Goal: Task Accomplishment & Management: Complete application form

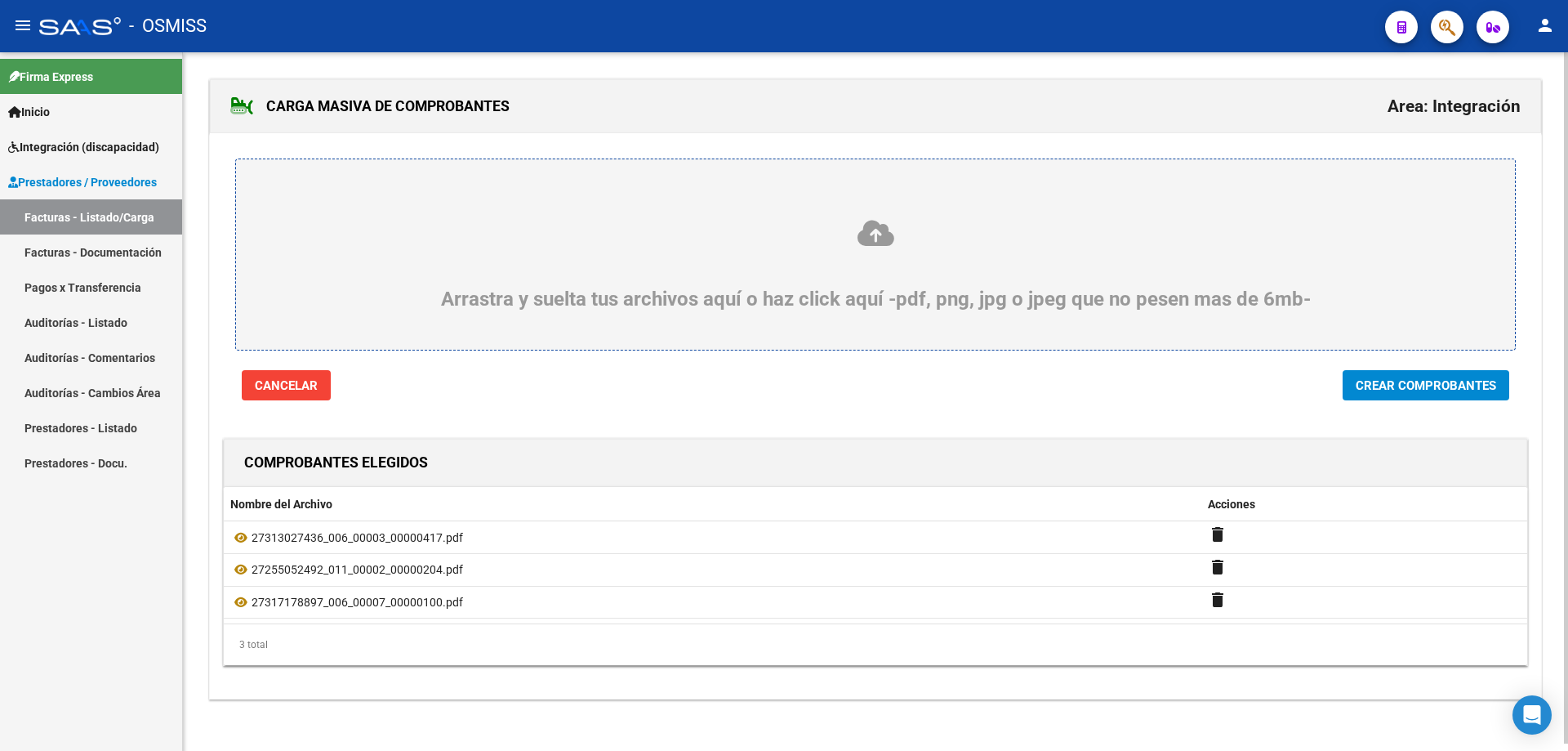
click at [1376, 389] on span "Crear Comprobantes" at bounding box center [1427, 386] width 141 height 15
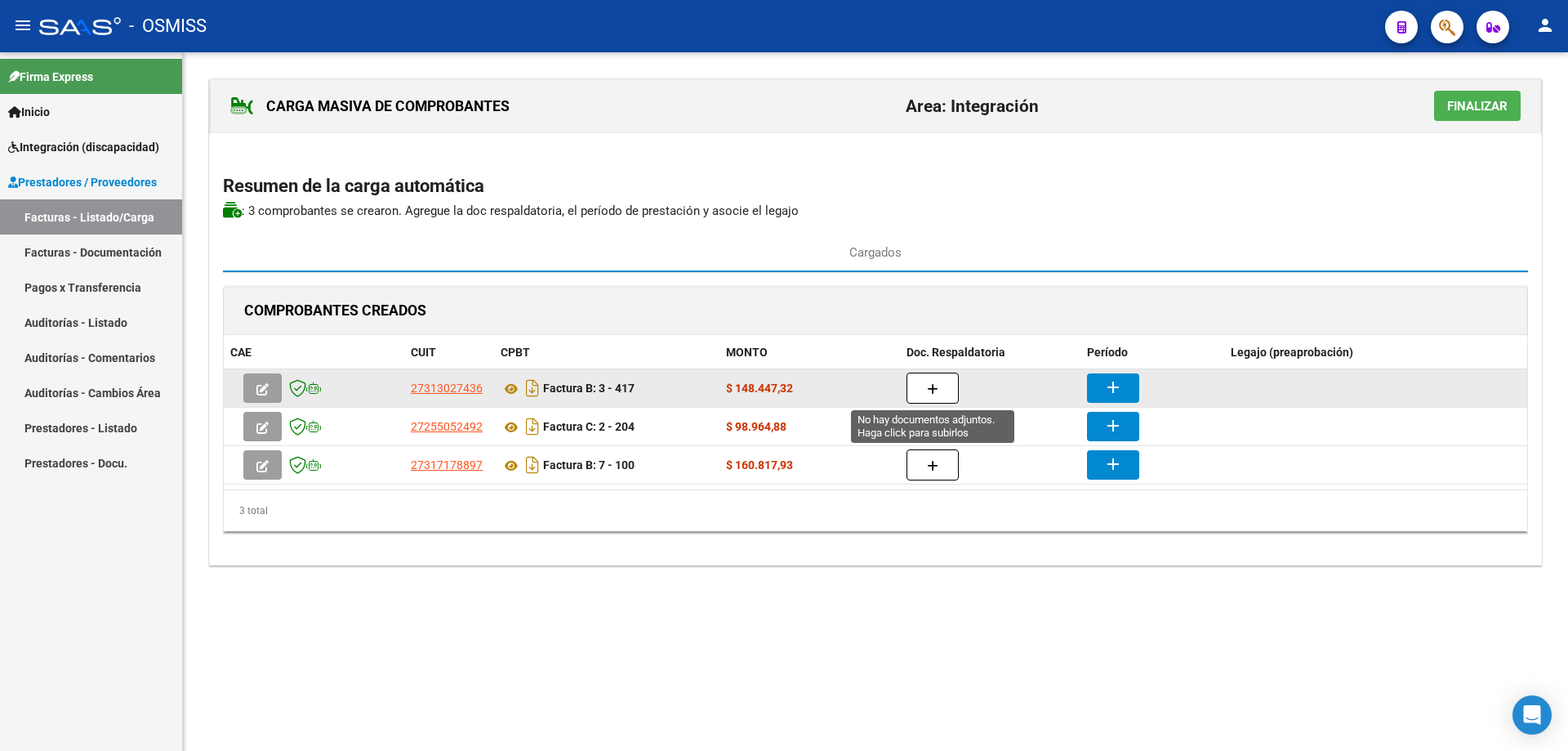
click at [925, 387] on button "button" at bounding box center [933, 388] width 52 height 31
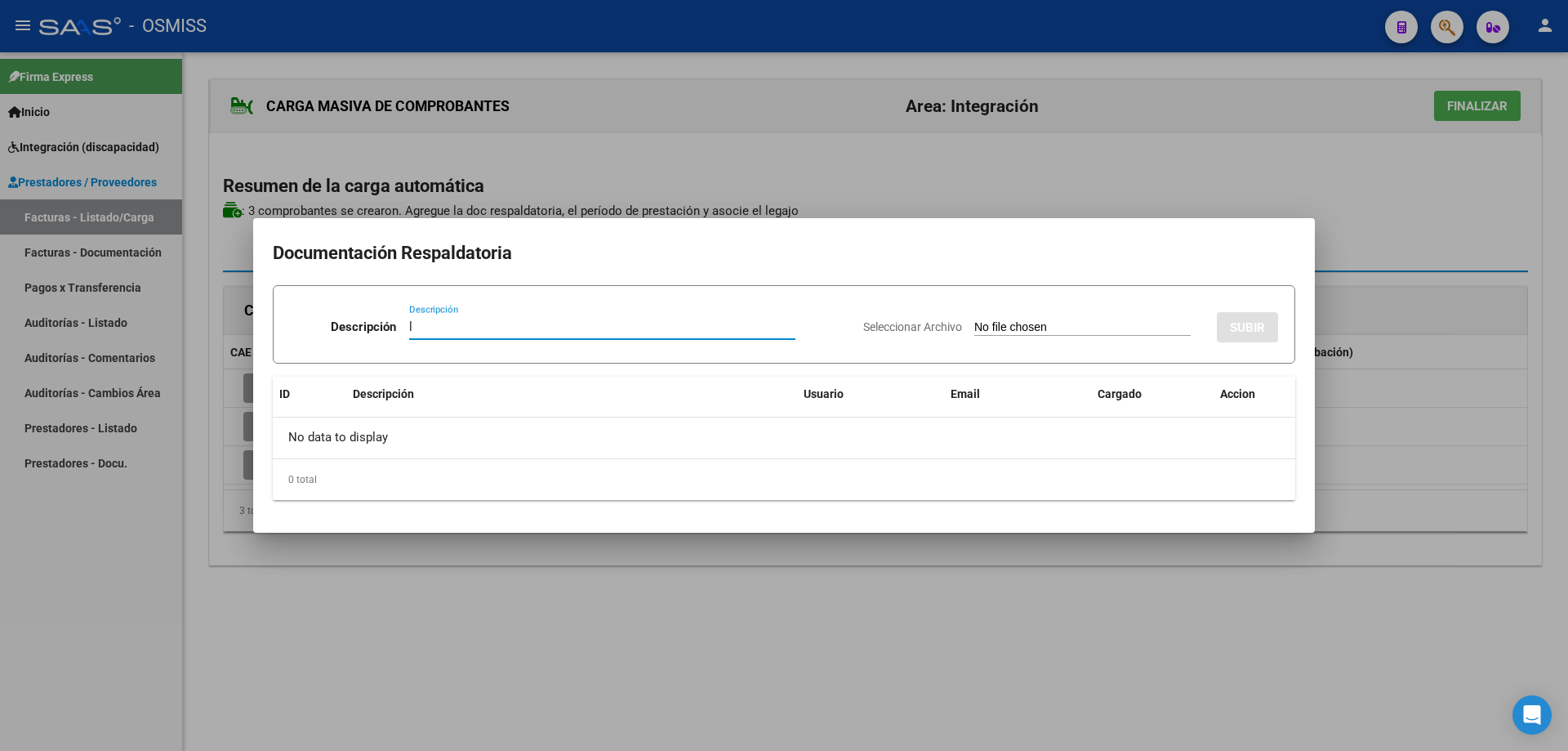
type input "l"
click at [988, 331] on input "Seleccionar Archivo" at bounding box center [1083, 328] width 217 height 16
type input "C:\fakepath\Adobe Scan [DATE] (16).pdf"
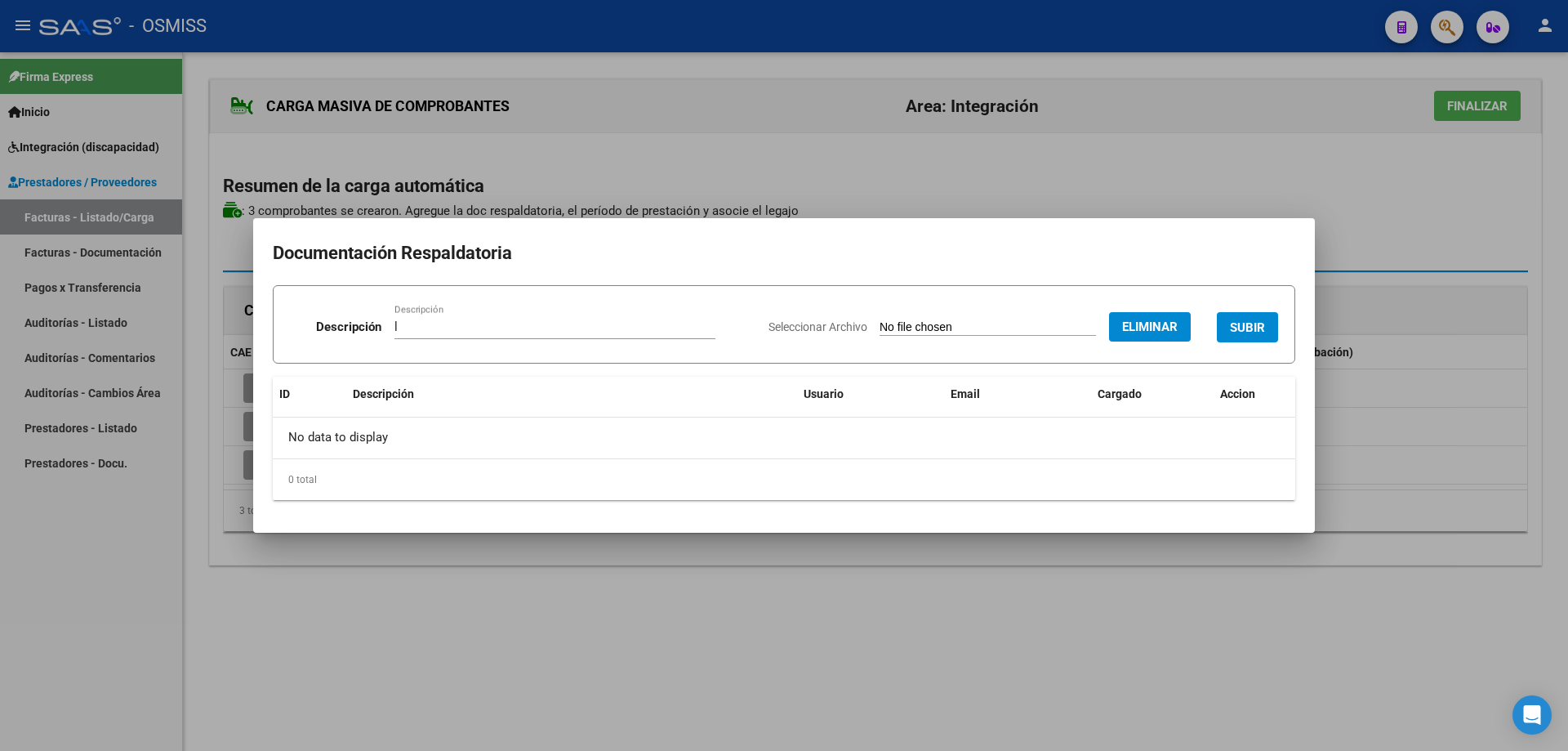
click at [1268, 327] on button "SUBIR" at bounding box center [1248, 327] width 61 height 30
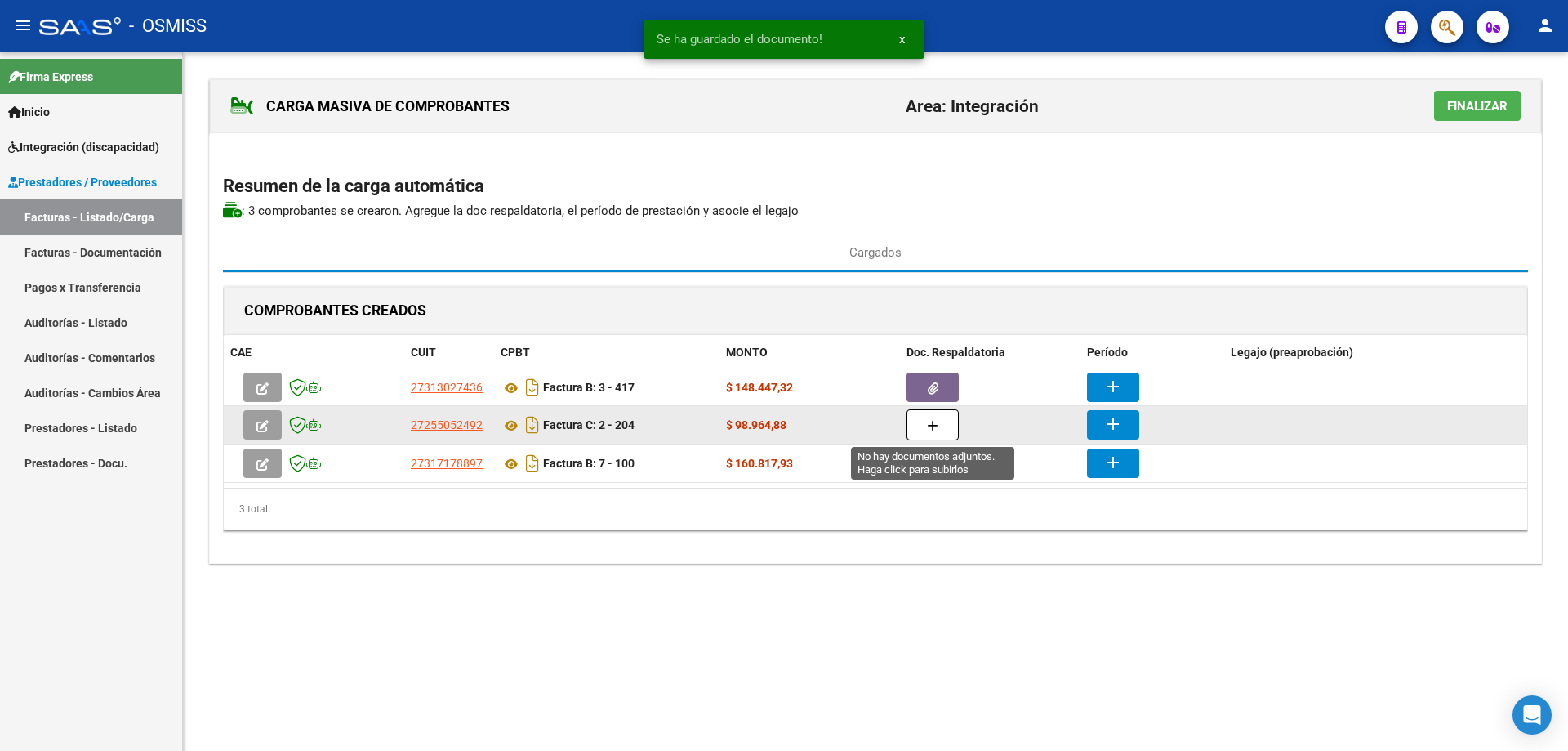
click at [934, 429] on icon "button" at bounding box center [933, 426] width 12 height 13
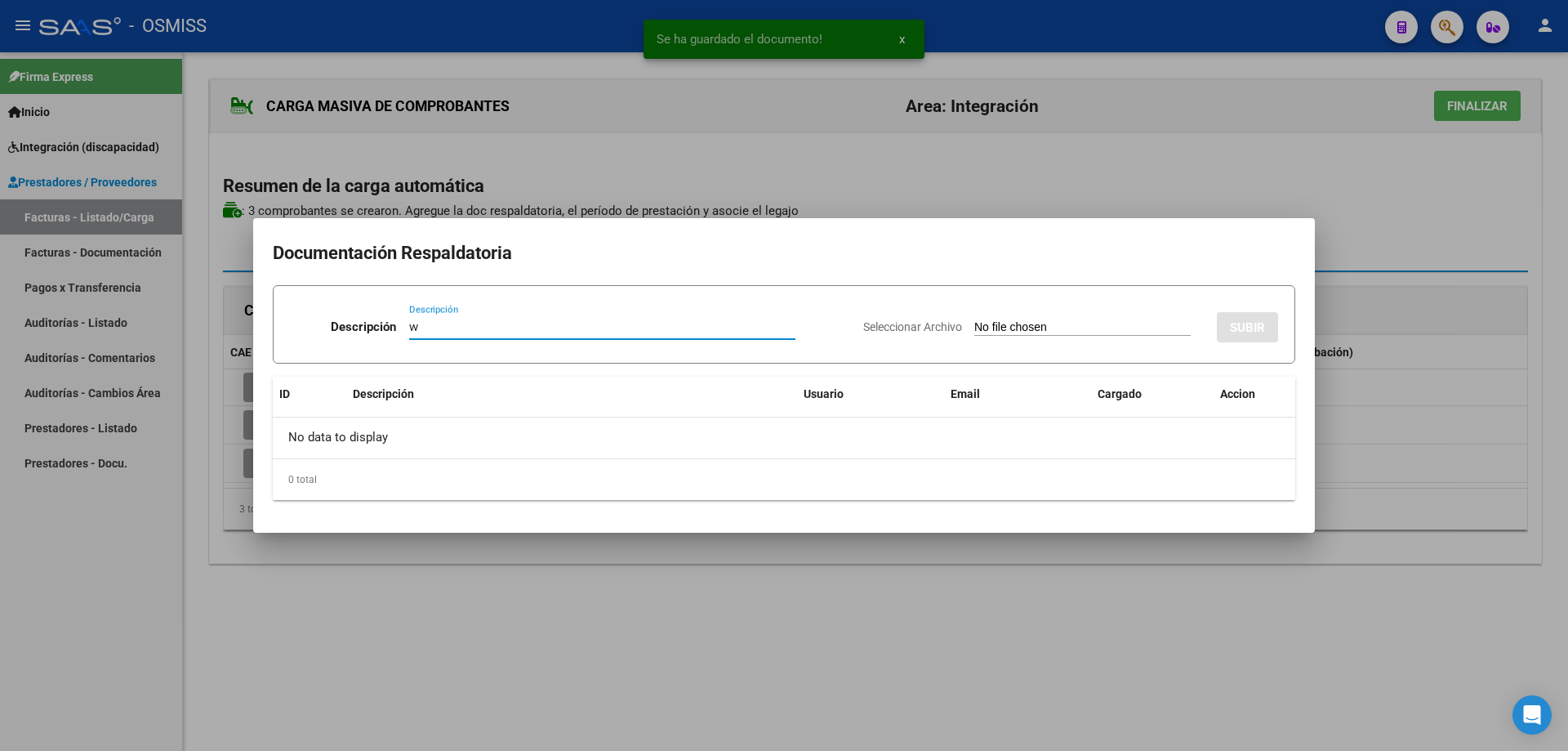
type input "w"
click at [989, 328] on input "Seleccionar Archivo" at bounding box center [1083, 328] width 217 height 16
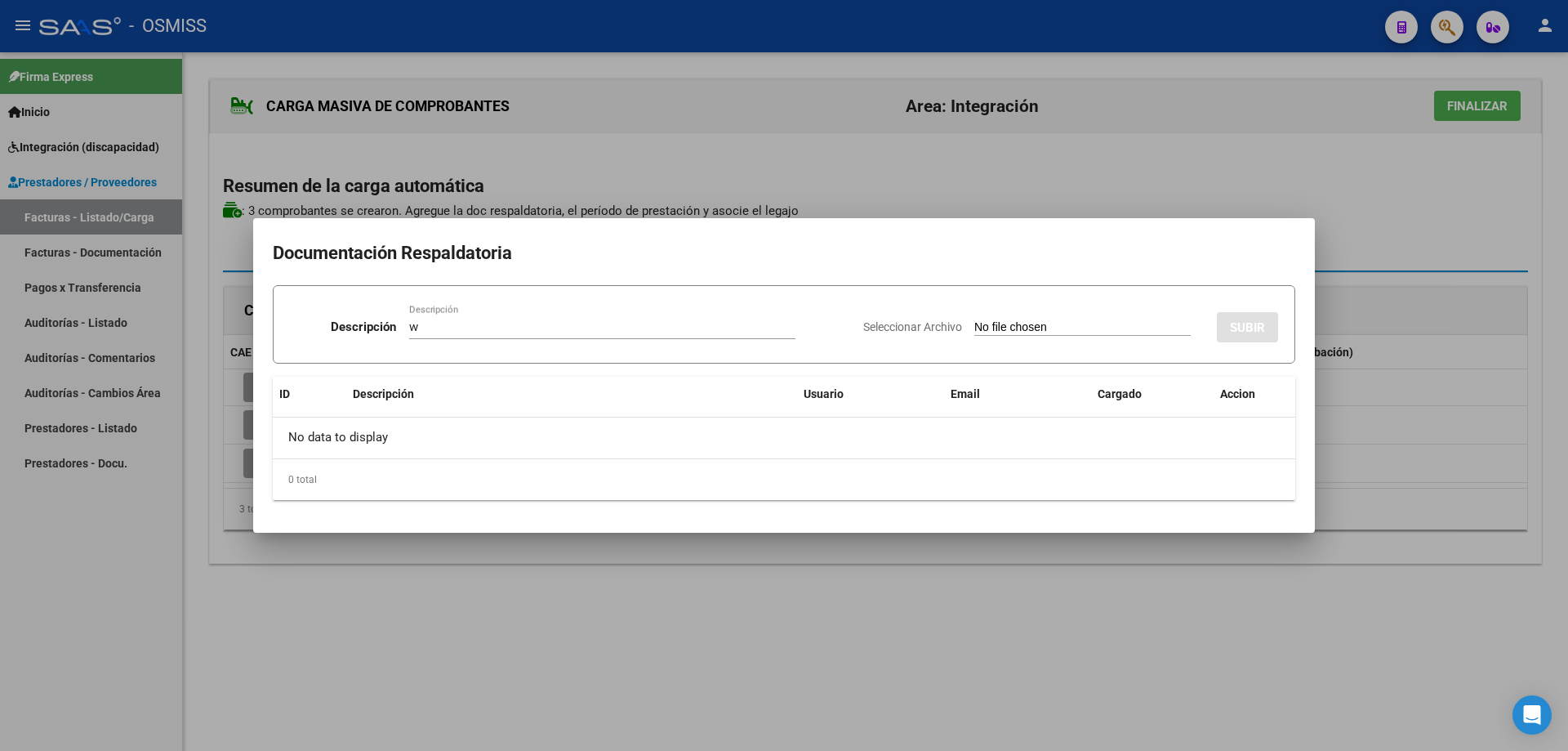
type input "C:\fakepath\asistencia M P [PERSON_NAME] 09.pdf"
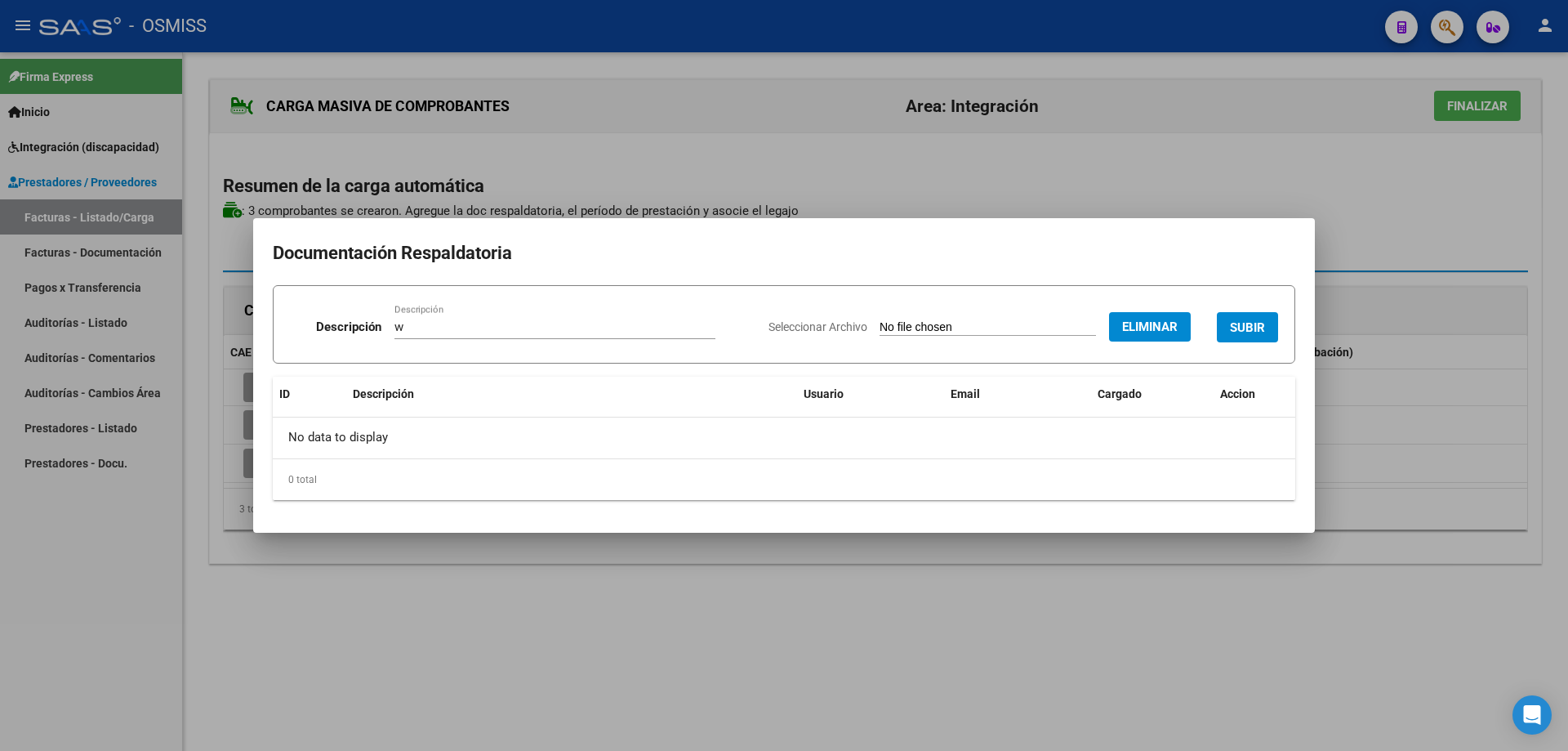
click at [1258, 318] on button "SUBIR" at bounding box center [1248, 327] width 61 height 30
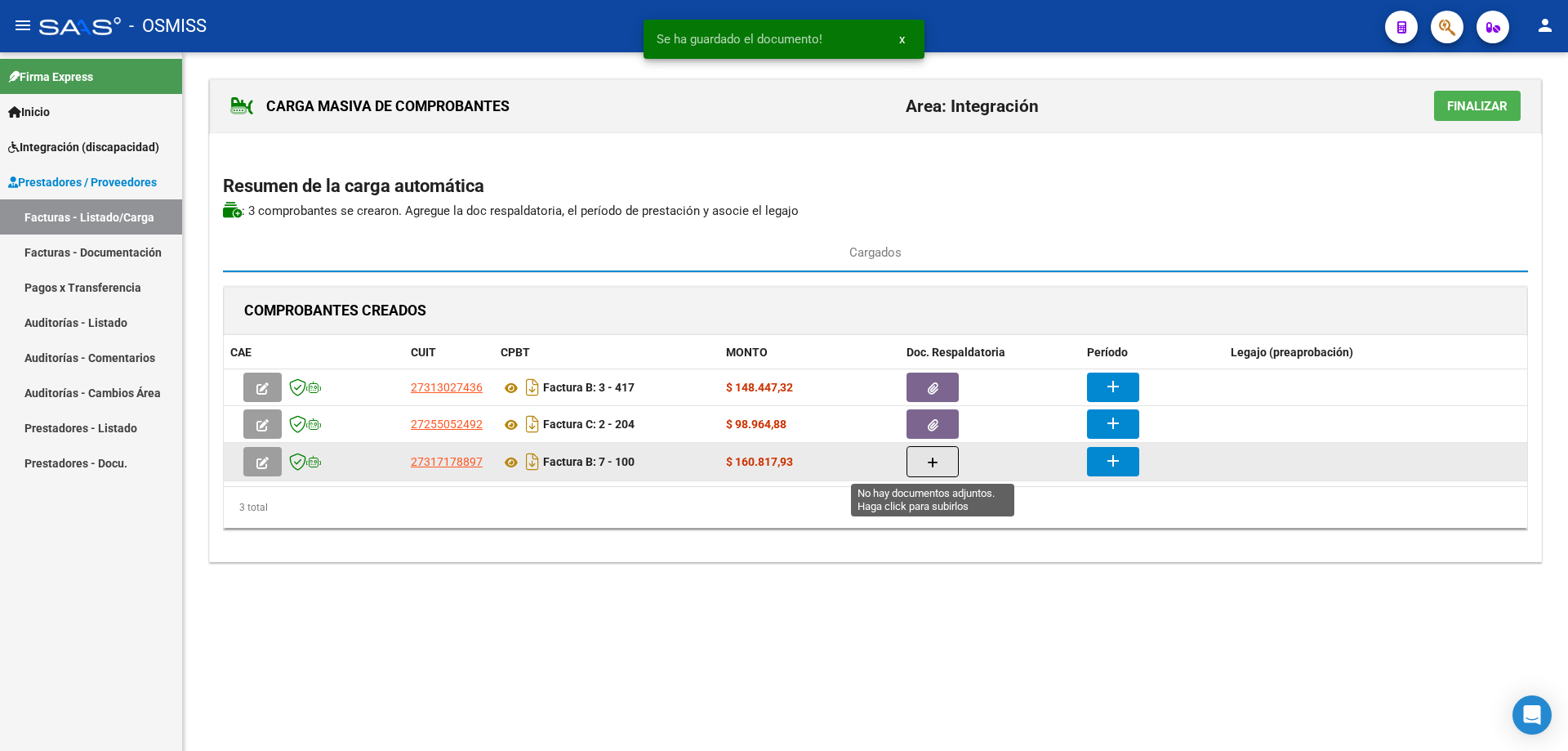
click at [946, 465] on button "button" at bounding box center [933, 461] width 52 height 31
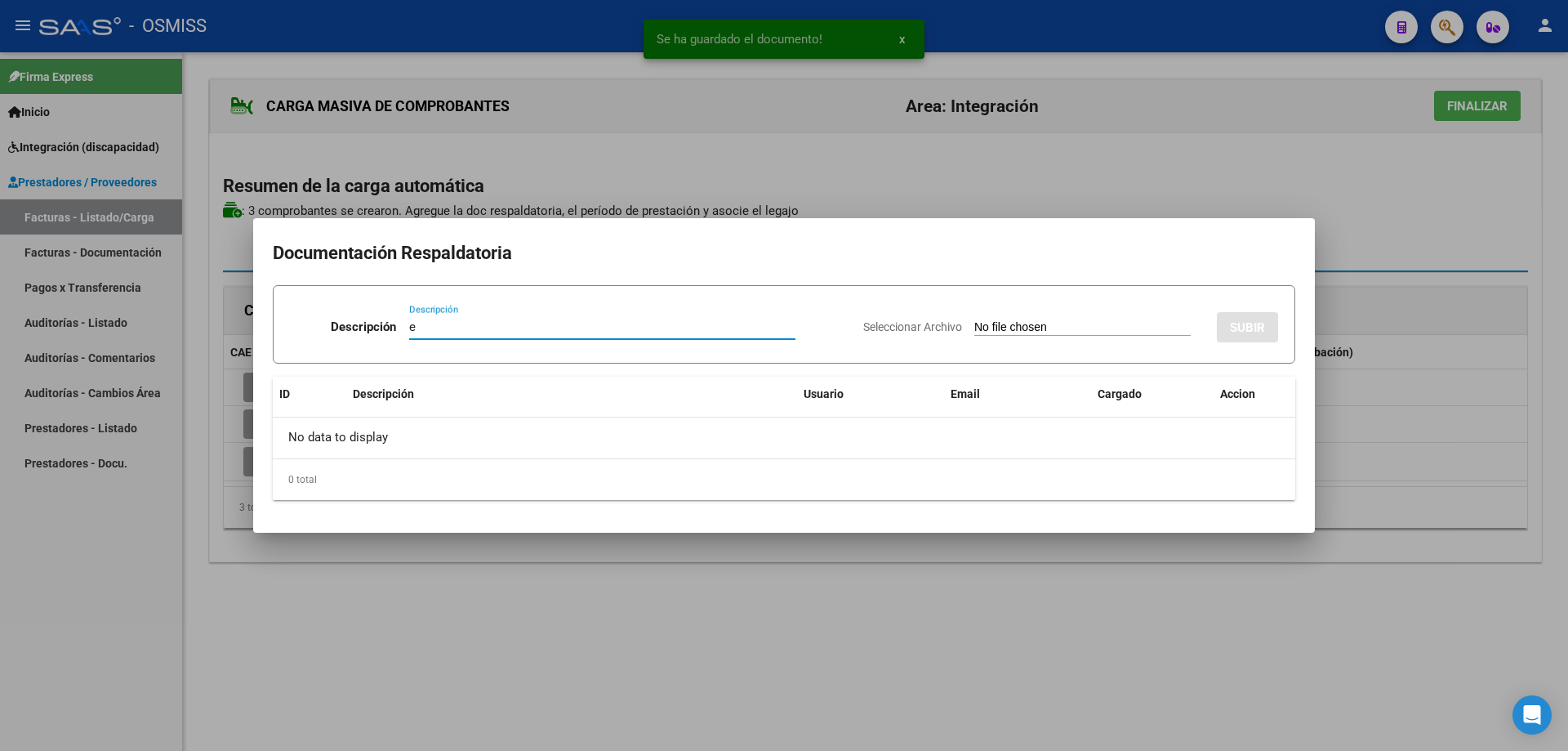
type input "e"
click at [975, 330] on input "Seleccionar Archivo" at bounding box center [1083, 328] width 217 height 16
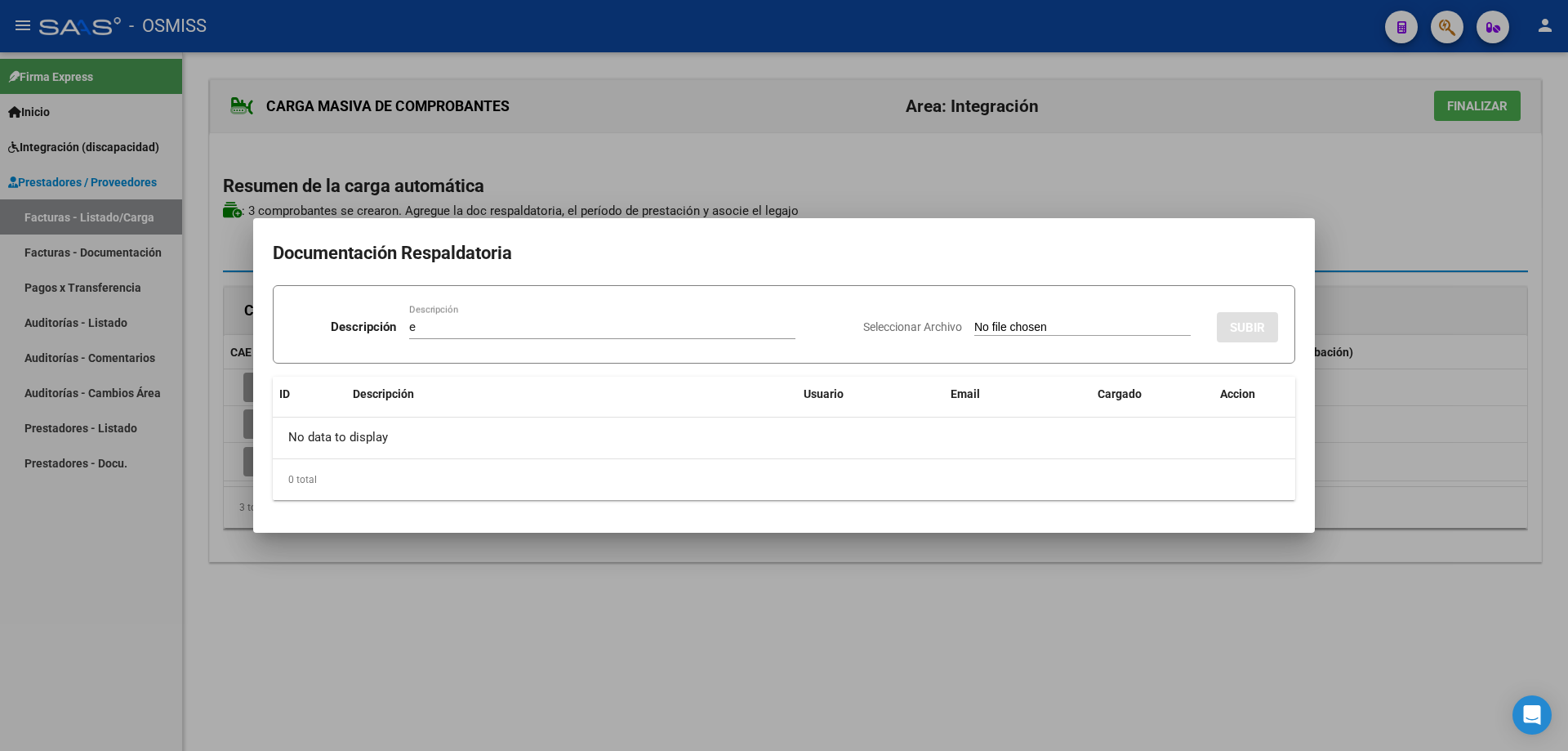
type input "C:\fakepath\asistencia paz.pdf"
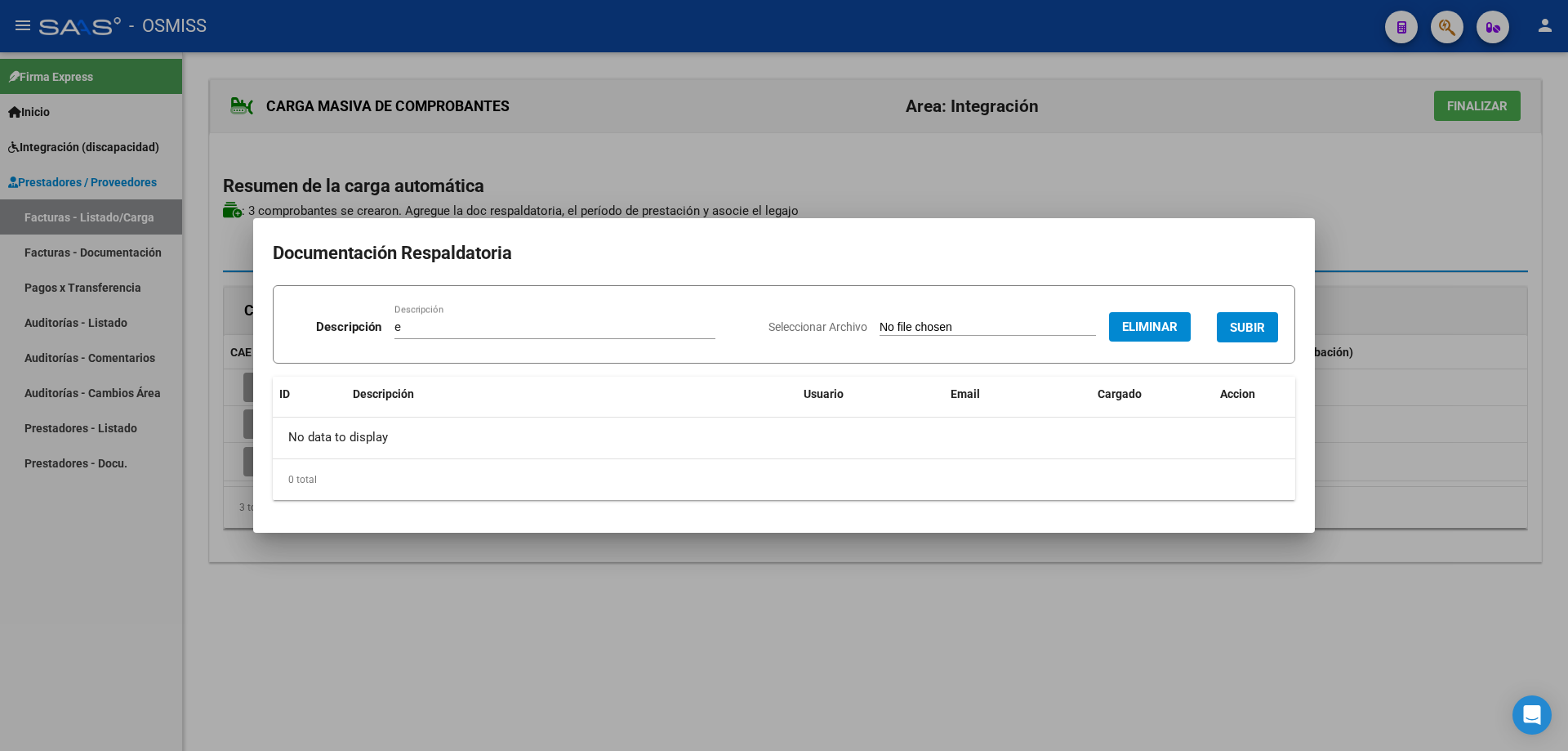
click at [1265, 327] on button "SUBIR" at bounding box center [1248, 327] width 61 height 30
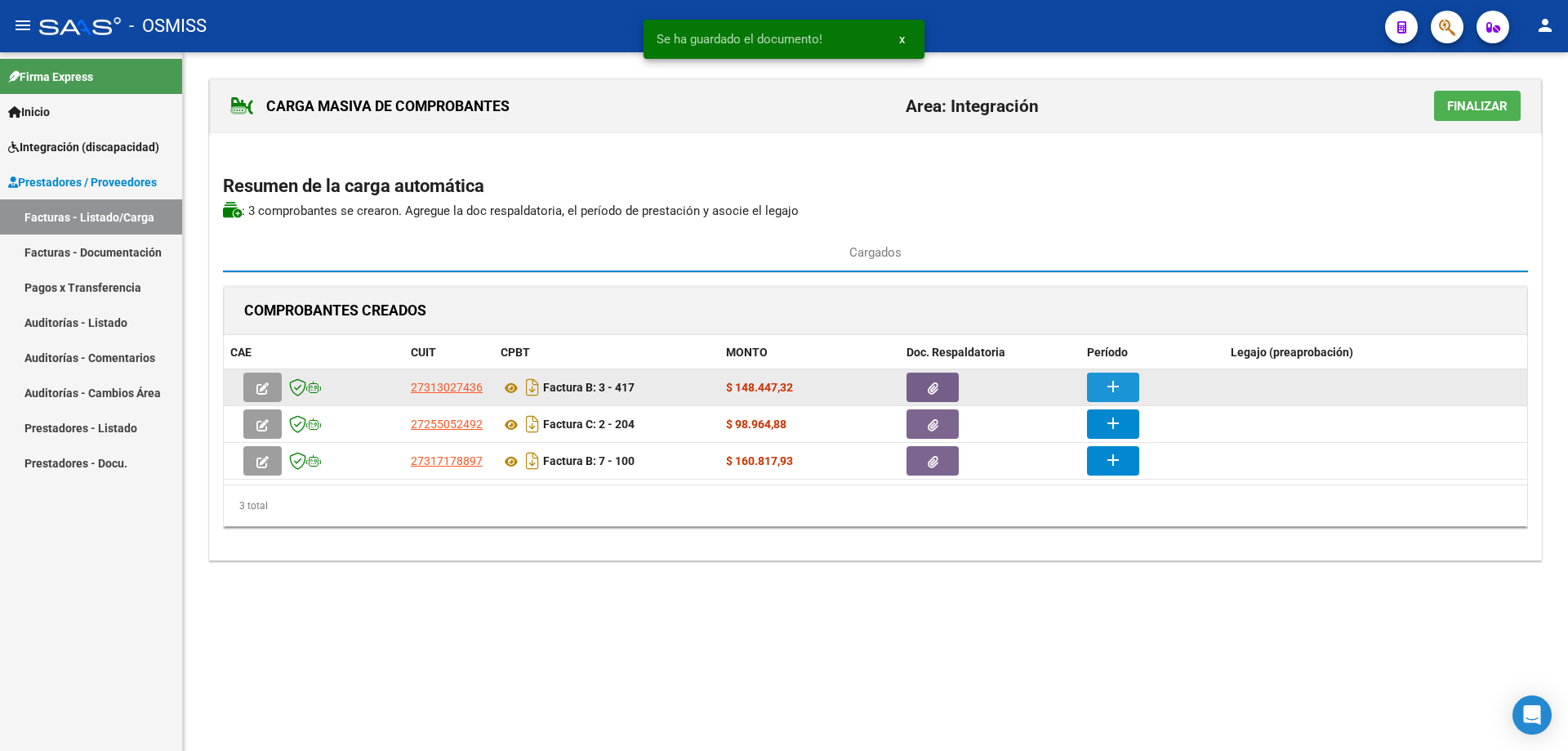
click at [1099, 373] on button "add" at bounding box center [1113, 387] width 52 height 29
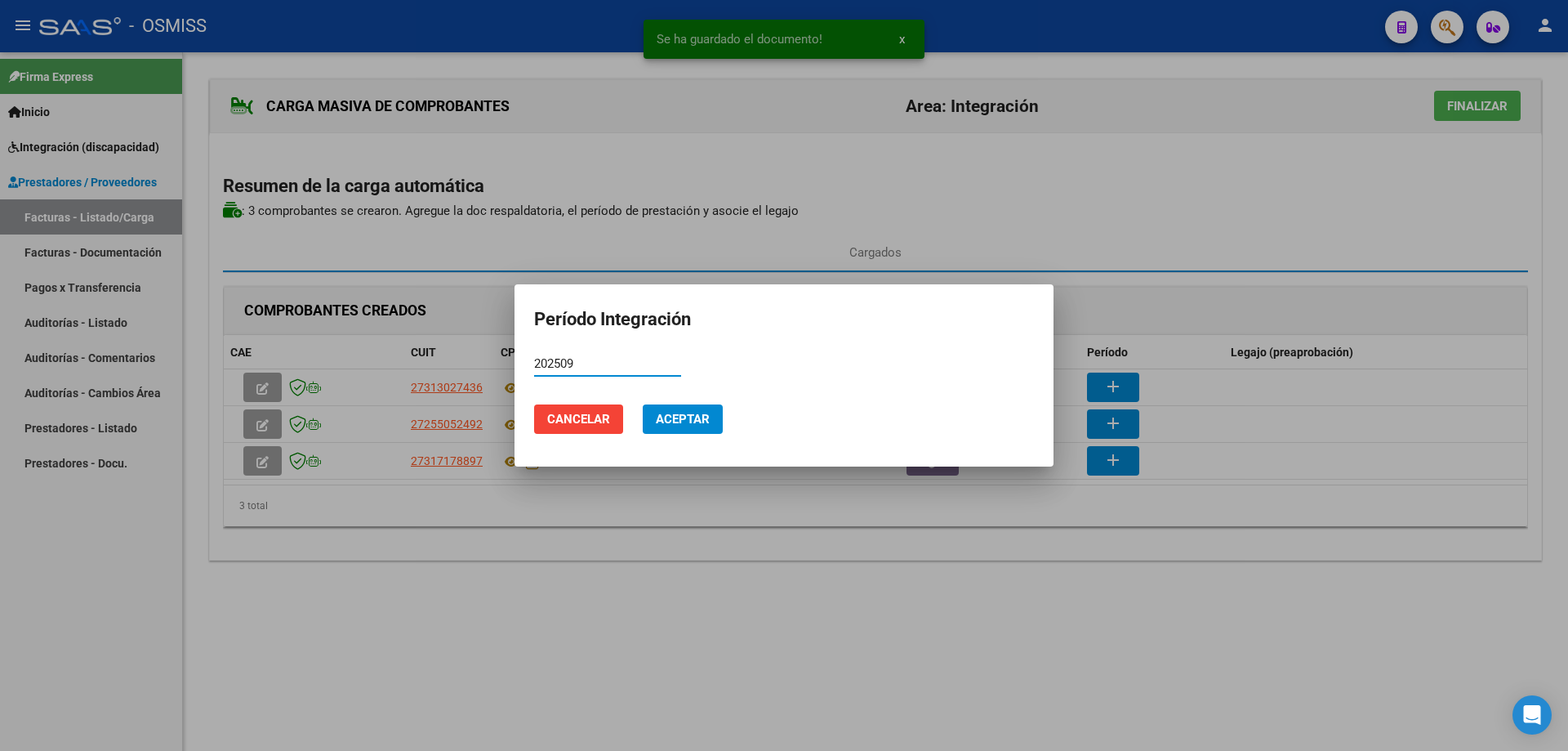
type input "202509"
click at [674, 421] on span "Aceptar" at bounding box center [683, 419] width 54 height 15
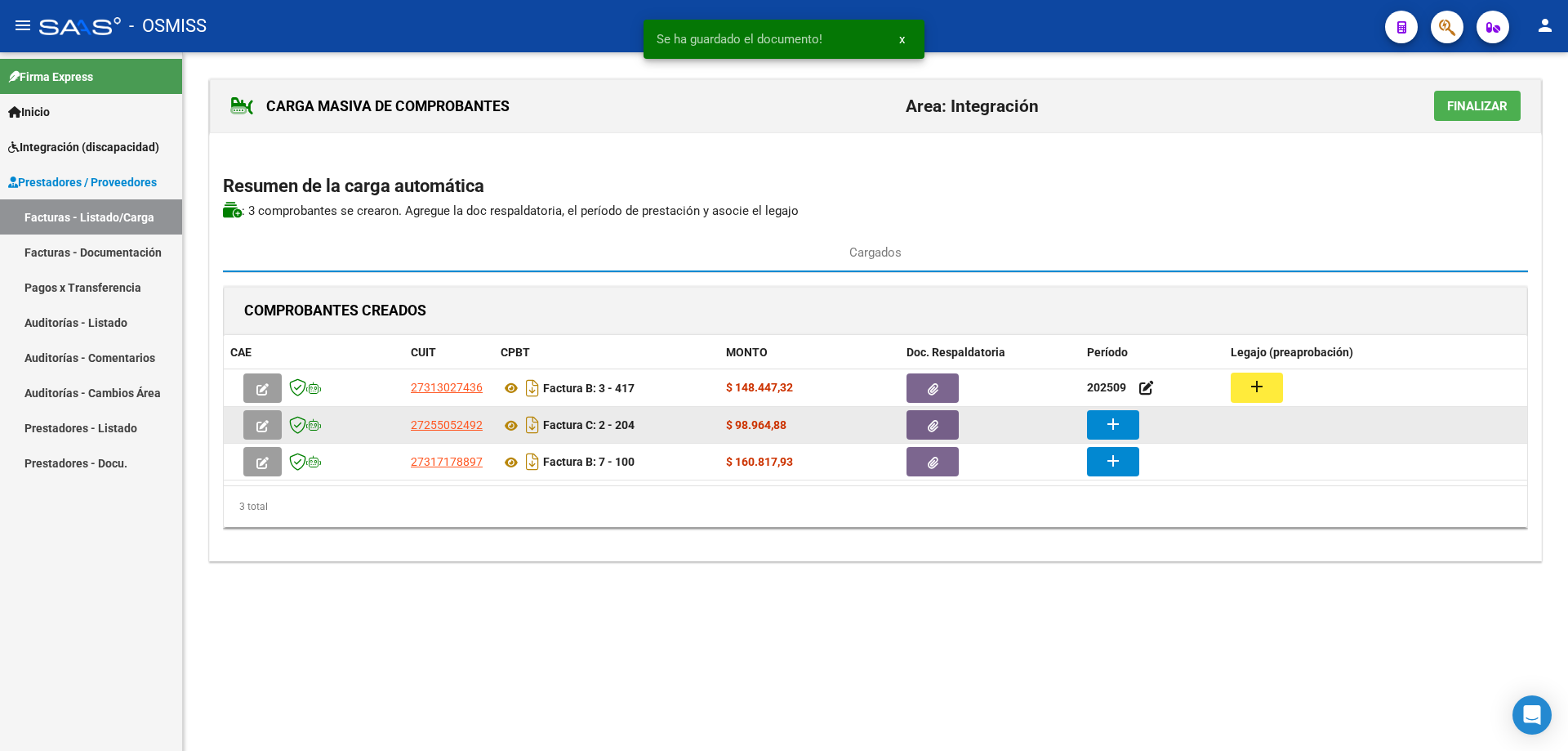
click at [1106, 424] on mat-icon "add" at bounding box center [1113, 424] width 19 height 19
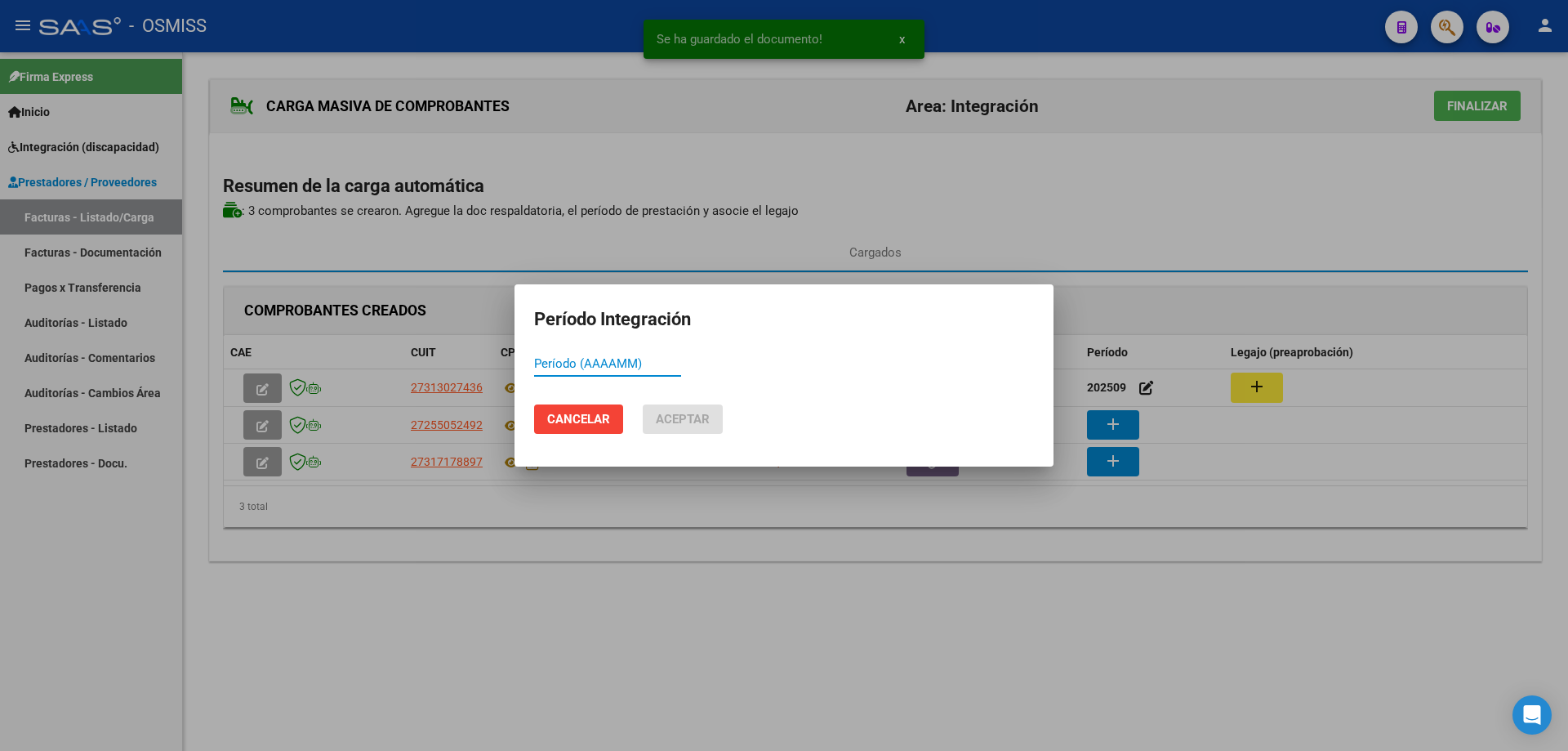
click at [615, 365] on input "Período (AAAAMM)" at bounding box center [607, 364] width 147 height 15
paste input "202509"
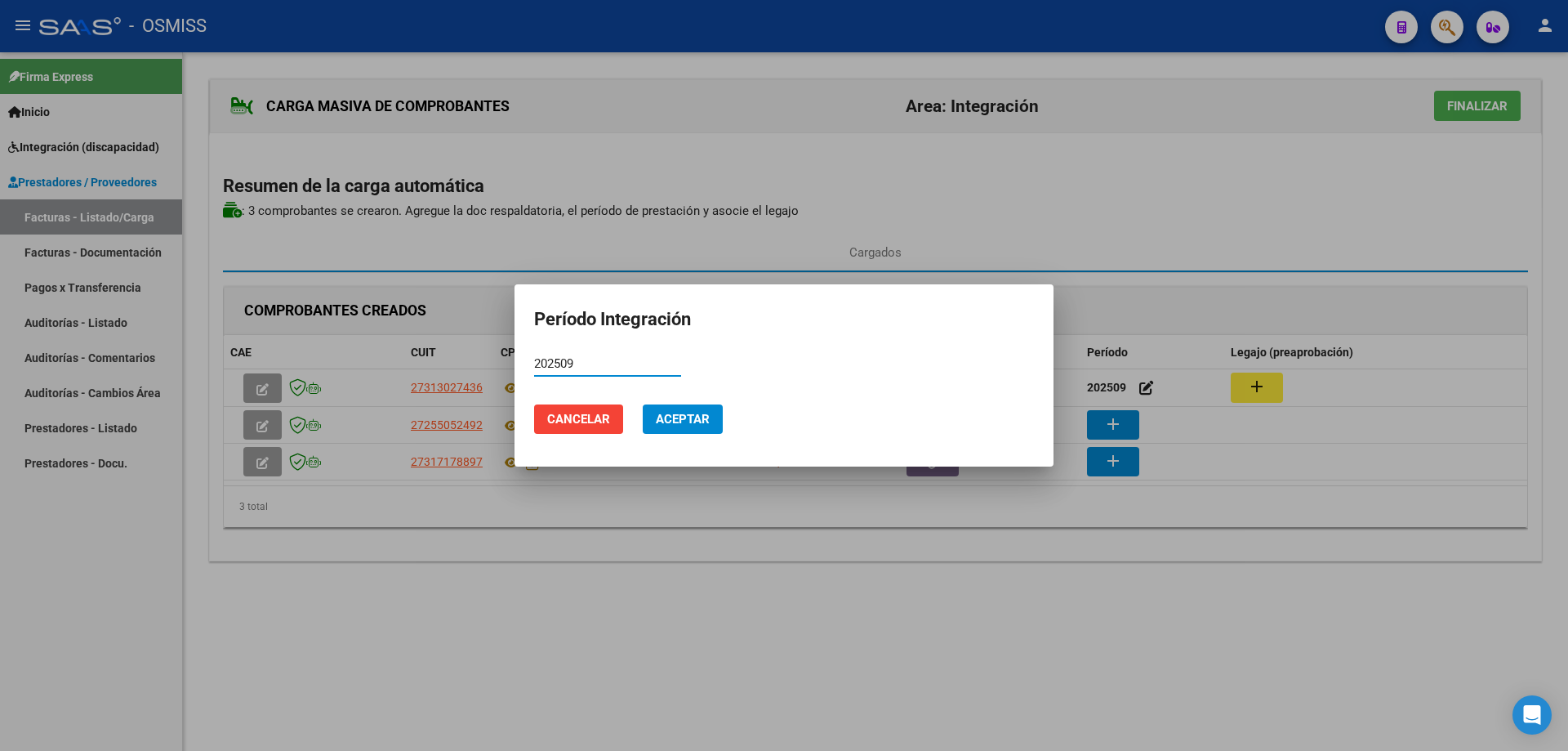
type input "202509"
click at [677, 419] on span "Aceptar" at bounding box center [683, 419] width 54 height 15
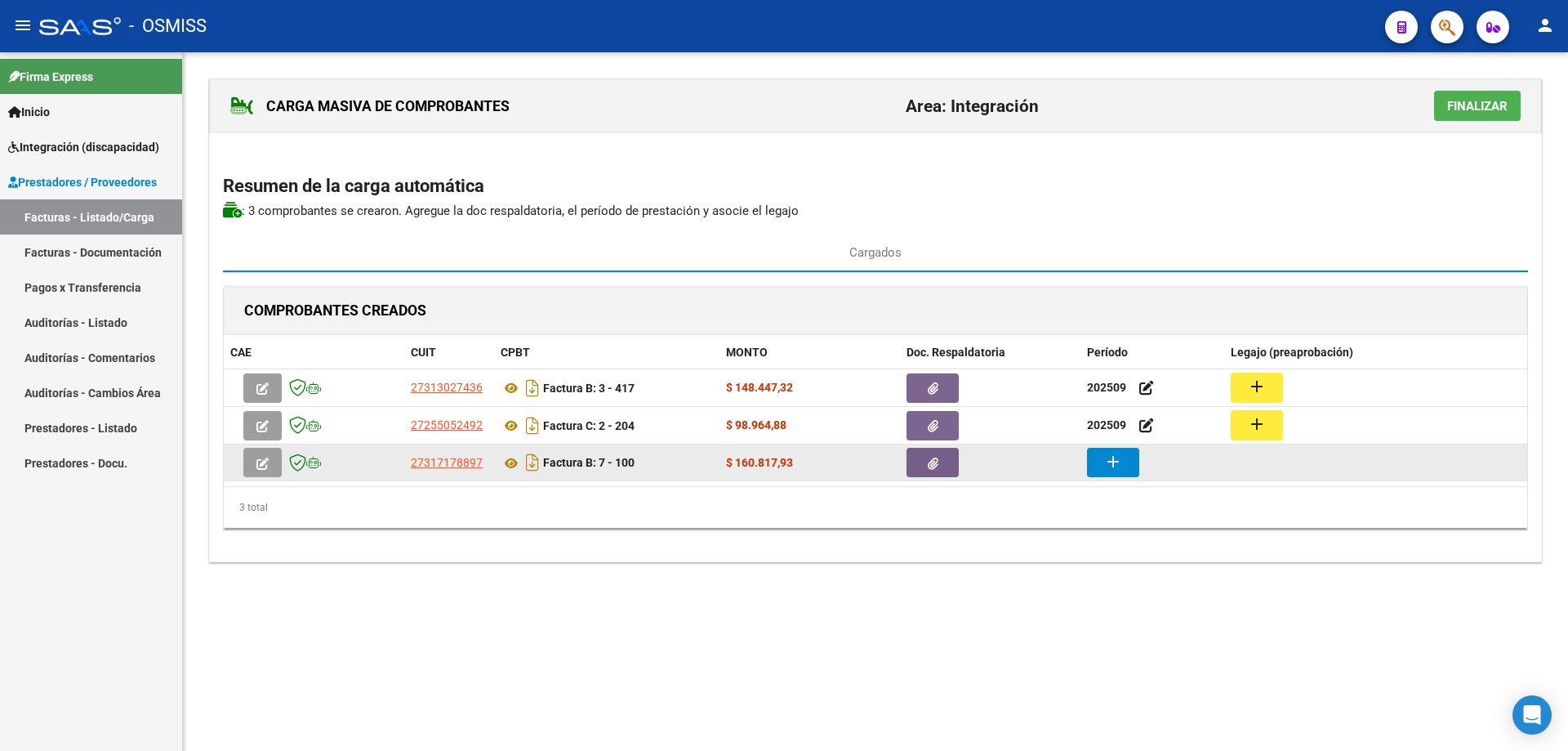
click at [1097, 469] on button "add" at bounding box center [1113, 462] width 52 height 29
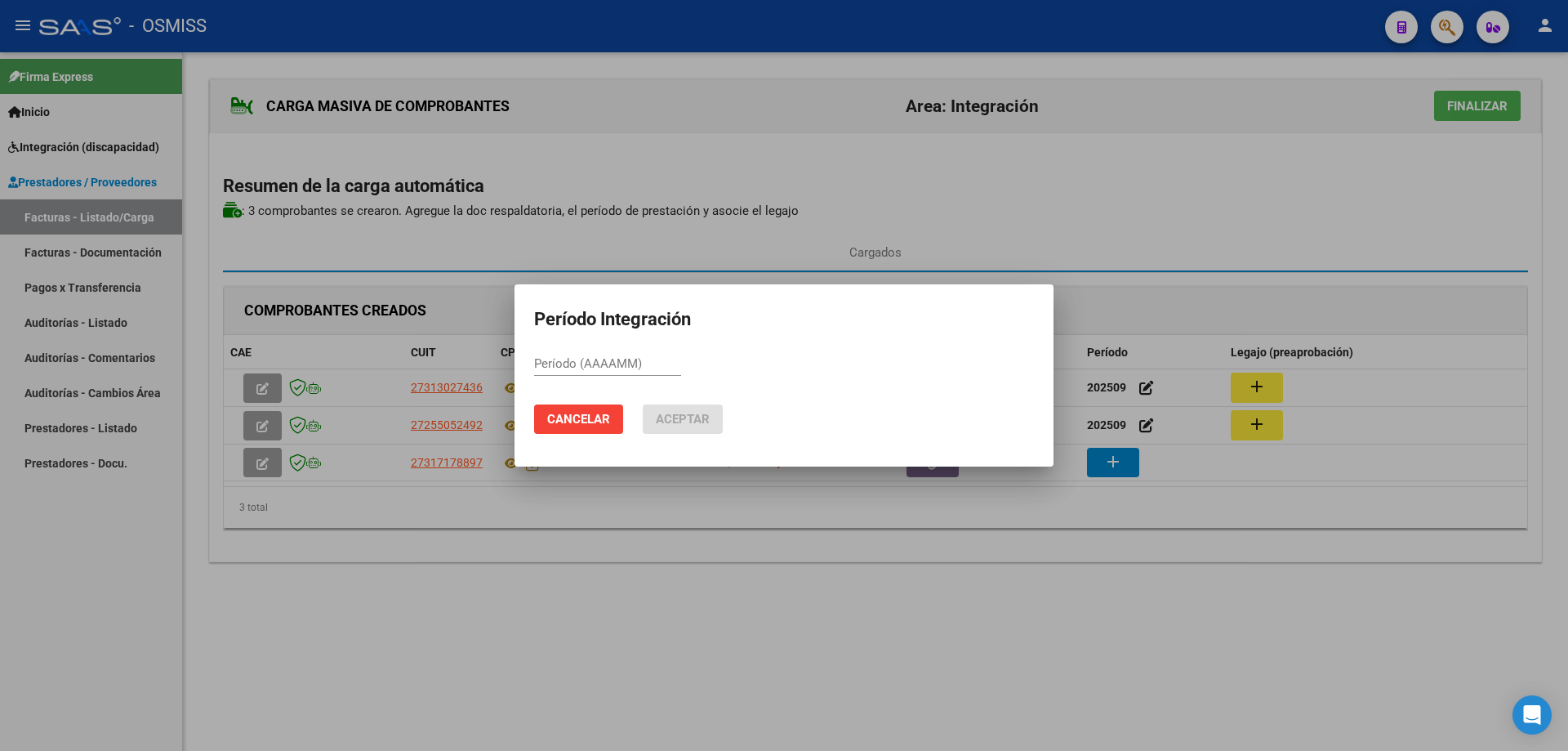
drag, startPoint x: 597, startPoint y: 356, endPoint x: 566, endPoint y: 362, distance: 31.6
paste input "202509"
type input "202509"
click at [705, 425] on span "Aceptar" at bounding box center [683, 419] width 54 height 15
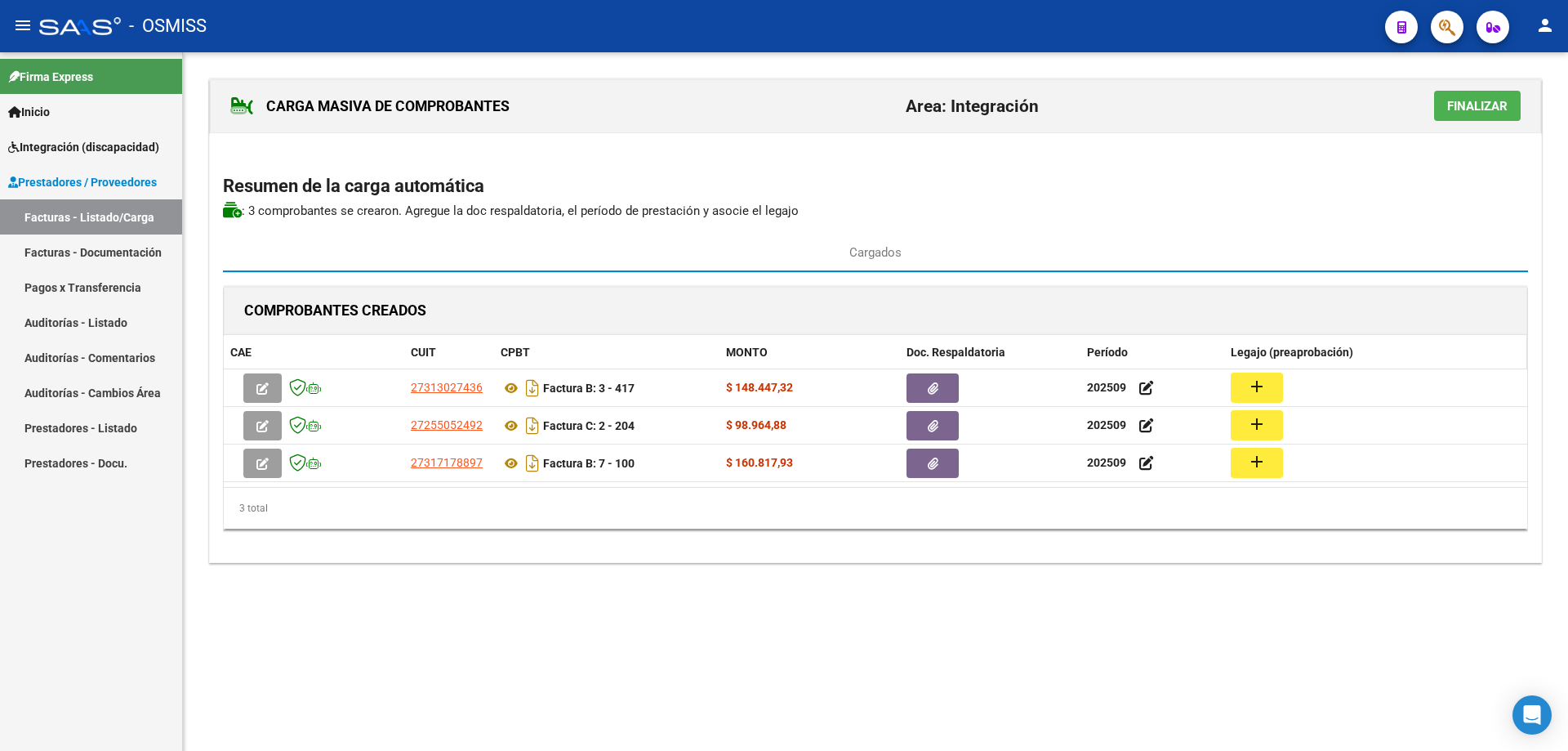
click at [1266, 368] on datatable-header-cell "Legajo (preaprobación)" at bounding box center [1376, 352] width 303 height 35
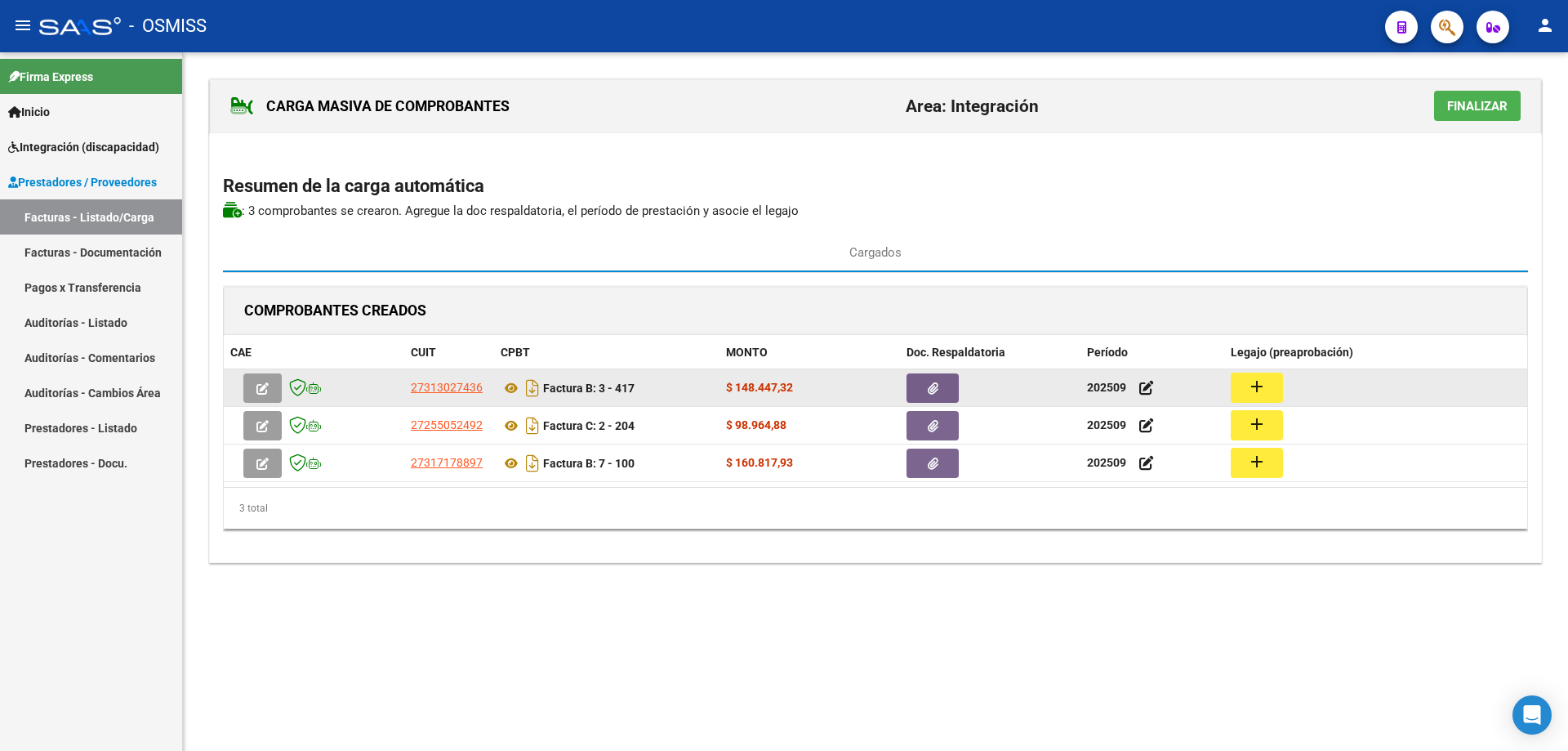
click at [1263, 383] on mat-icon "add" at bounding box center [1257, 386] width 19 height 19
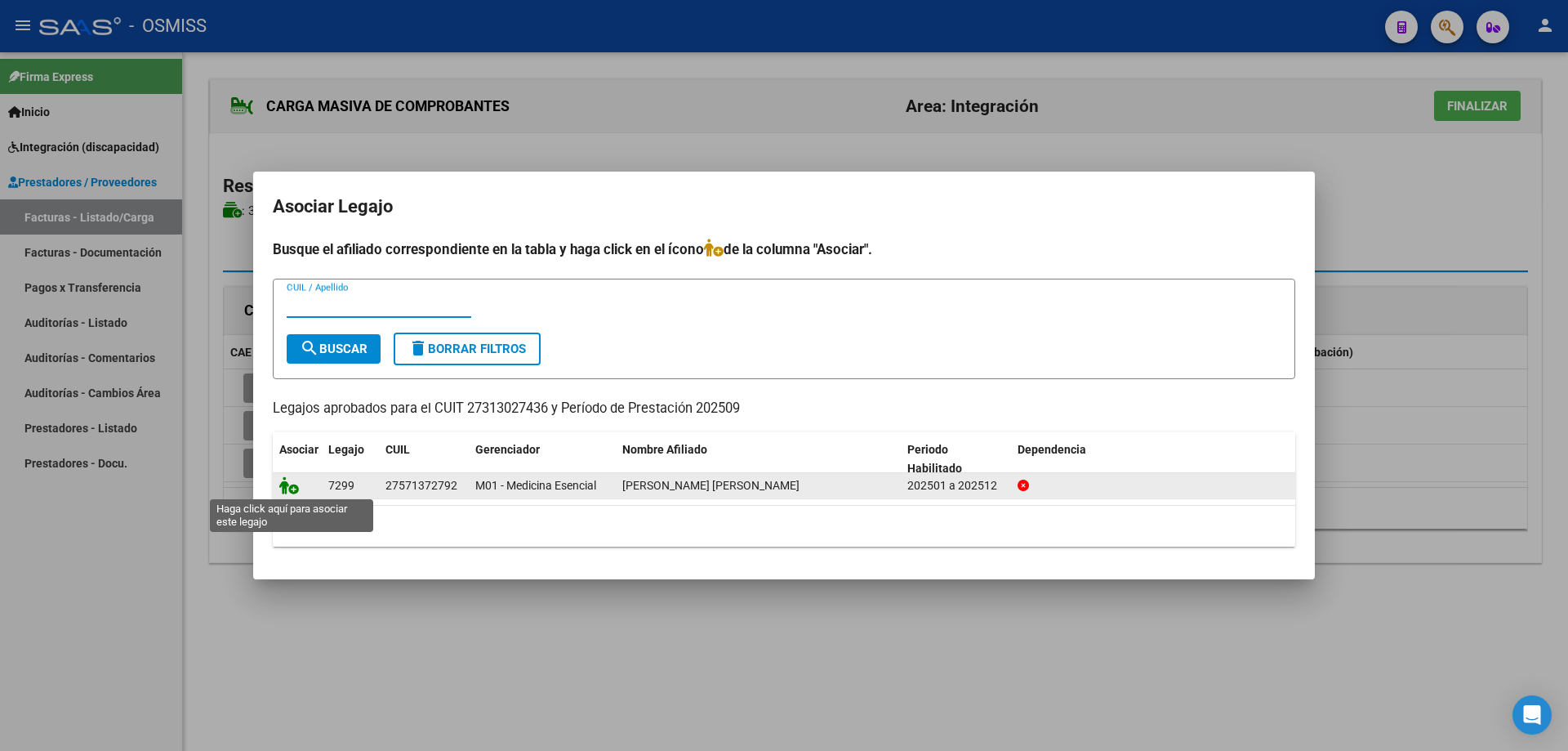
click at [292, 490] on icon at bounding box center [289, 485] width 19 height 18
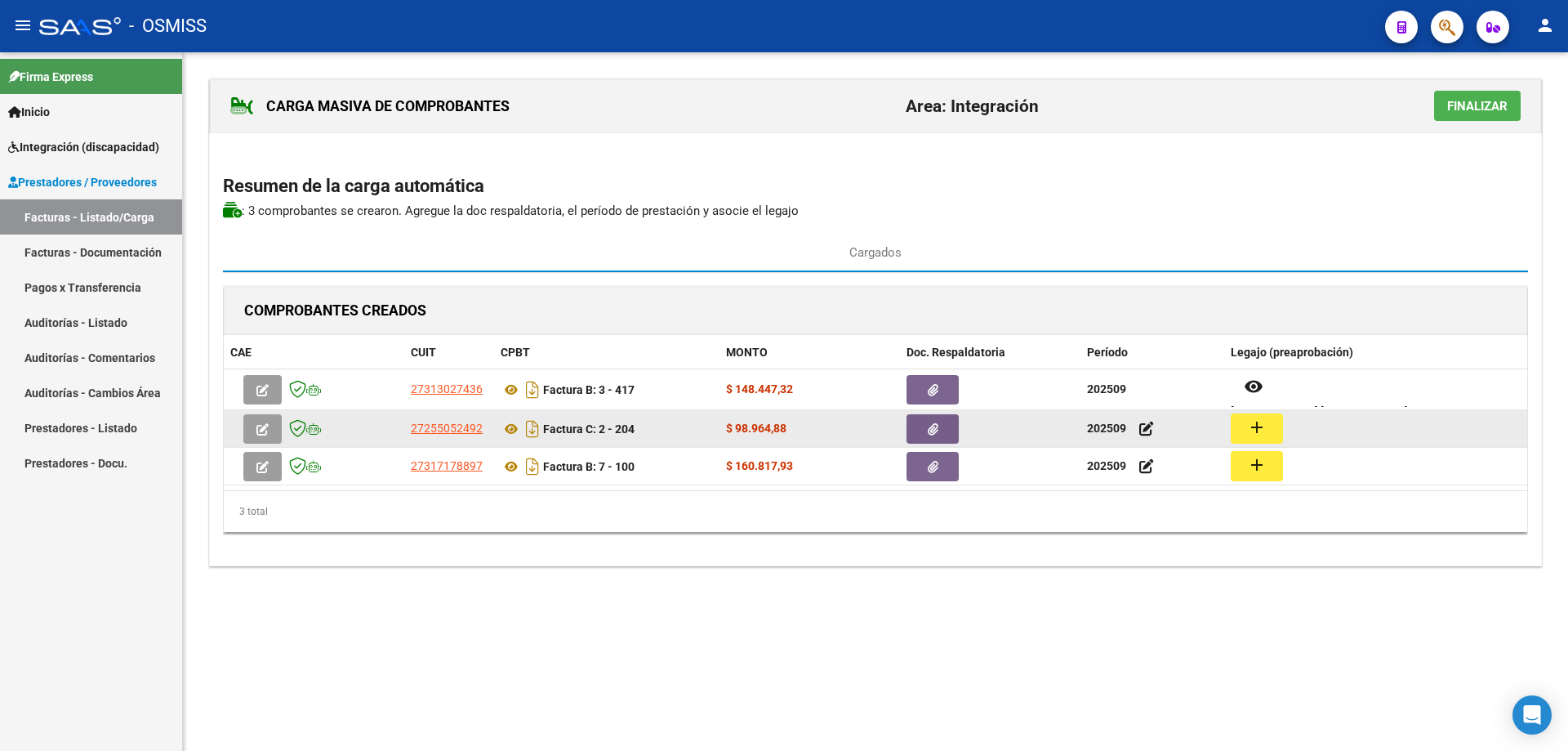
click at [1249, 429] on mat-icon "add" at bounding box center [1257, 427] width 19 height 19
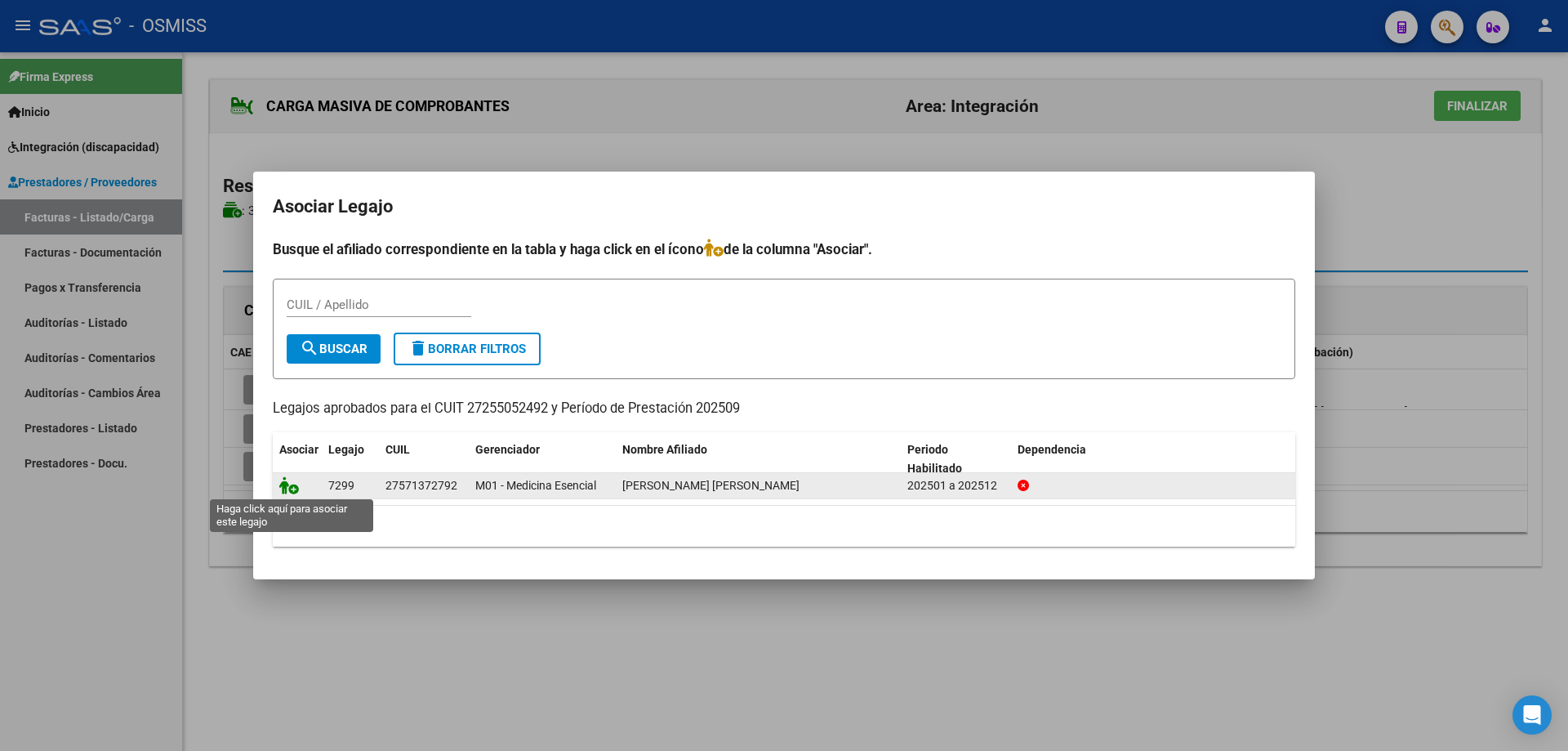
click at [286, 488] on icon at bounding box center [289, 485] width 19 height 18
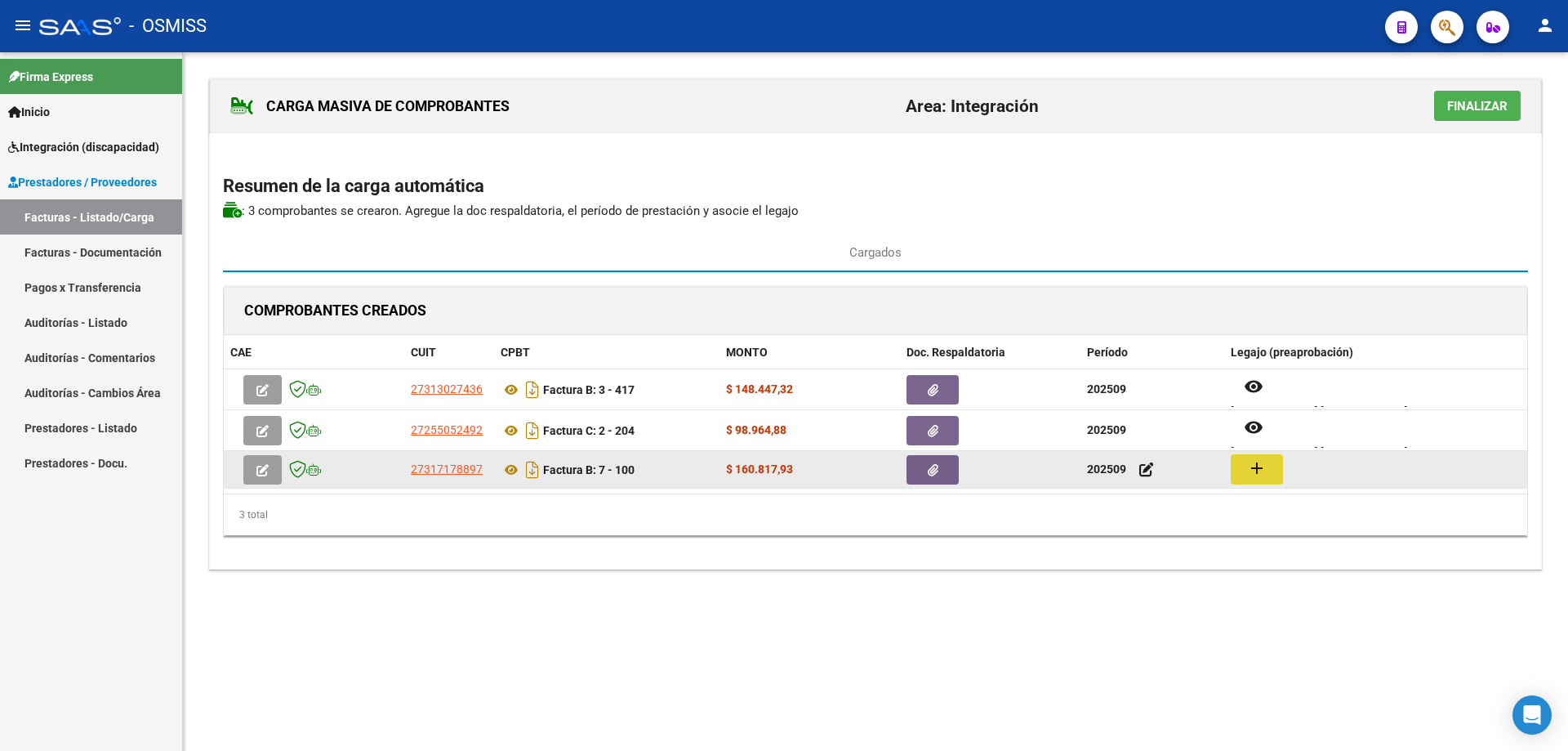
click at [1251, 465] on mat-icon "add" at bounding box center [1257, 468] width 19 height 19
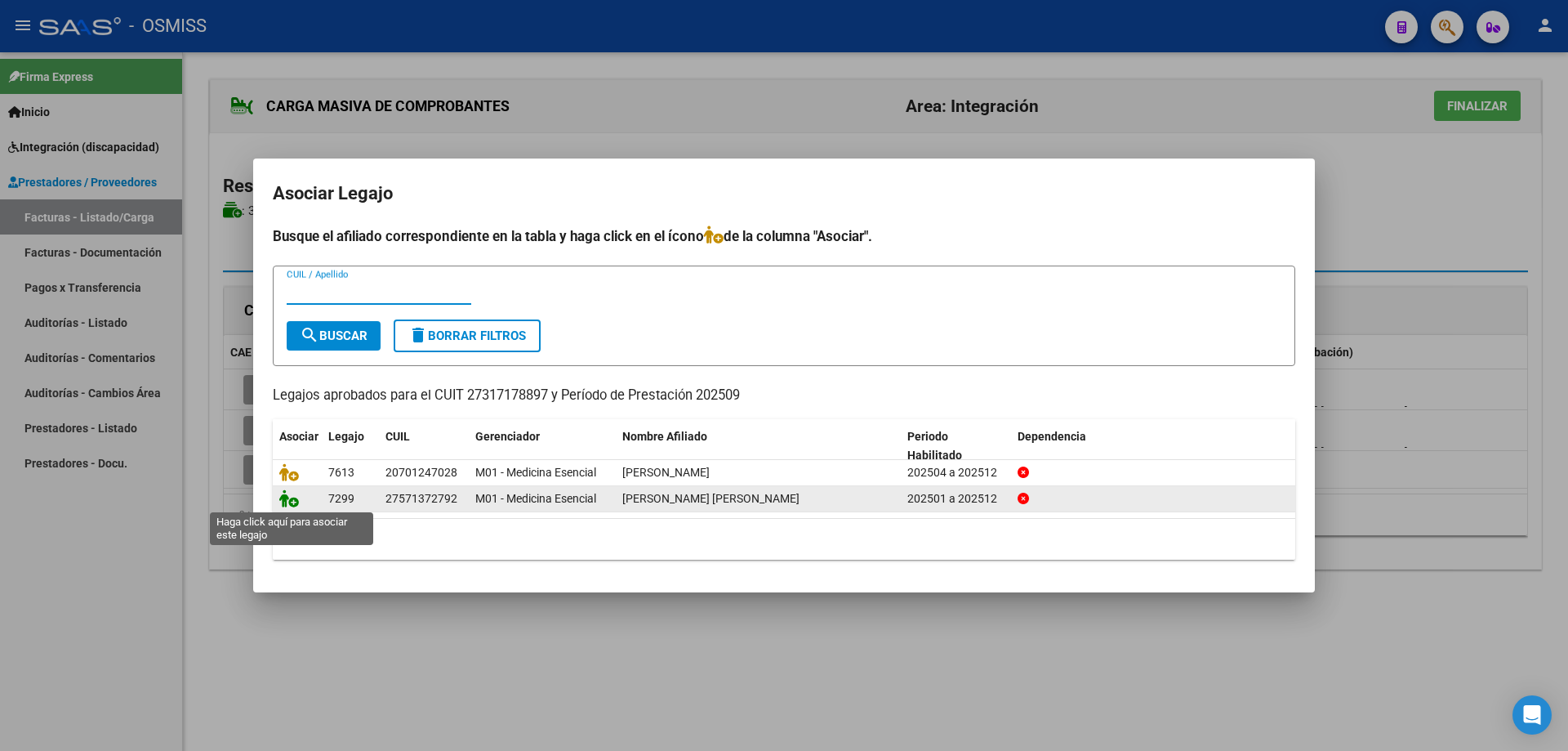
click at [281, 503] on icon at bounding box center [289, 498] width 19 height 18
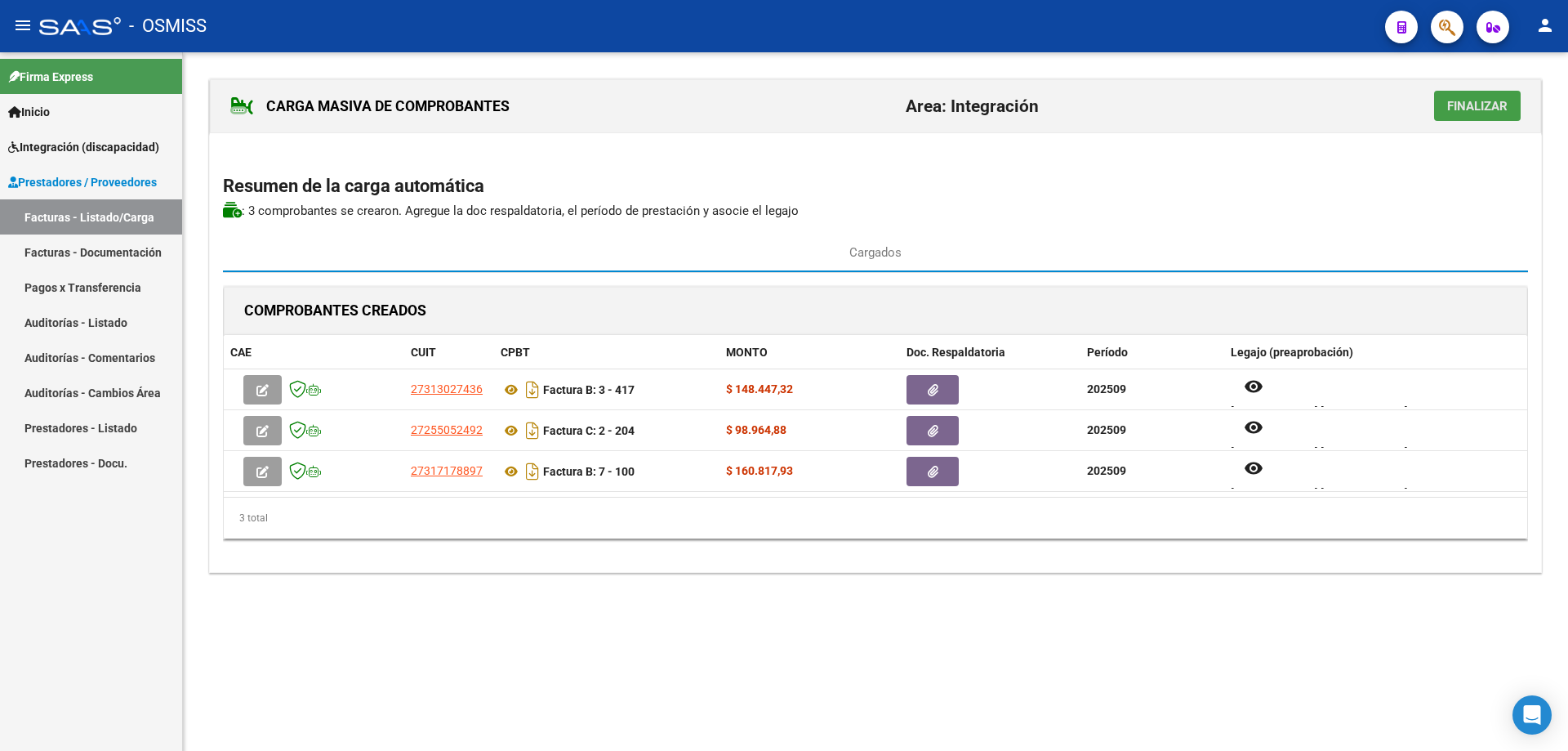
click at [1455, 109] on span "Finalizar" at bounding box center [1478, 106] width 60 height 15
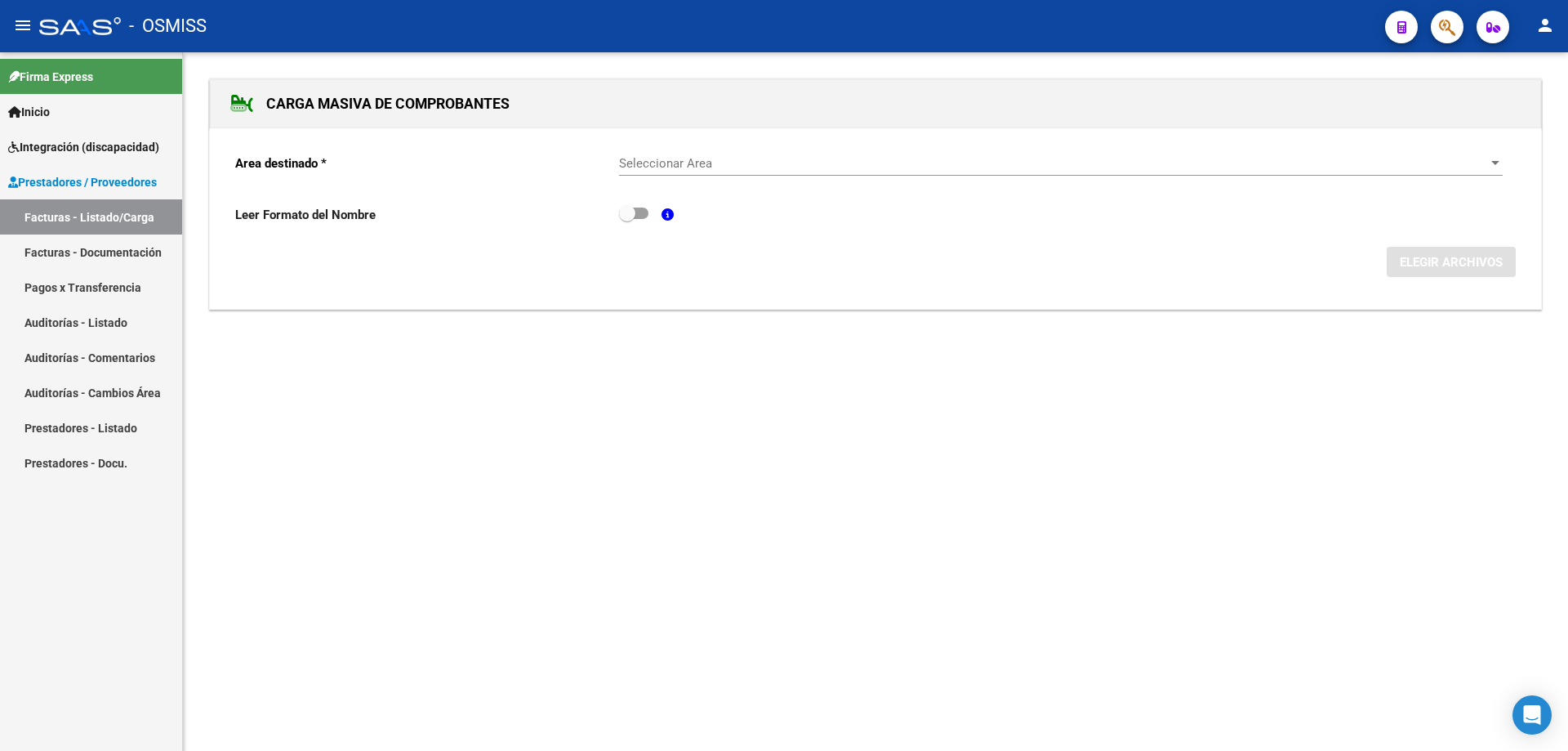
click at [690, 163] on span "Seleccionar Area" at bounding box center [1053, 163] width 869 height 15
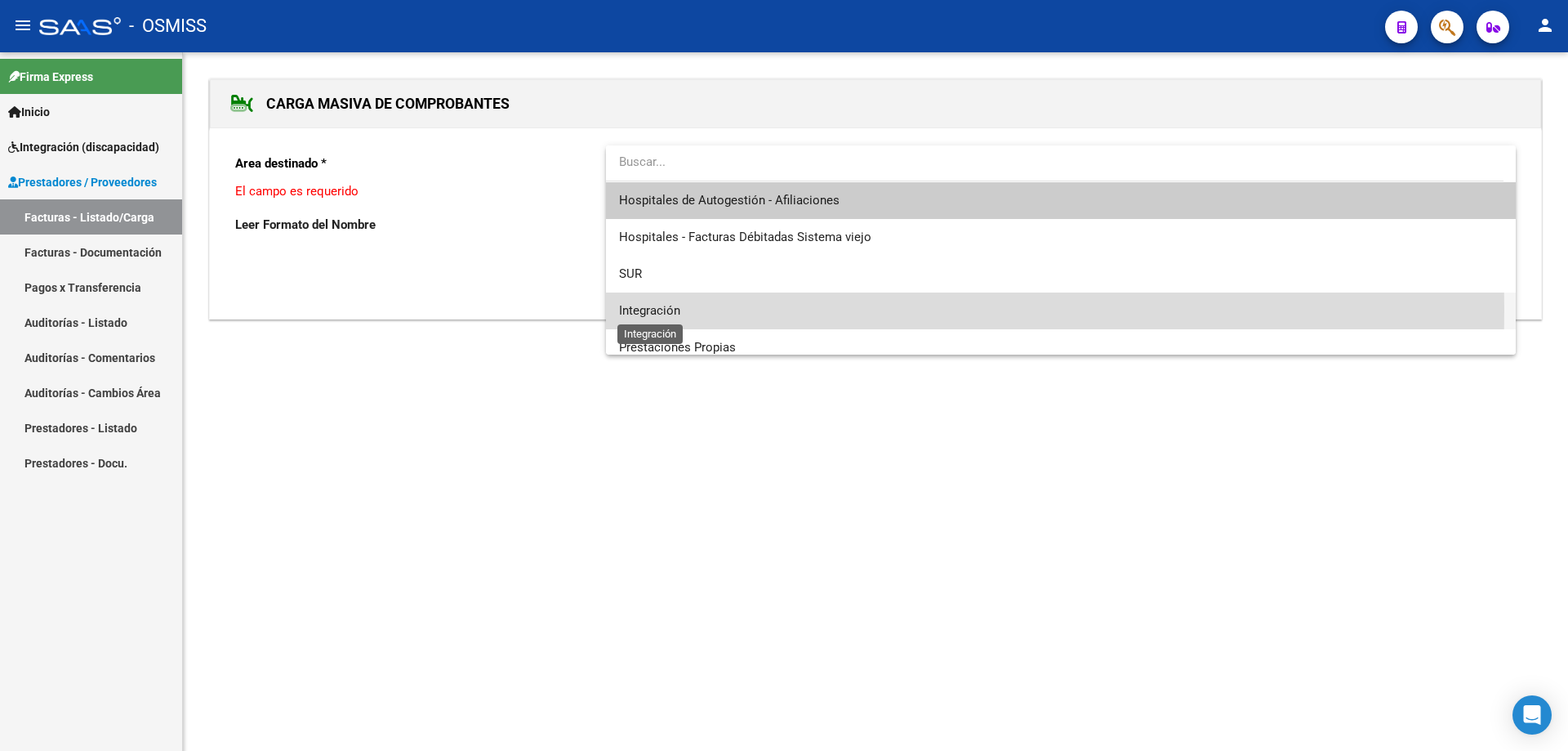
click at [670, 310] on span "Integración" at bounding box center [649, 311] width 61 height 15
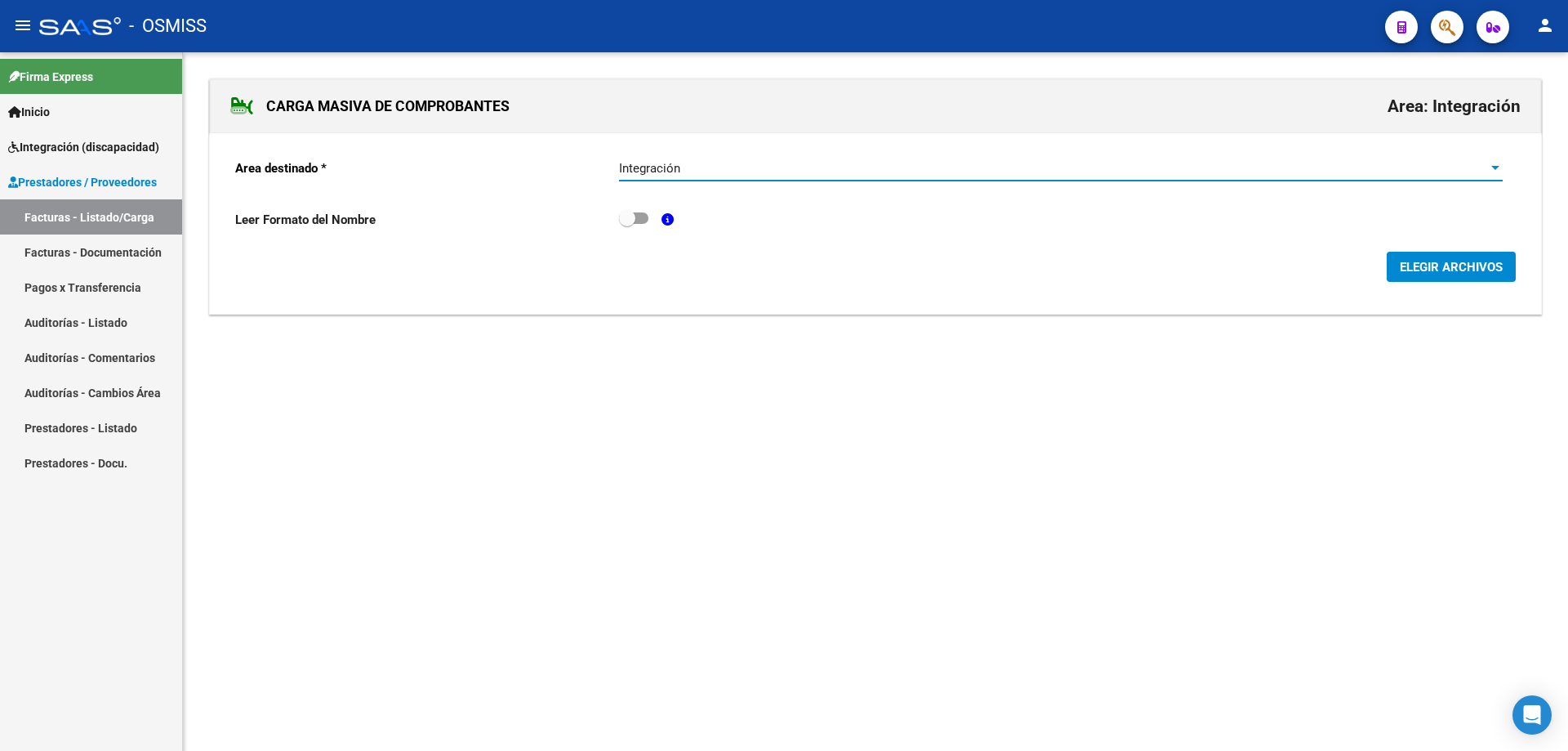
click at [1443, 269] on span "ELEGIR ARCHIVOS" at bounding box center [1451, 267] width 103 height 15
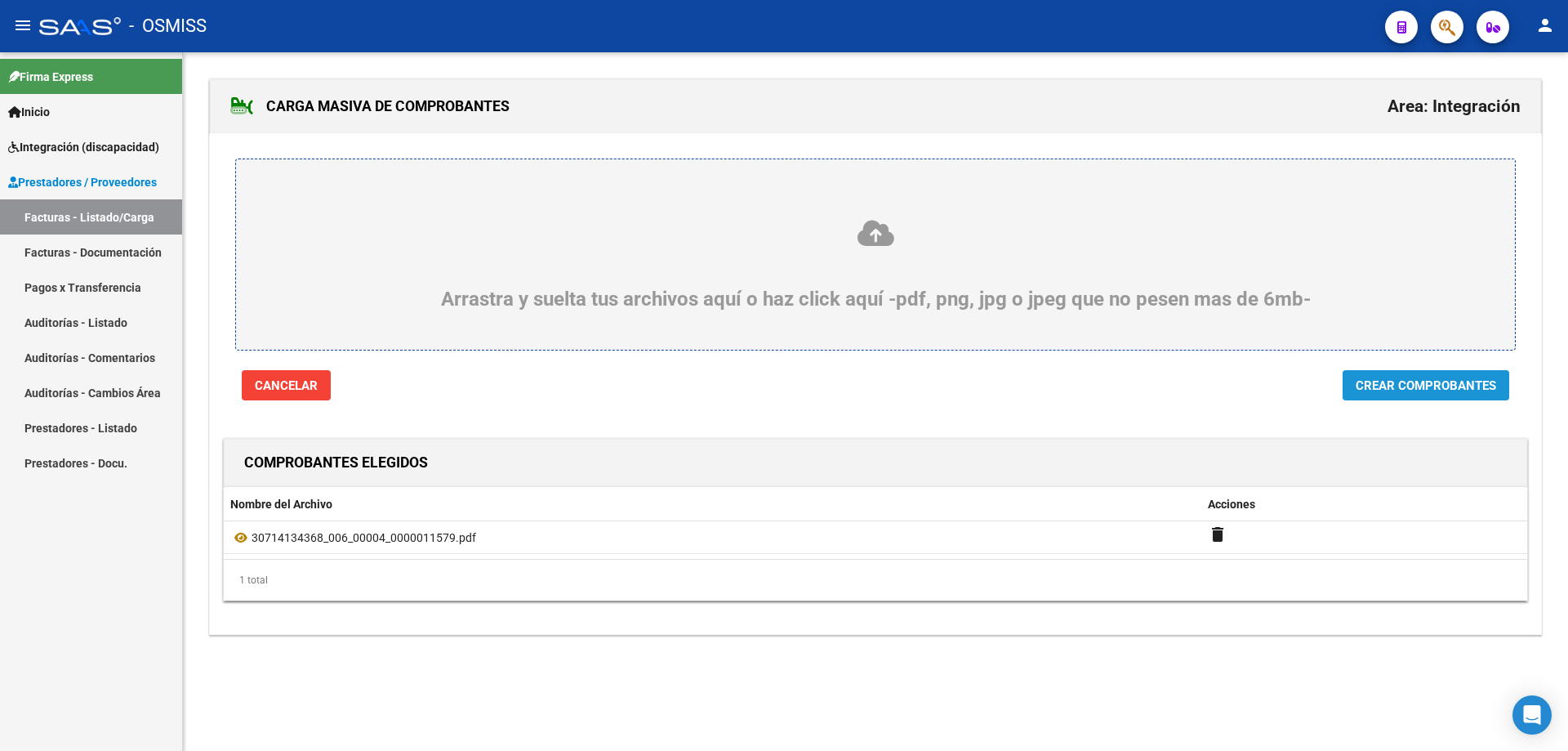
click at [1390, 381] on span "Crear Comprobantes" at bounding box center [1427, 386] width 141 height 15
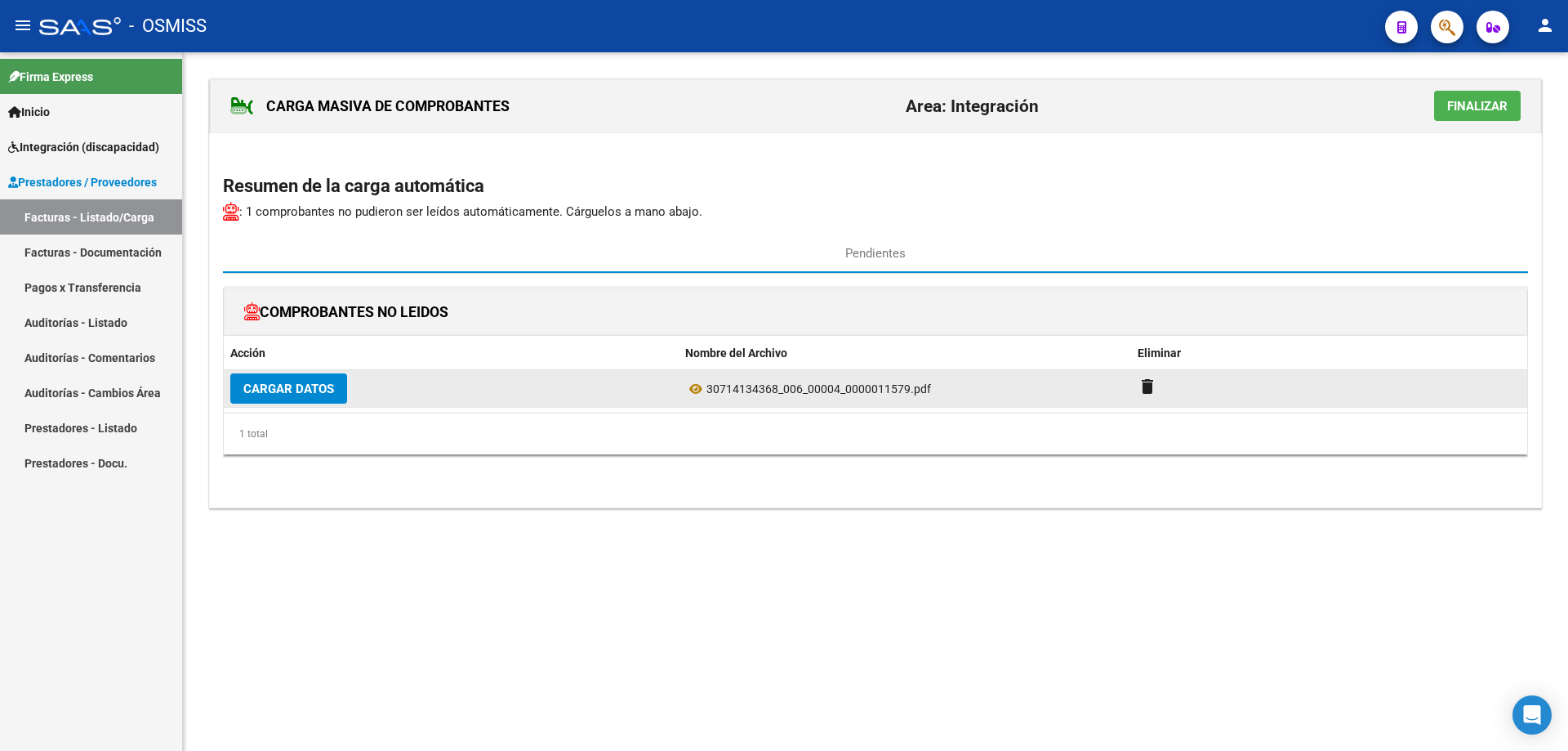
click at [271, 389] on span "Cargar Datos" at bounding box center [289, 389] width 90 height 15
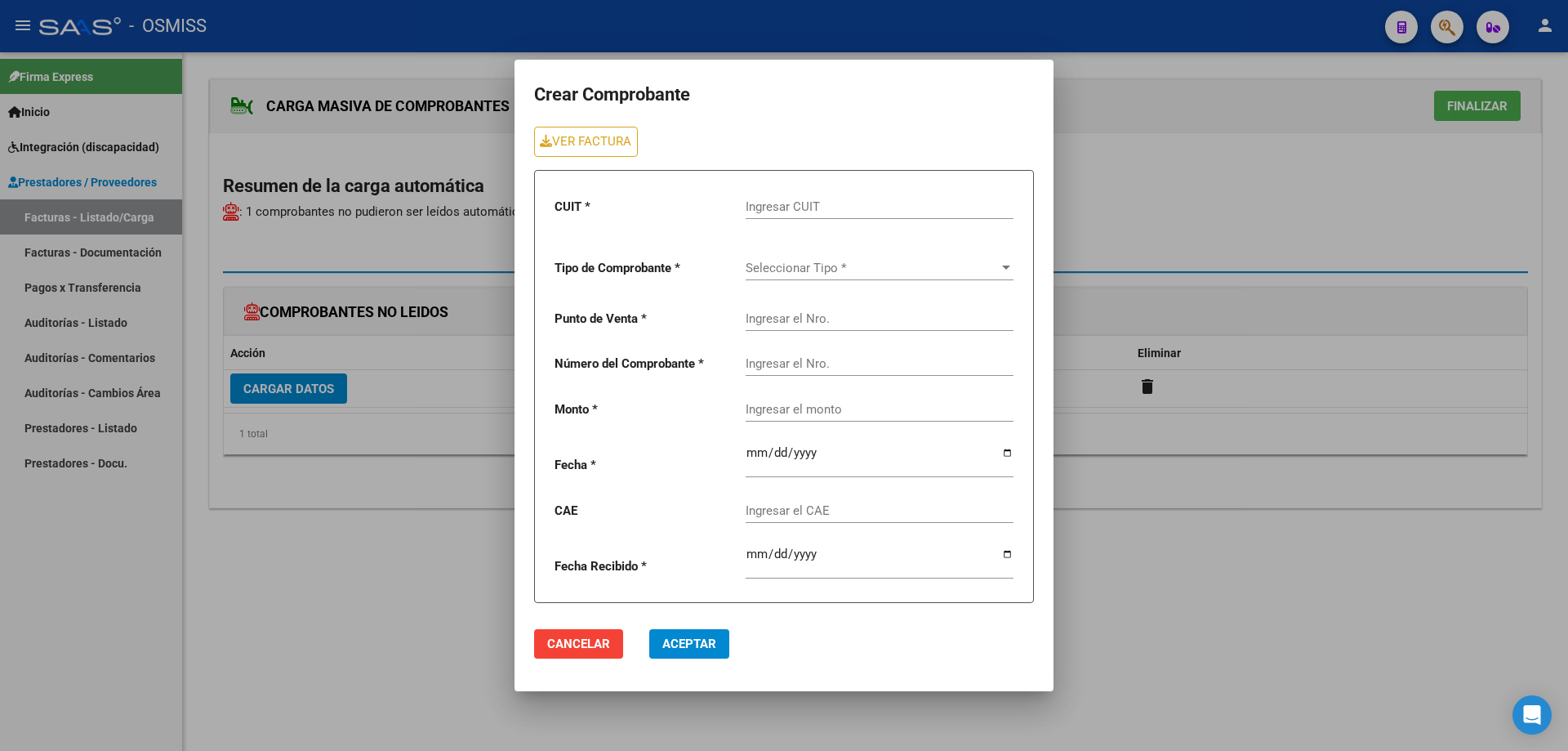
click at [783, 207] on input "Ingresar CUIT" at bounding box center [879, 207] width 268 height 15
type input "30-71413436-8"
click at [798, 278] on div "Seleccionar Tipo * Seleccionar Tipo *" at bounding box center [879, 263] width 268 height 35
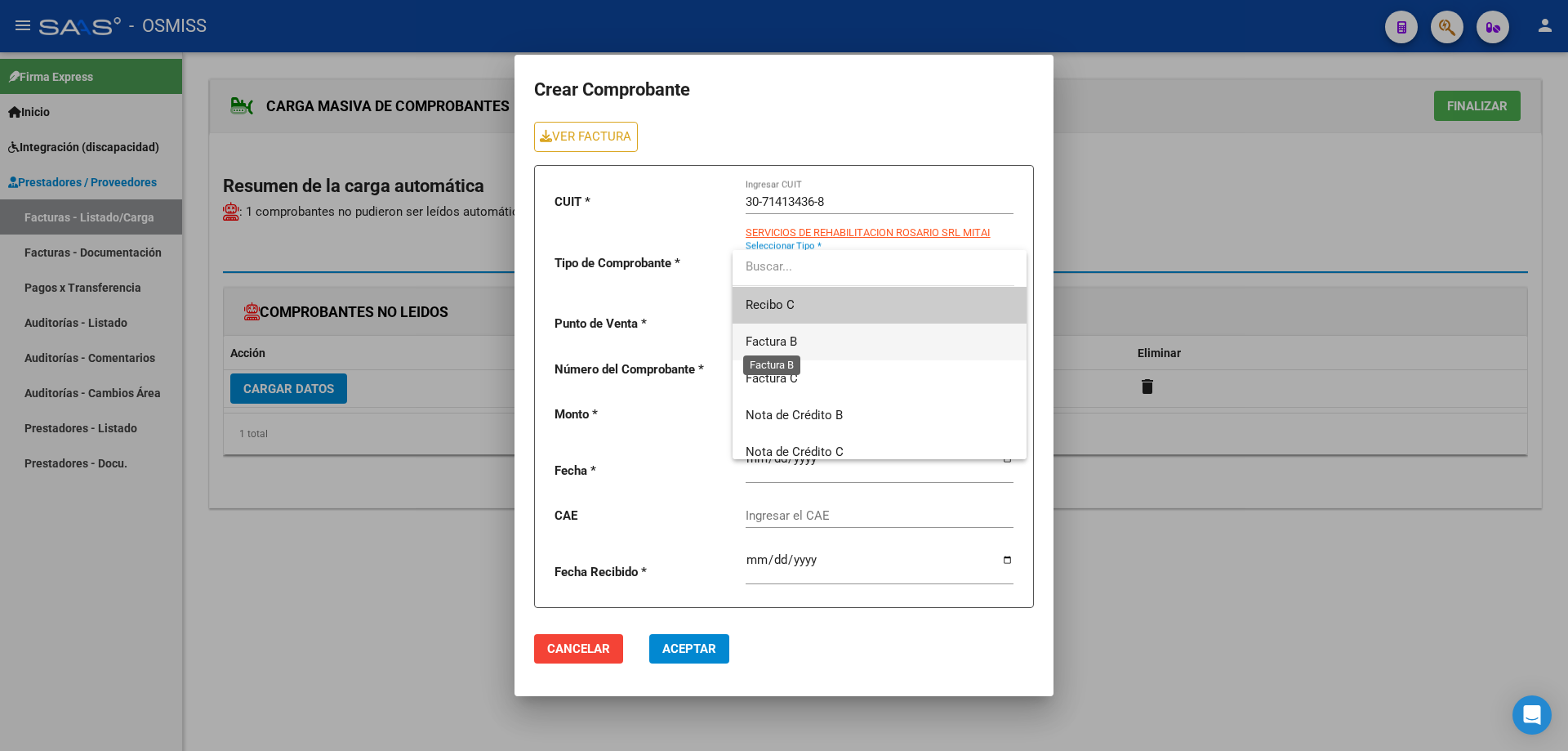
click at [789, 347] on span "Factura B" at bounding box center [771, 342] width 52 height 15
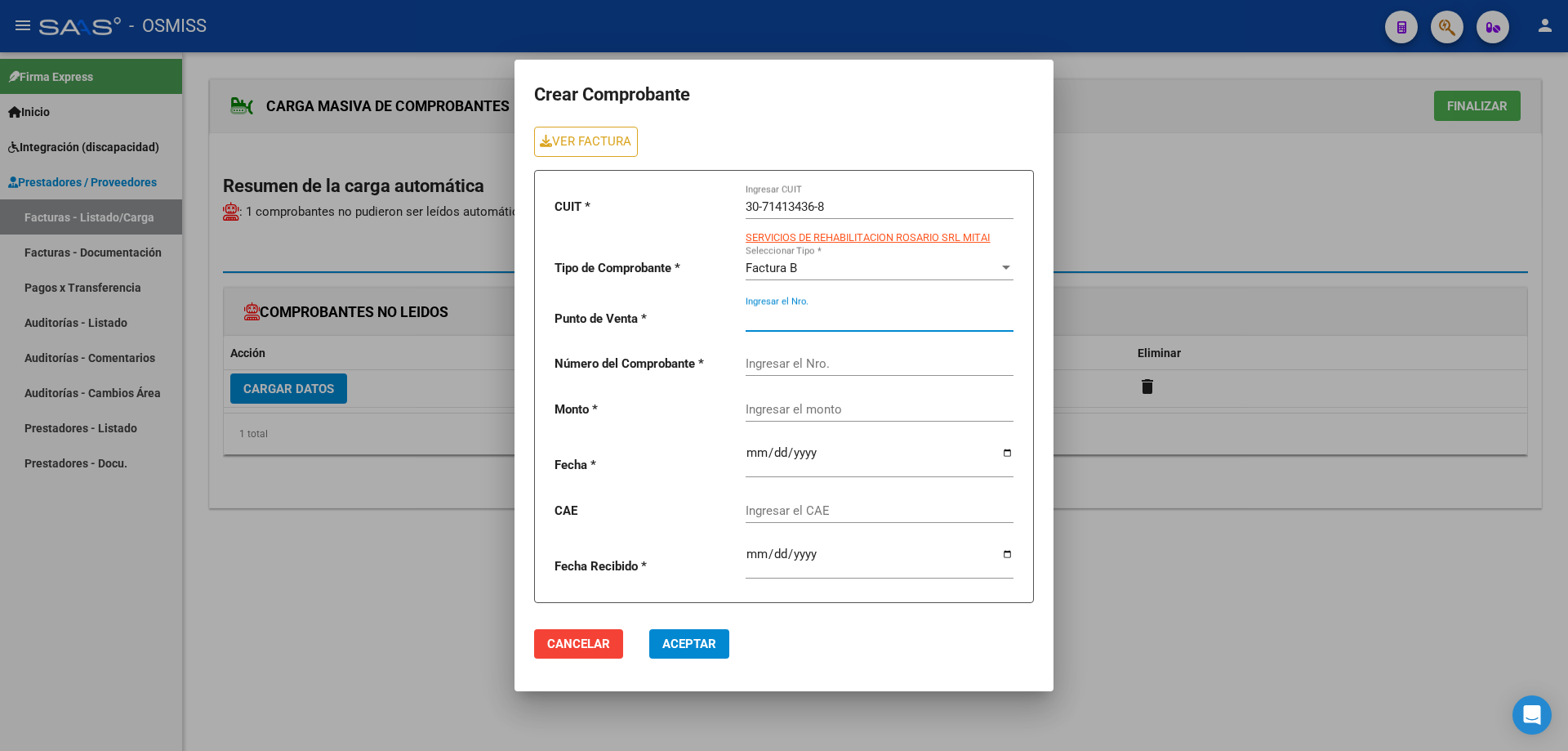
click at [788, 314] on input "Ingresar el Nro." at bounding box center [879, 319] width 268 height 15
click at [623, 132] on link "VER FACTURA" at bounding box center [586, 141] width 104 height 30
click at [787, 318] on input "Ingresar el Nro." at bounding box center [879, 319] width 268 height 15
type input "4"
click at [777, 361] on input "Ingresar el Nro." at bounding box center [879, 364] width 268 height 15
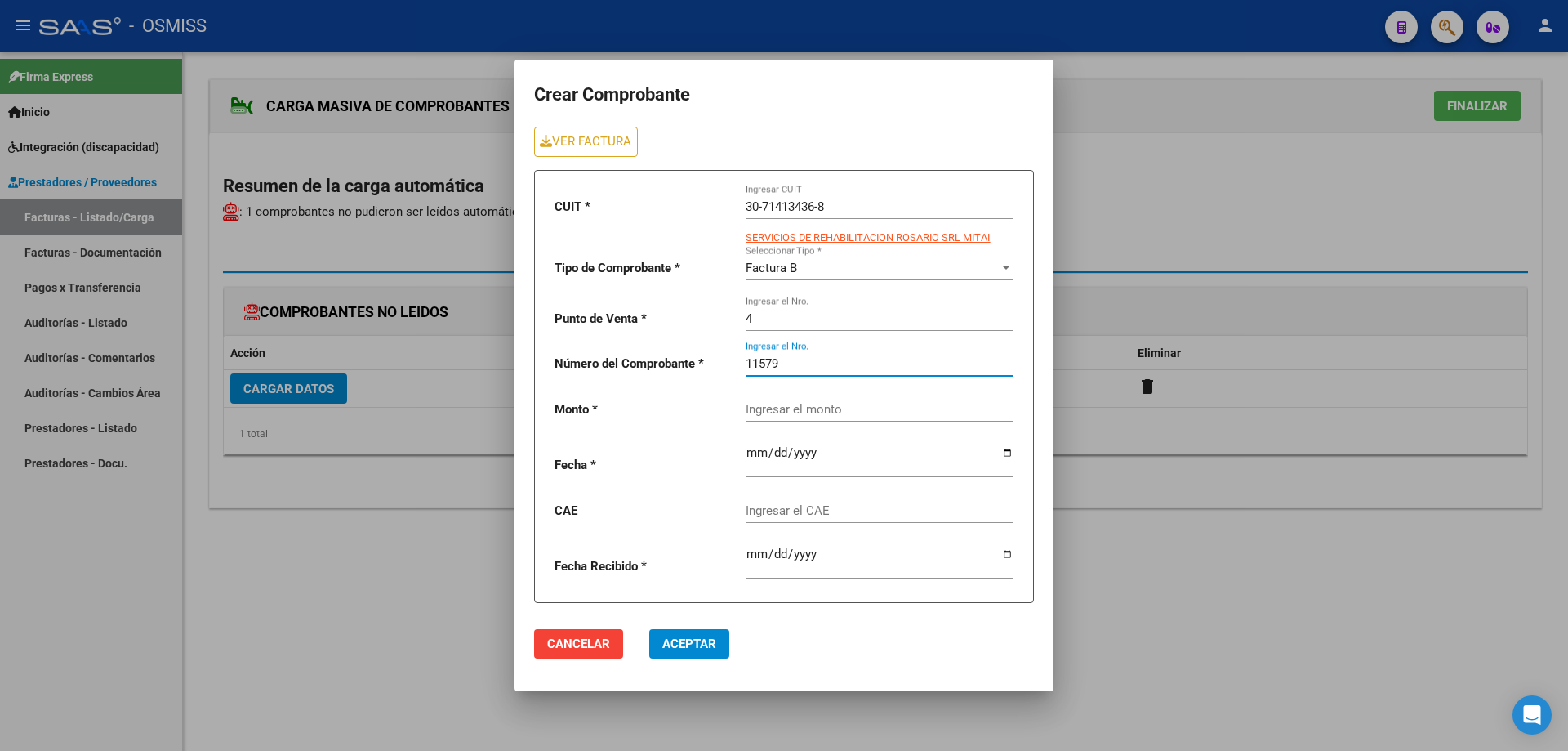
type input "11579"
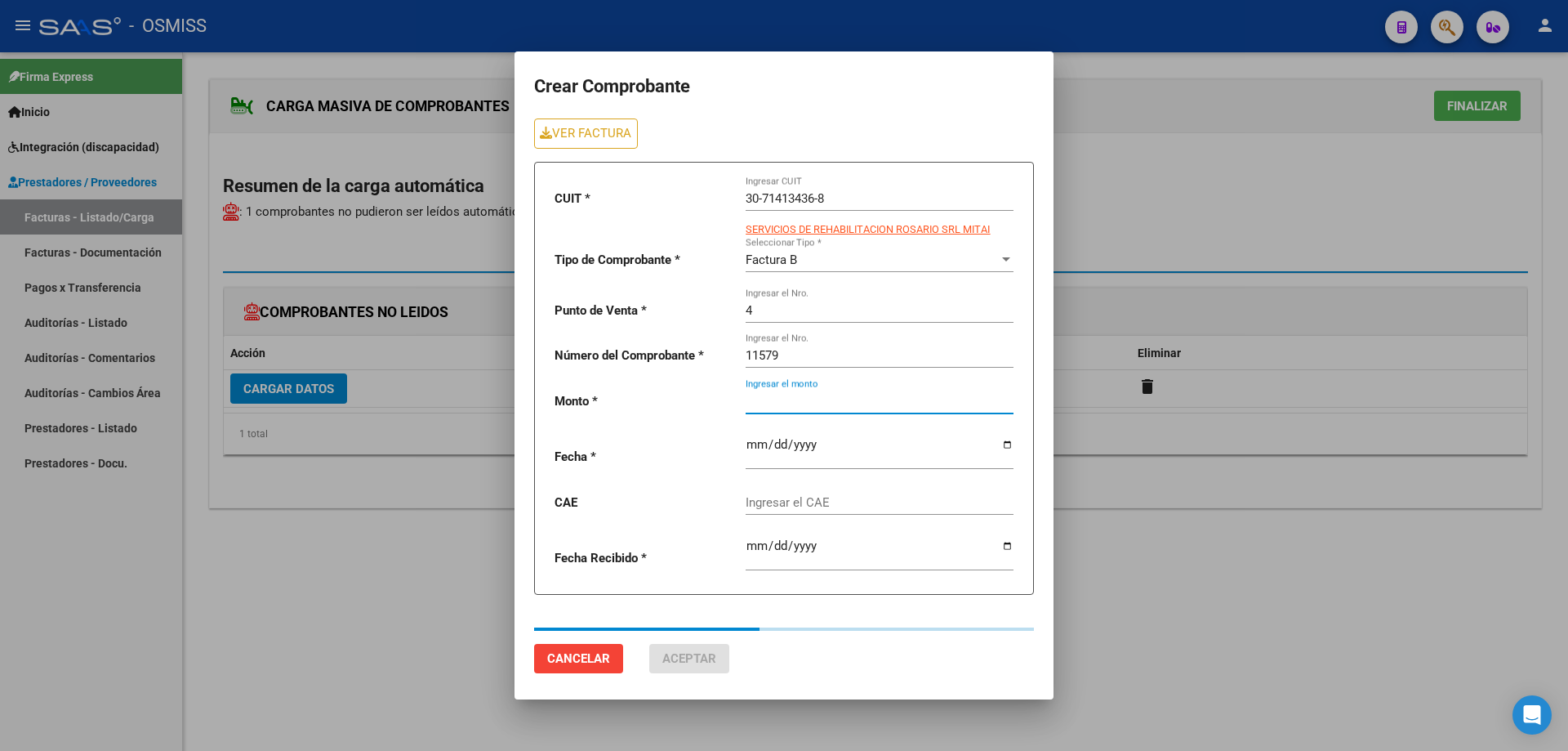
click at [794, 408] on input "Ingresar el monto" at bounding box center [879, 402] width 268 height 15
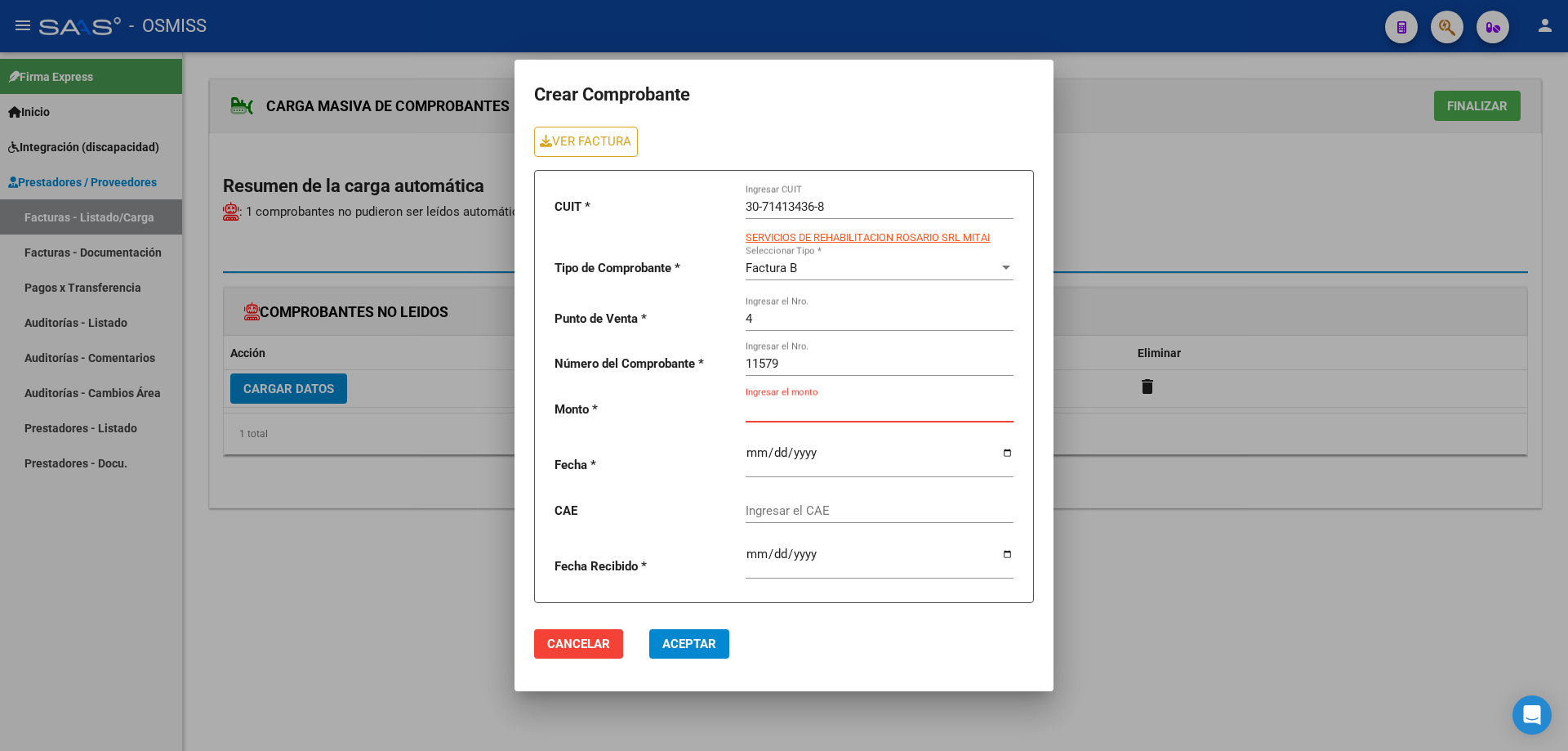
paste input "260908.16"
type input "260908.16"
click at [751, 452] on input "date" at bounding box center [879, 459] width 268 height 26
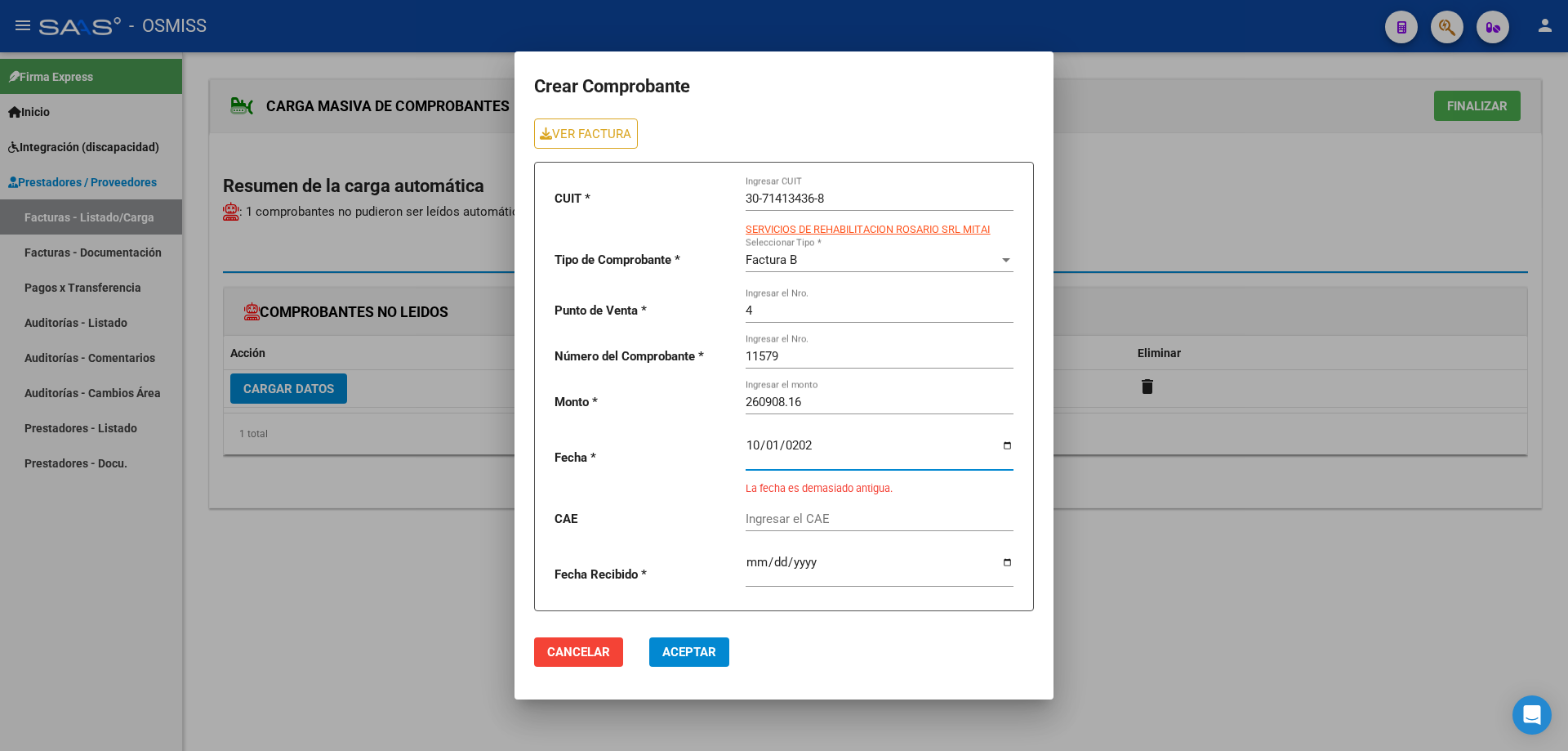
type input "[DATE]"
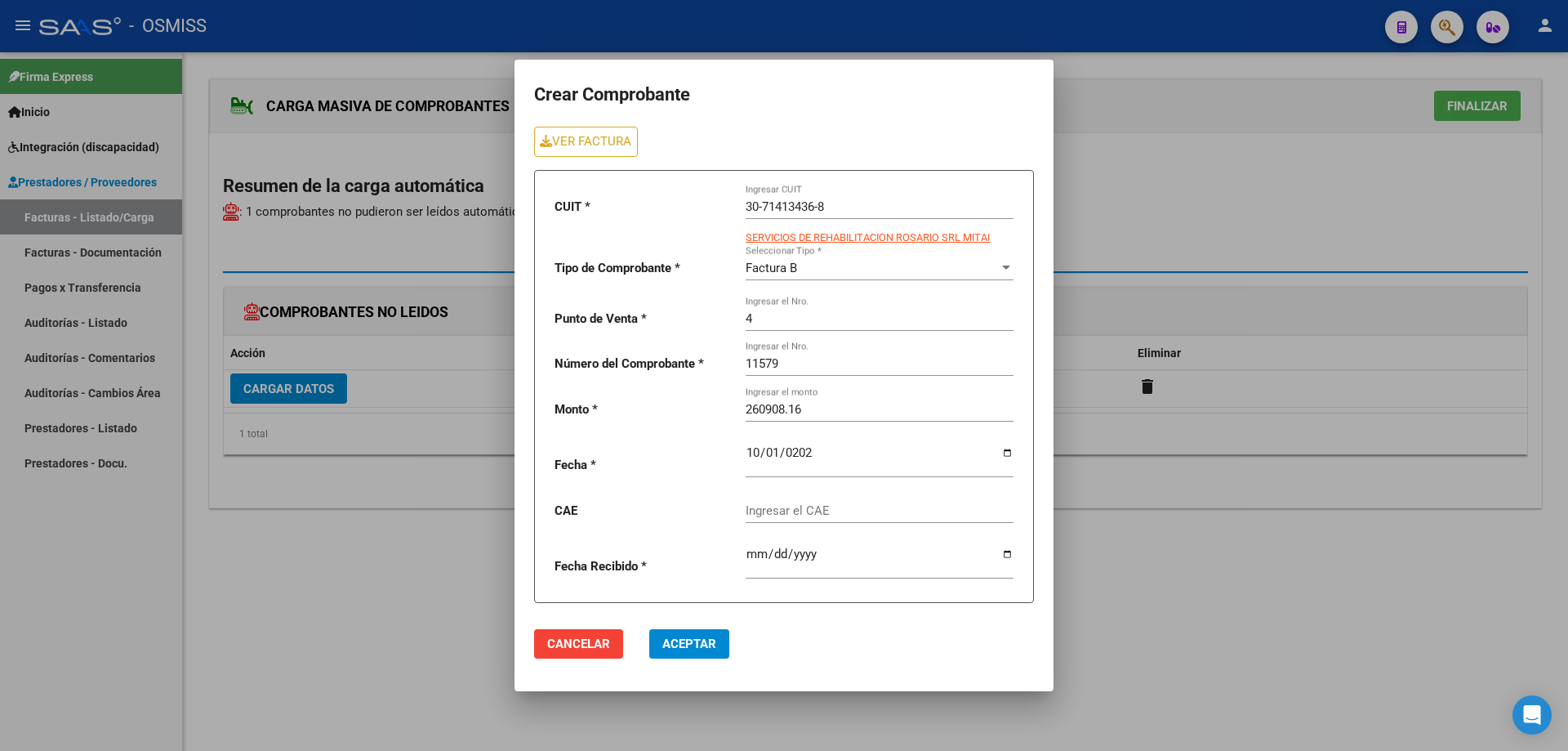
click at [757, 498] on div "Ingresar el CAE" at bounding box center [879, 506] width 268 height 35
paste input "75408364132331"
type input "75408364132331"
click at [705, 640] on span "Aceptar" at bounding box center [689, 645] width 54 height 15
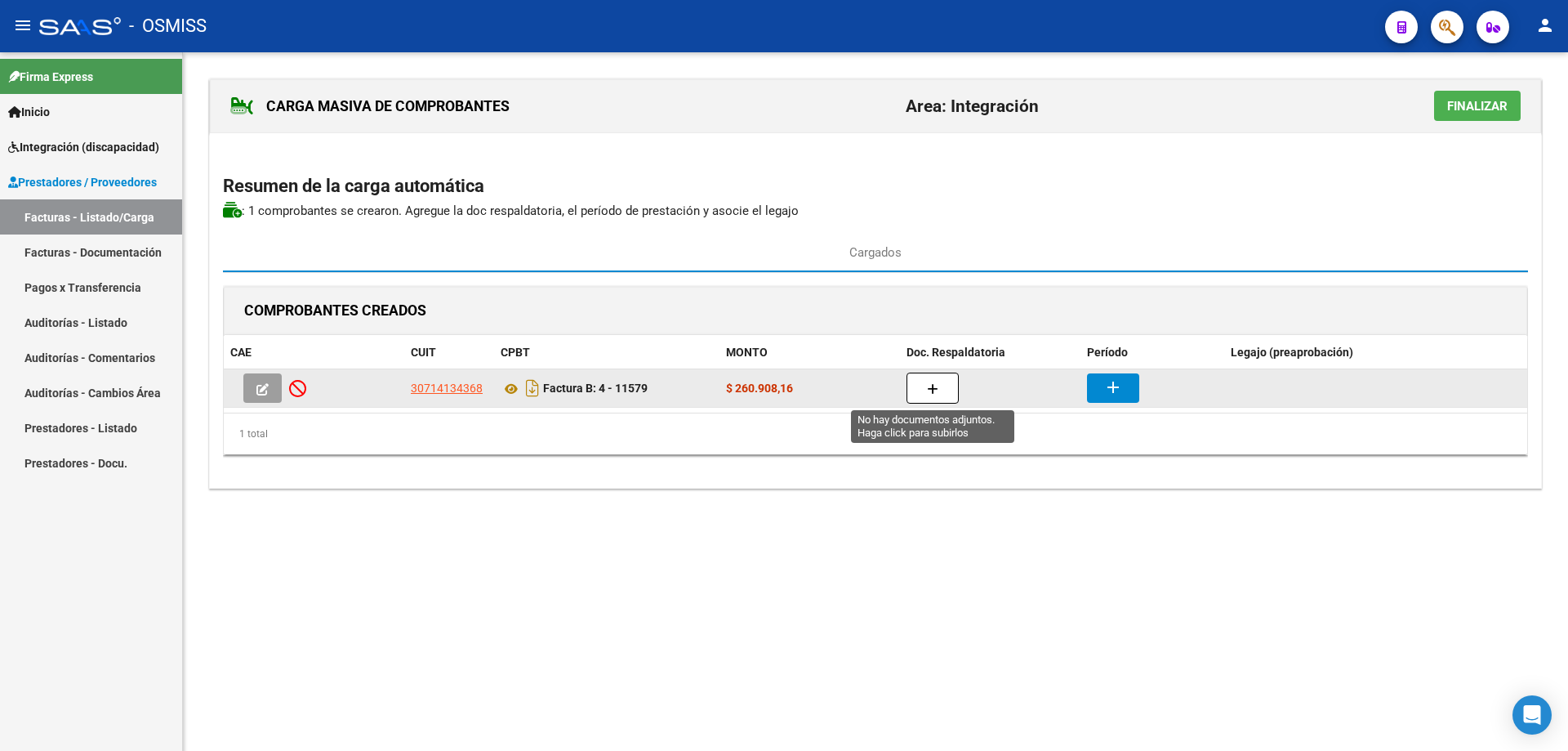
click at [924, 393] on button "button" at bounding box center [933, 388] width 52 height 31
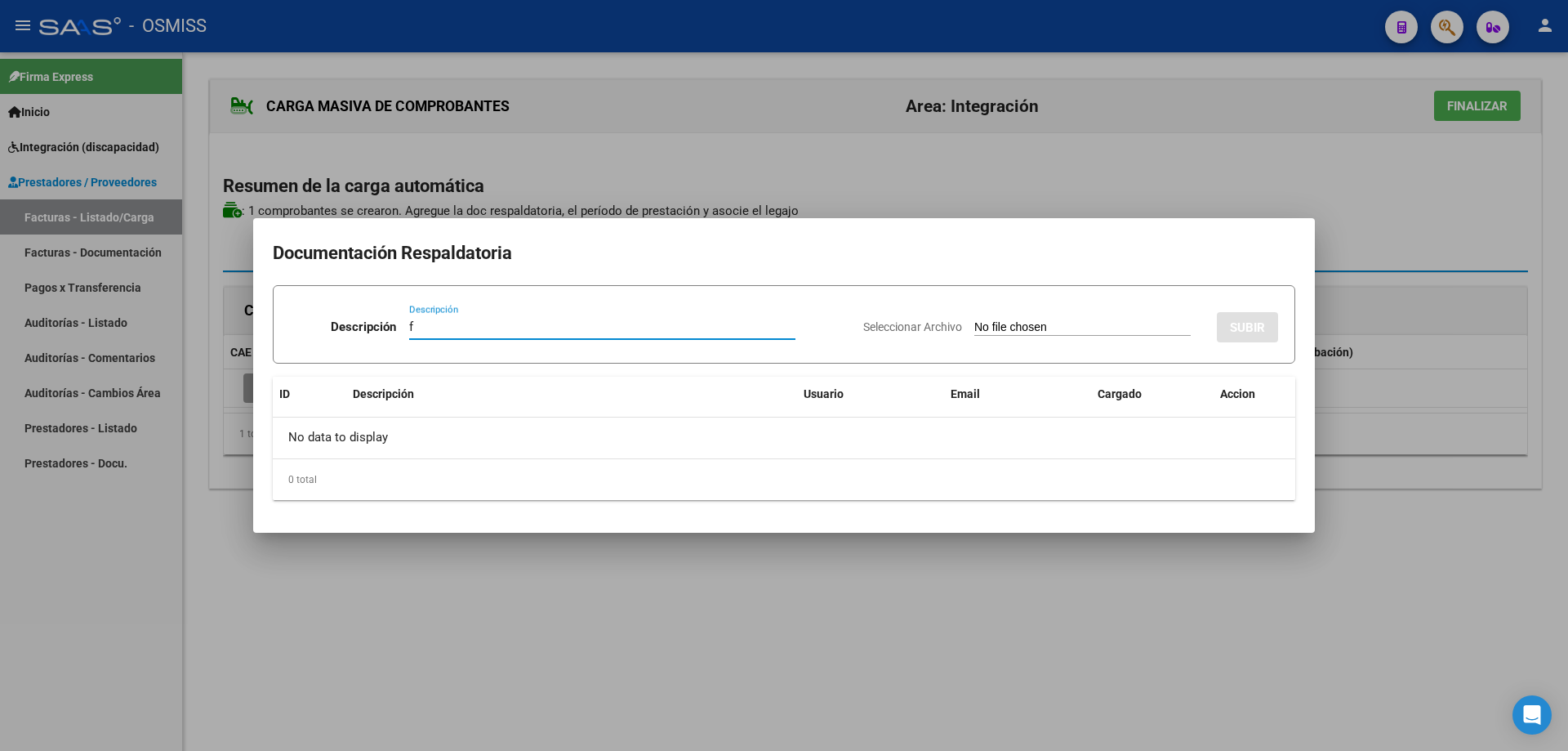
type input "f"
click at [985, 334] on input "Seleccionar Archivo" at bounding box center [1083, 328] width 217 height 16
type input "C:\fakepath\[PERSON_NAME] - Sept.pdf"
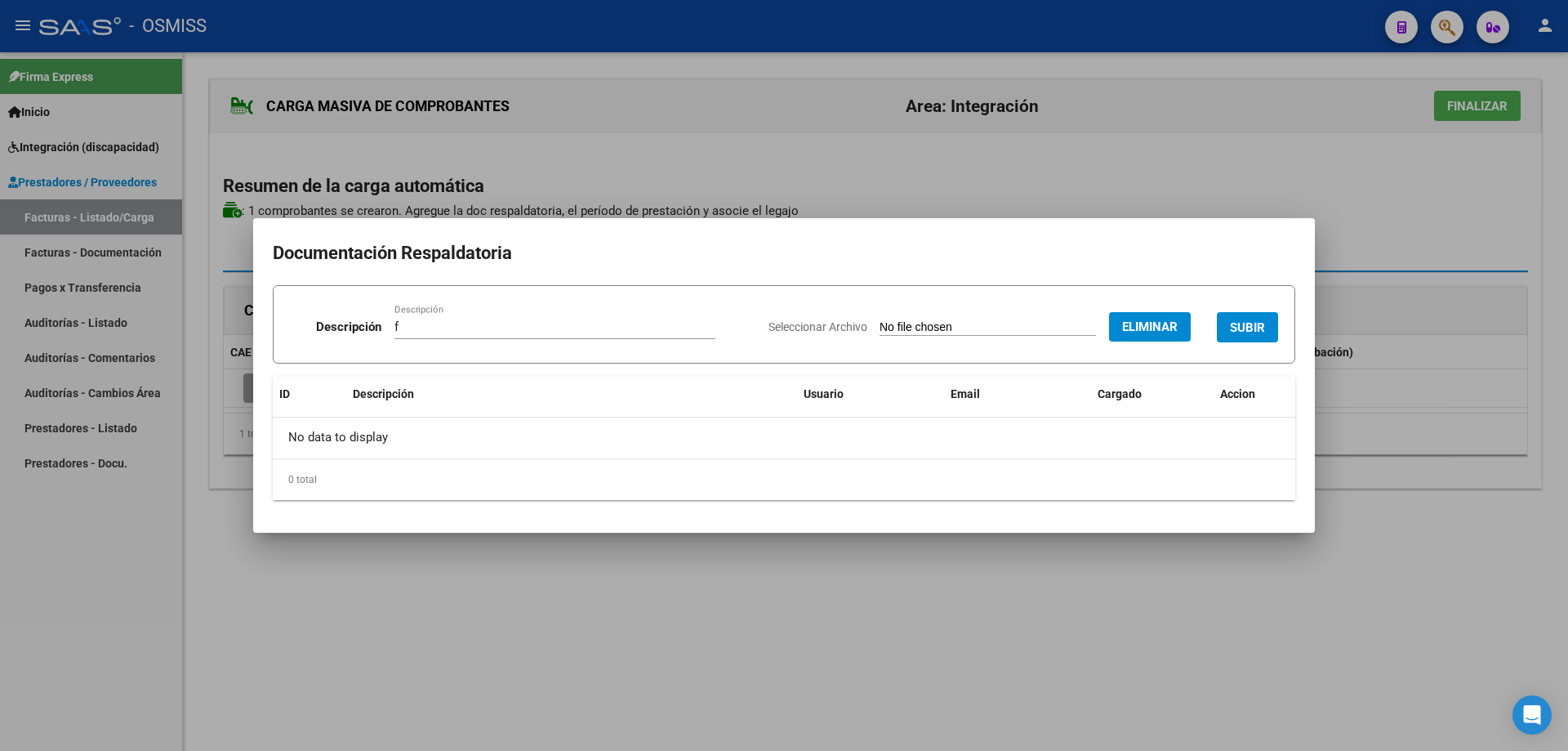
click at [1253, 324] on span "SUBIR" at bounding box center [1248, 328] width 35 height 15
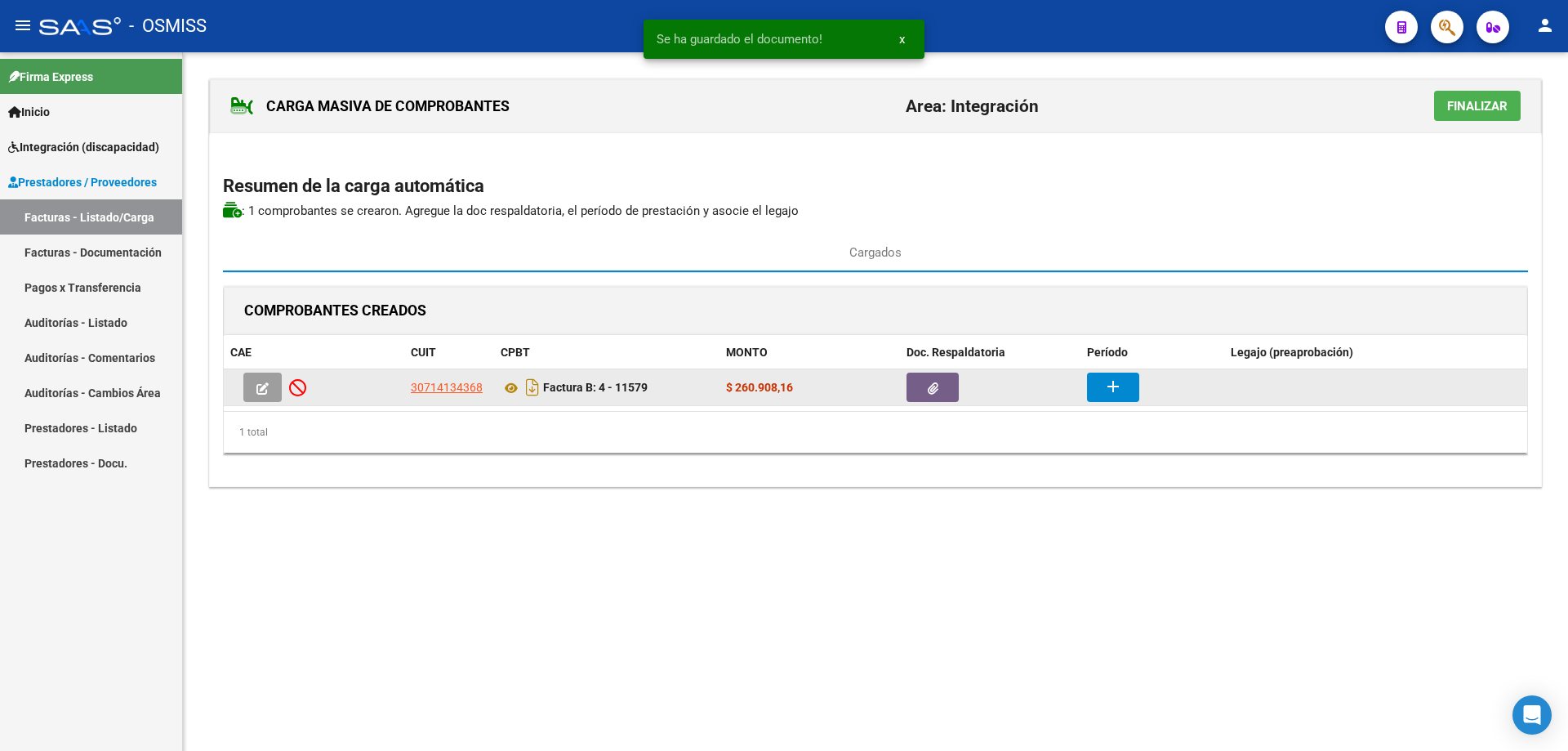
click at [1094, 388] on button "add" at bounding box center [1113, 387] width 52 height 29
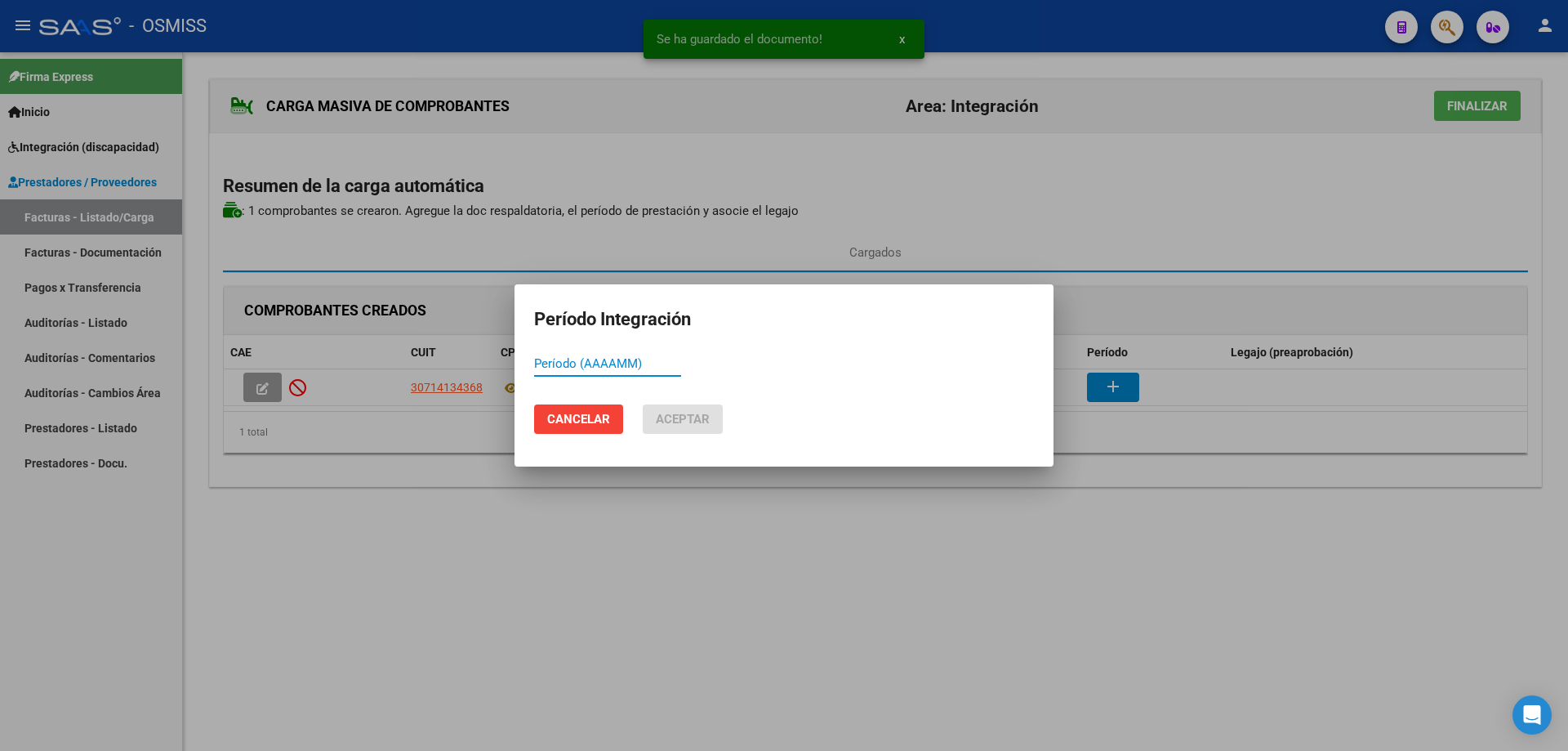
paste input "754083"
type input "7"
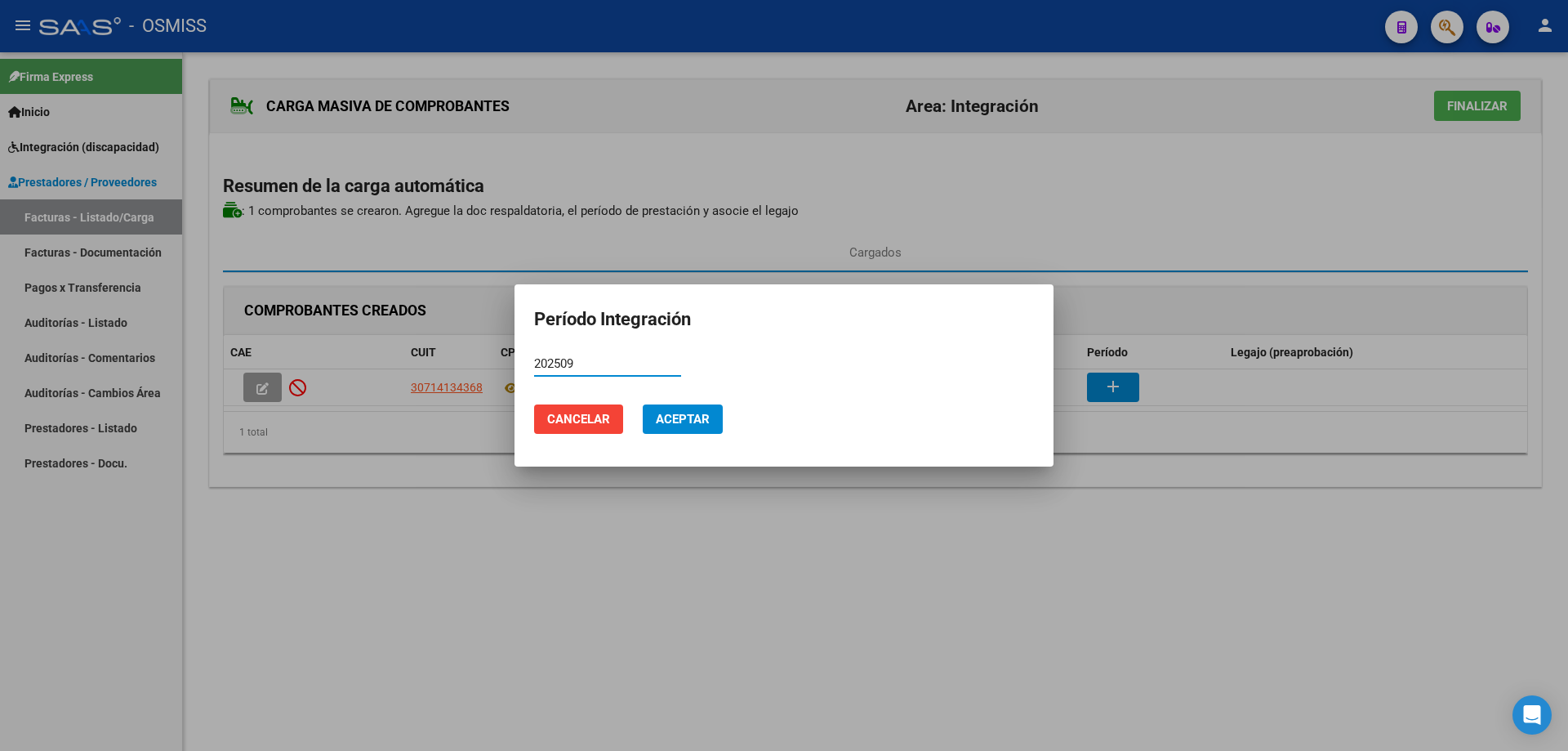
type input "202509"
click at [710, 414] on span "Aceptar" at bounding box center [683, 419] width 54 height 15
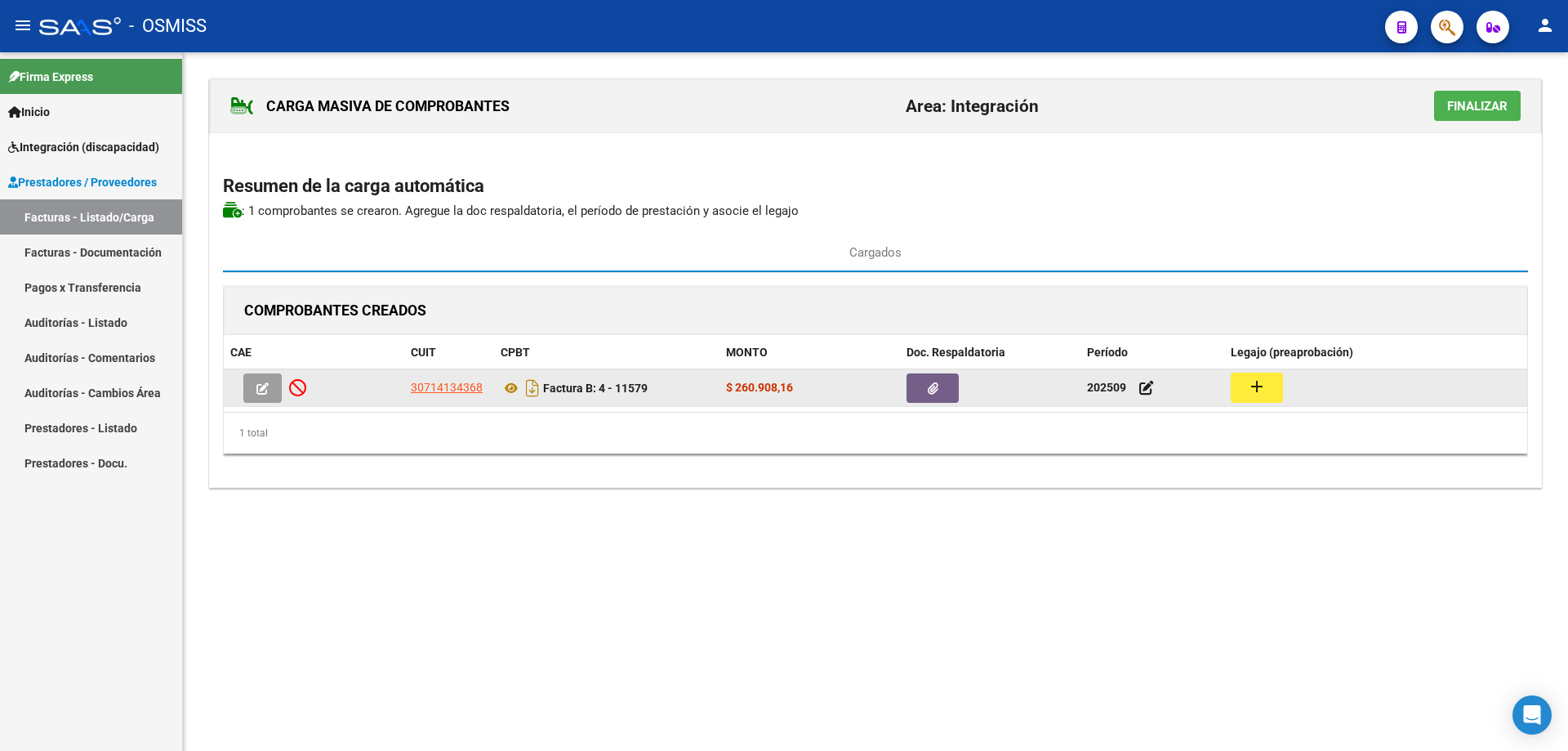
click at [1280, 384] on button "add" at bounding box center [1257, 388] width 52 height 30
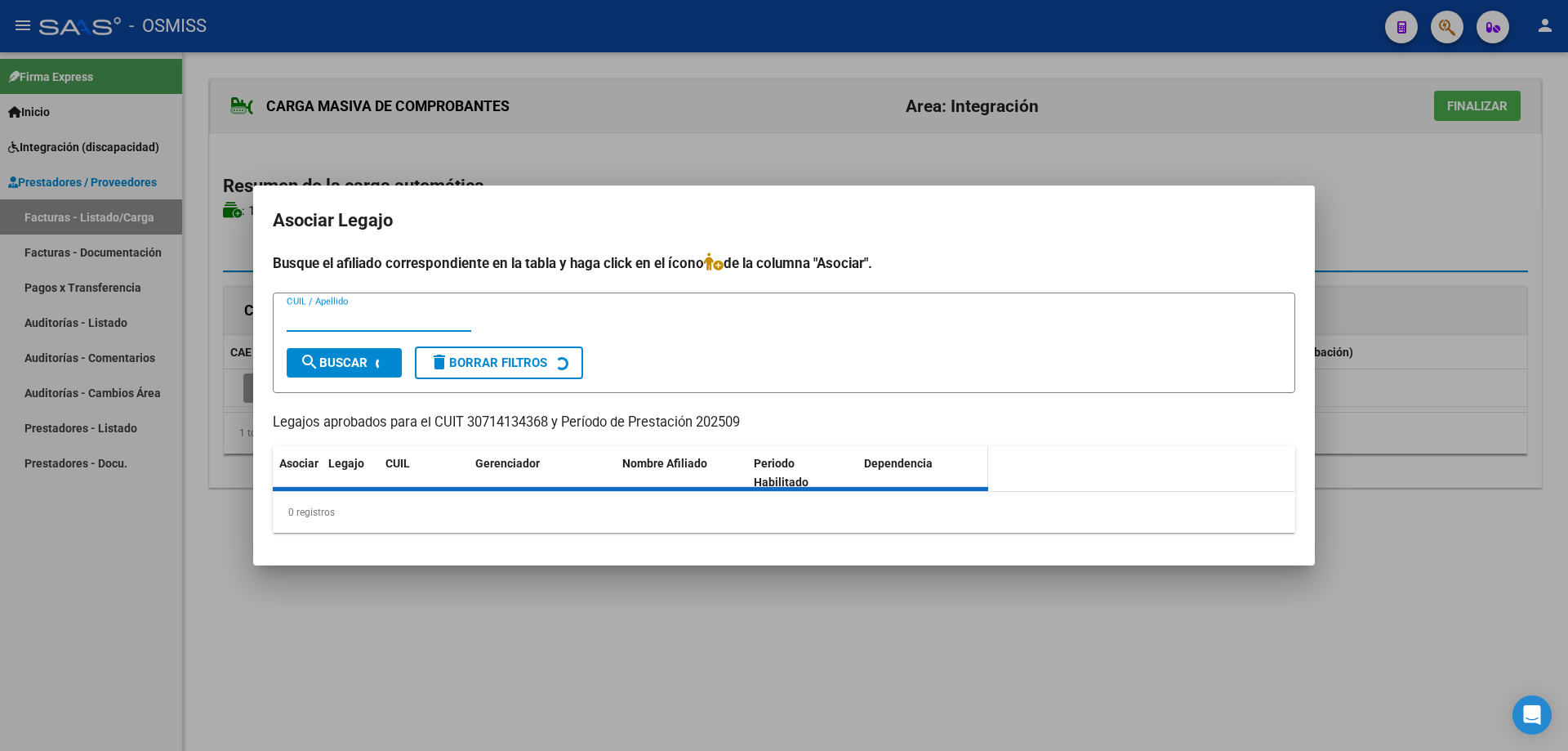
type input "d"
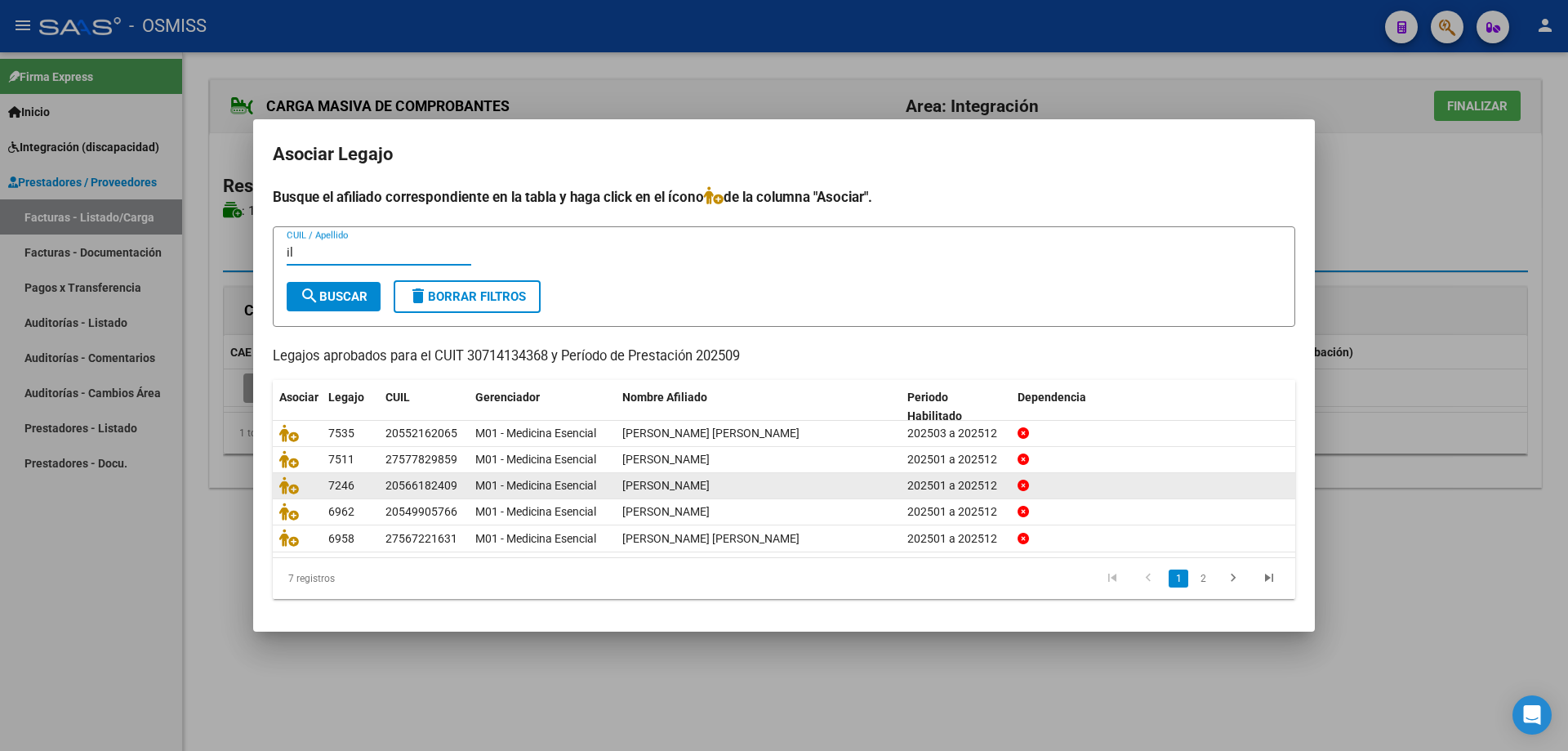
type input "ill"
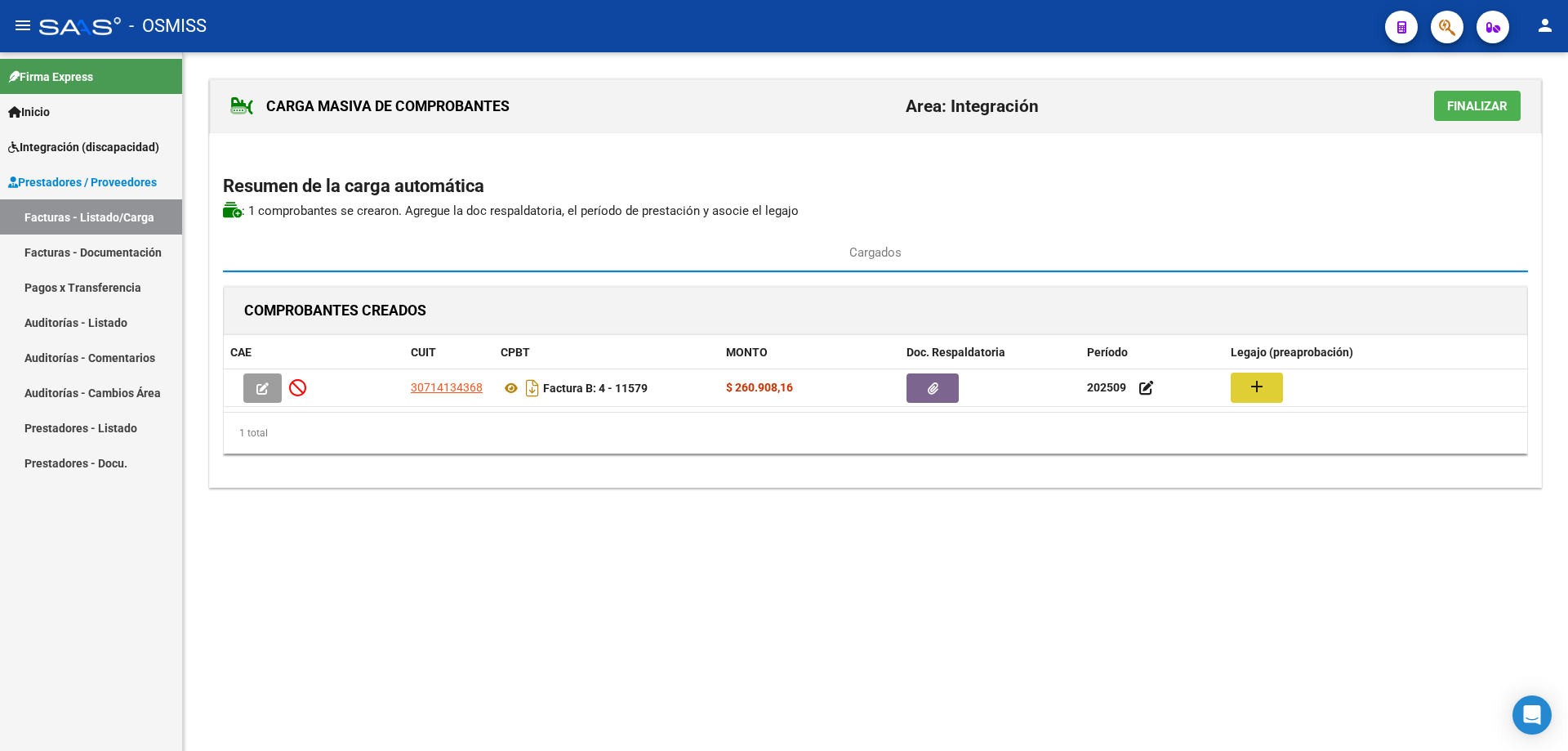
click at [1483, 105] on span "Finalizar" at bounding box center [1478, 106] width 60 height 15
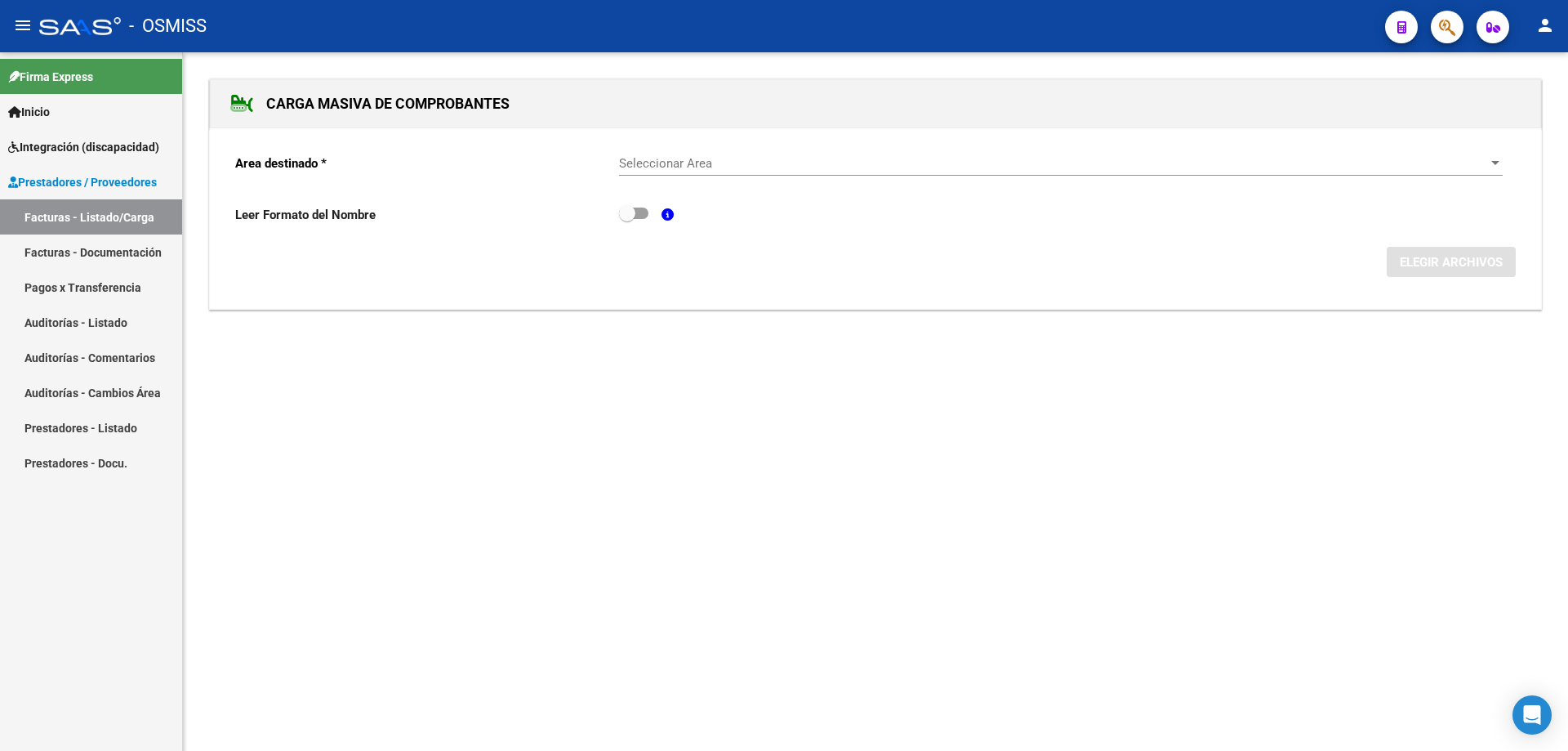
click at [899, 162] on span "Seleccionar Area" at bounding box center [1053, 163] width 869 height 15
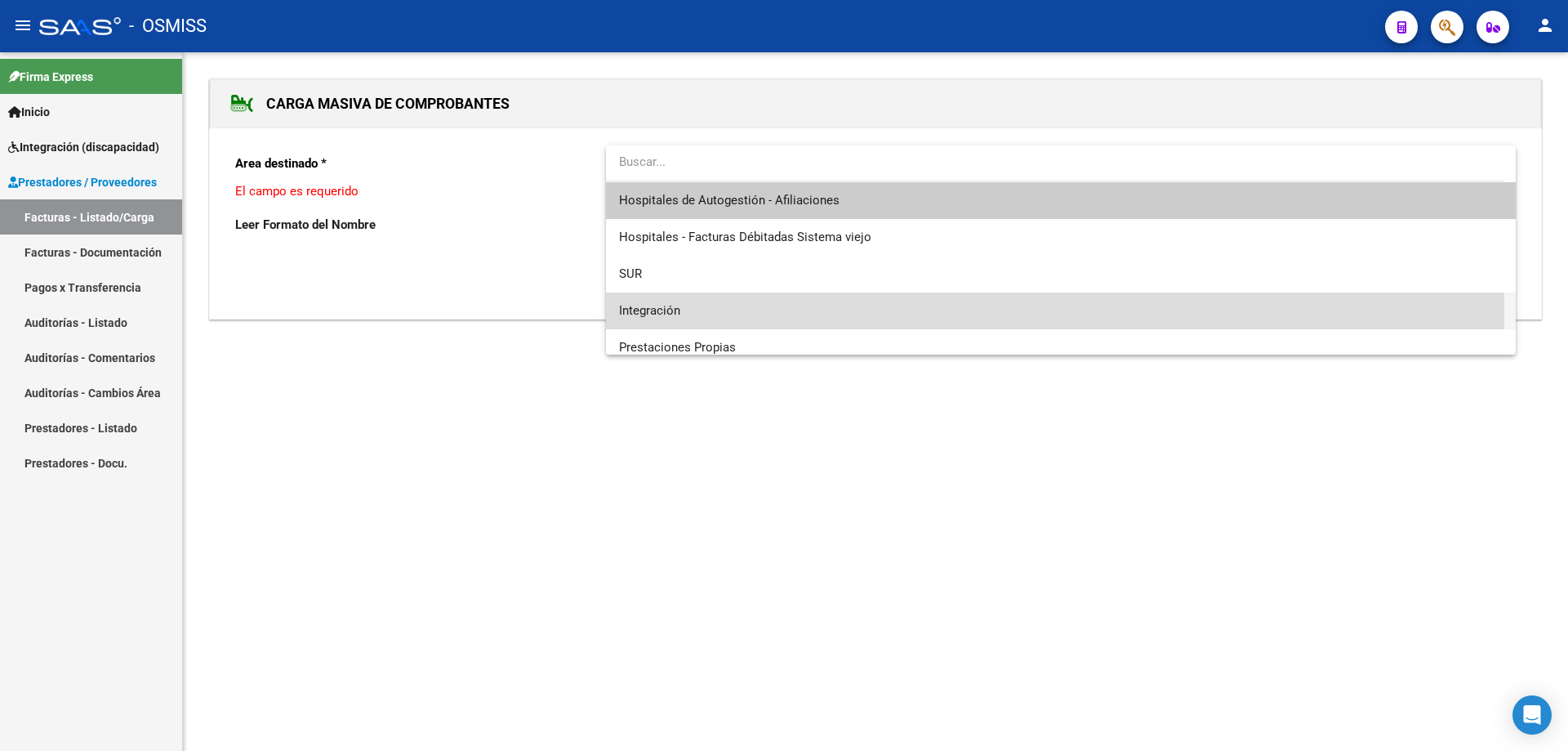
click at [789, 310] on span "Integración" at bounding box center [1061, 311] width 884 height 37
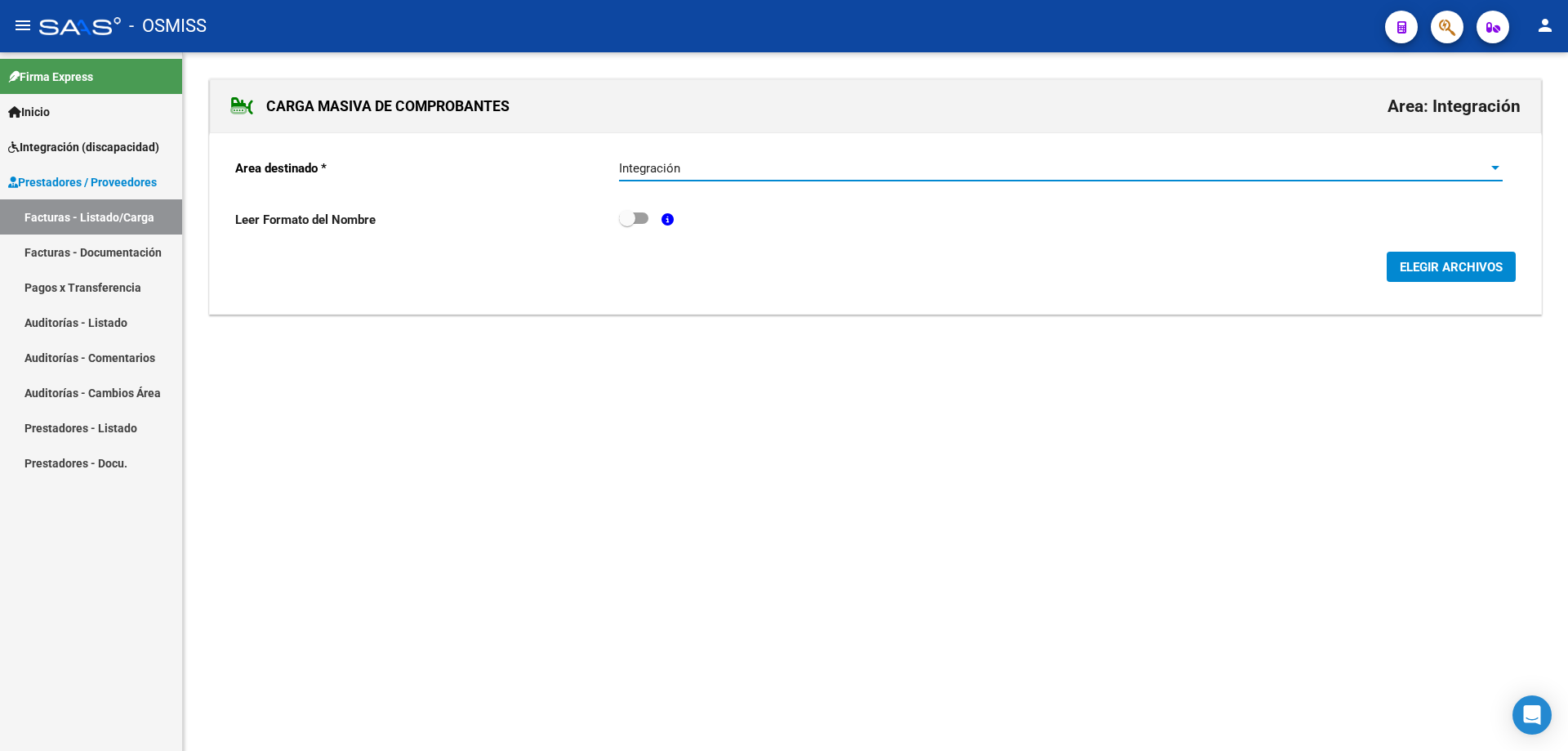
click at [1464, 265] on span "ELEGIR ARCHIVOS" at bounding box center [1451, 267] width 103 height 15
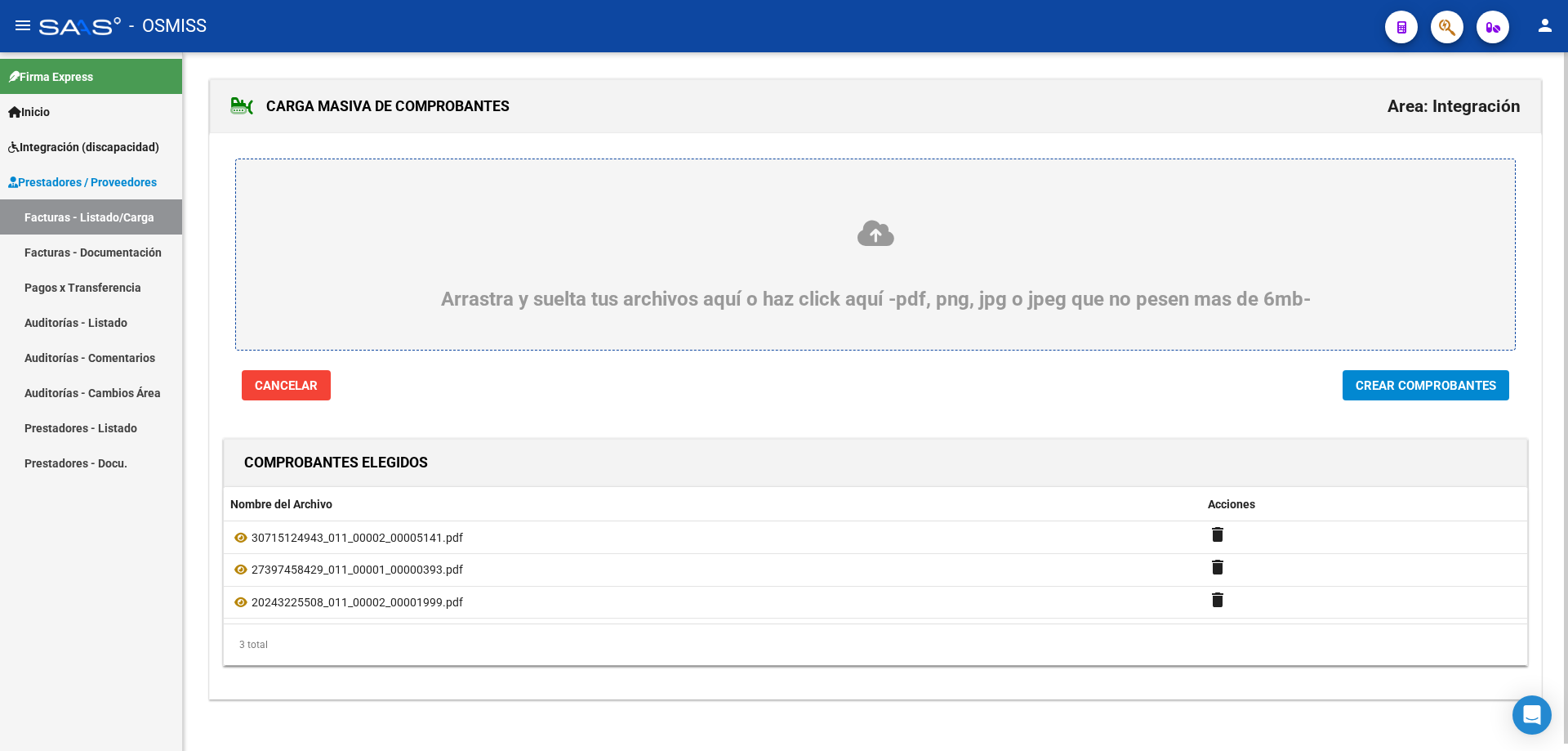
click at [1418, 394] on button "Crear Comprobantes" at bounding box center [1426, 385] width 167 height 30
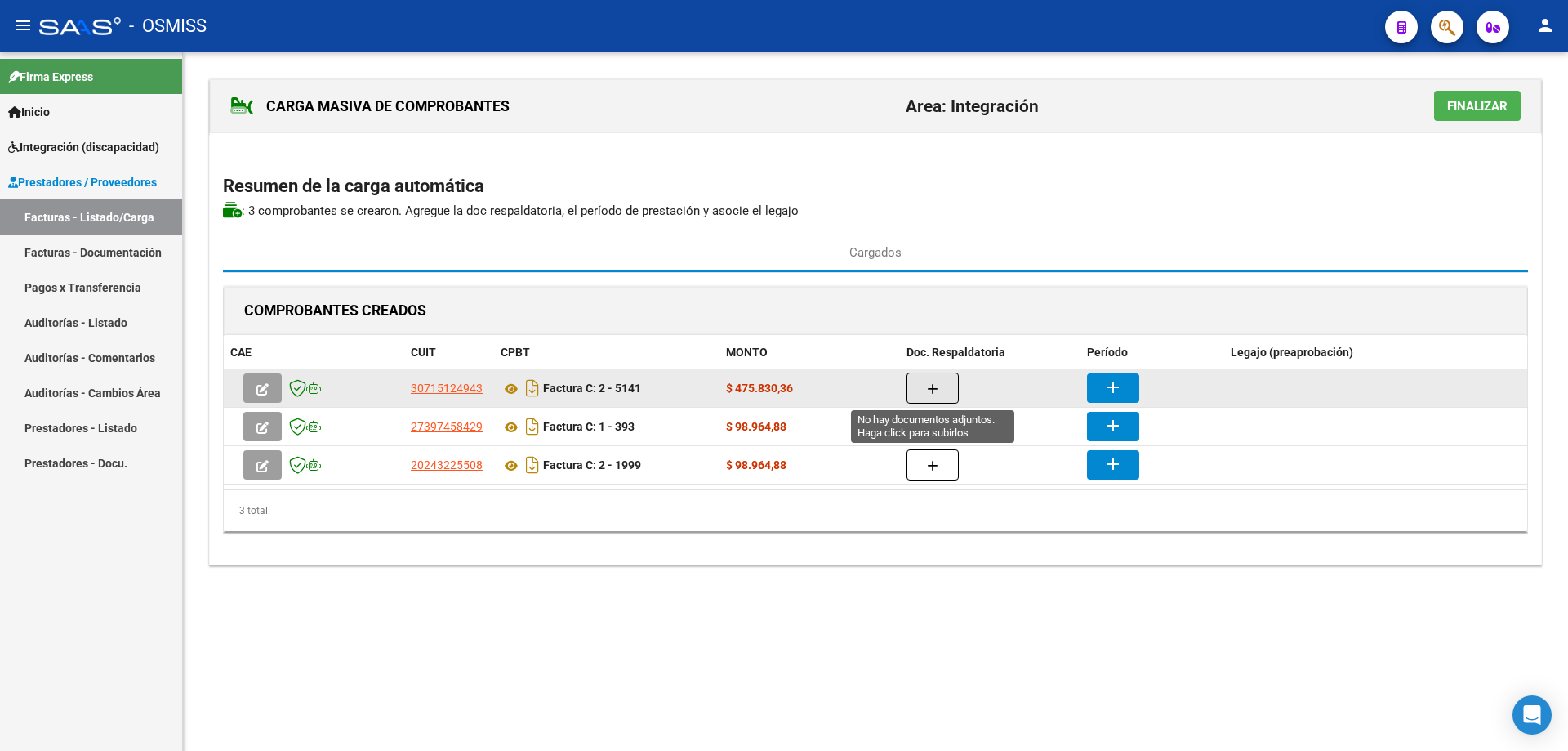
click at [930, 390] on icon "button" at bounding box center [933, 389] width 12 height 13
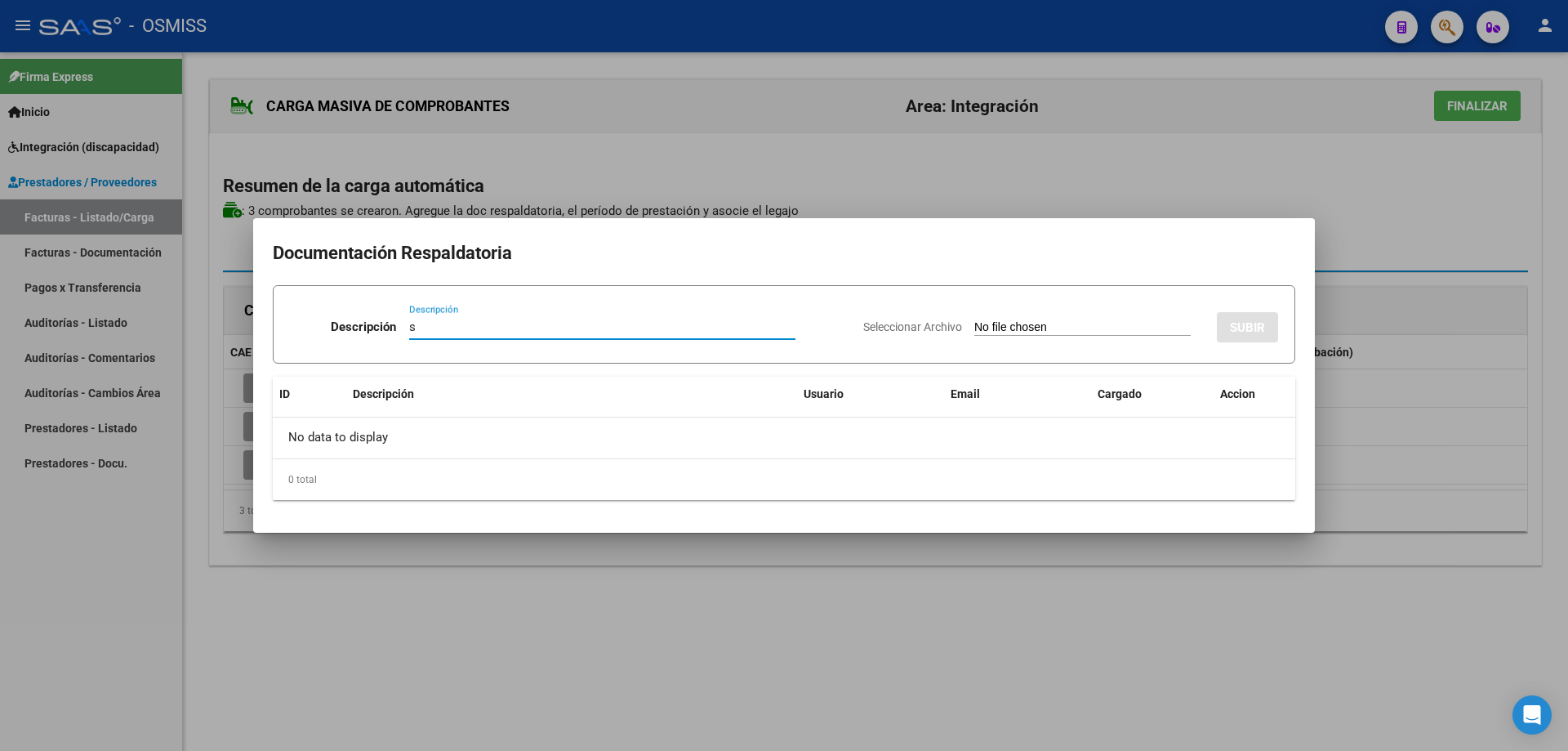
type input "s"
click at [975, 323] on input "Seleccionar Archivo" at bounding box center [1083, 328] width 217 height 16
type input "C:\fakepath\[PERSON_NAME] SAIE septiembre.pdf"
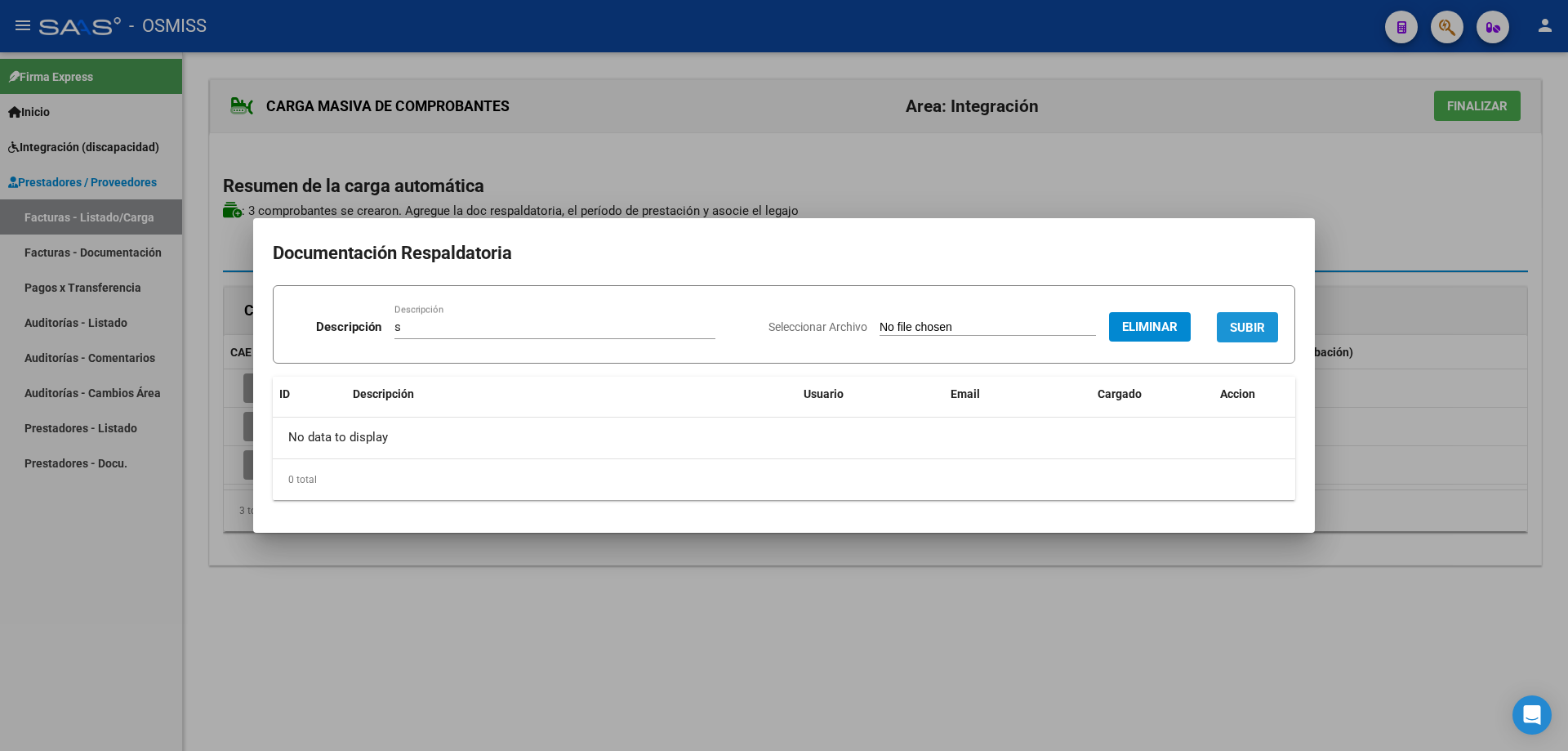
click at [1242, 321] on span "SUBIR" at bounding box center [1248, 328] width 35 height 15
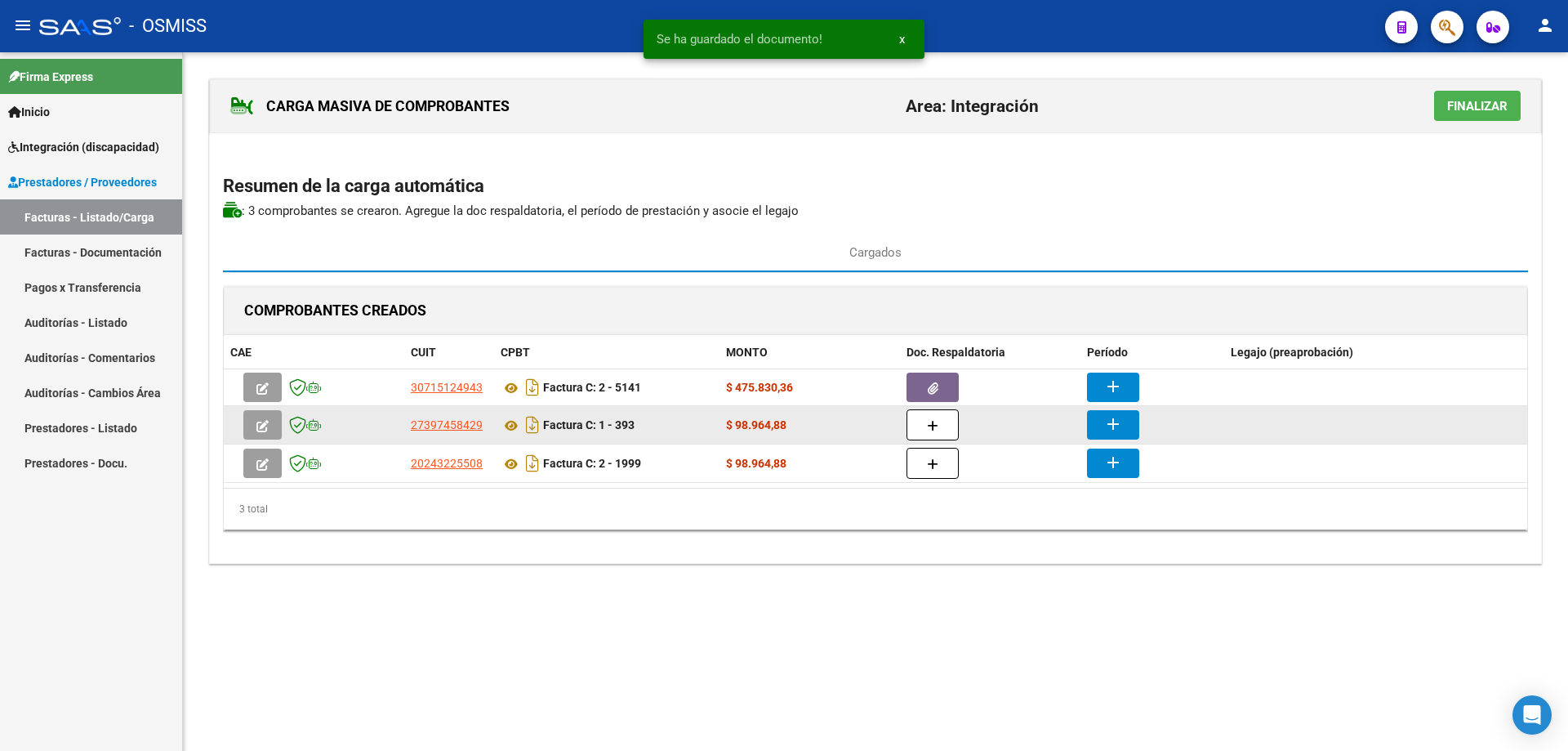
click at [886, 414] on datatable-body-cell "$ 98.964,88" at bounding box center [810, 424] width 181 height 38
click at [910, 424] on datatable-body-cell at bounding box center [991, 424] width 181 height 38
click at [938, 428] on icon "button" at bounding box center [933, 426] width 12 height 13
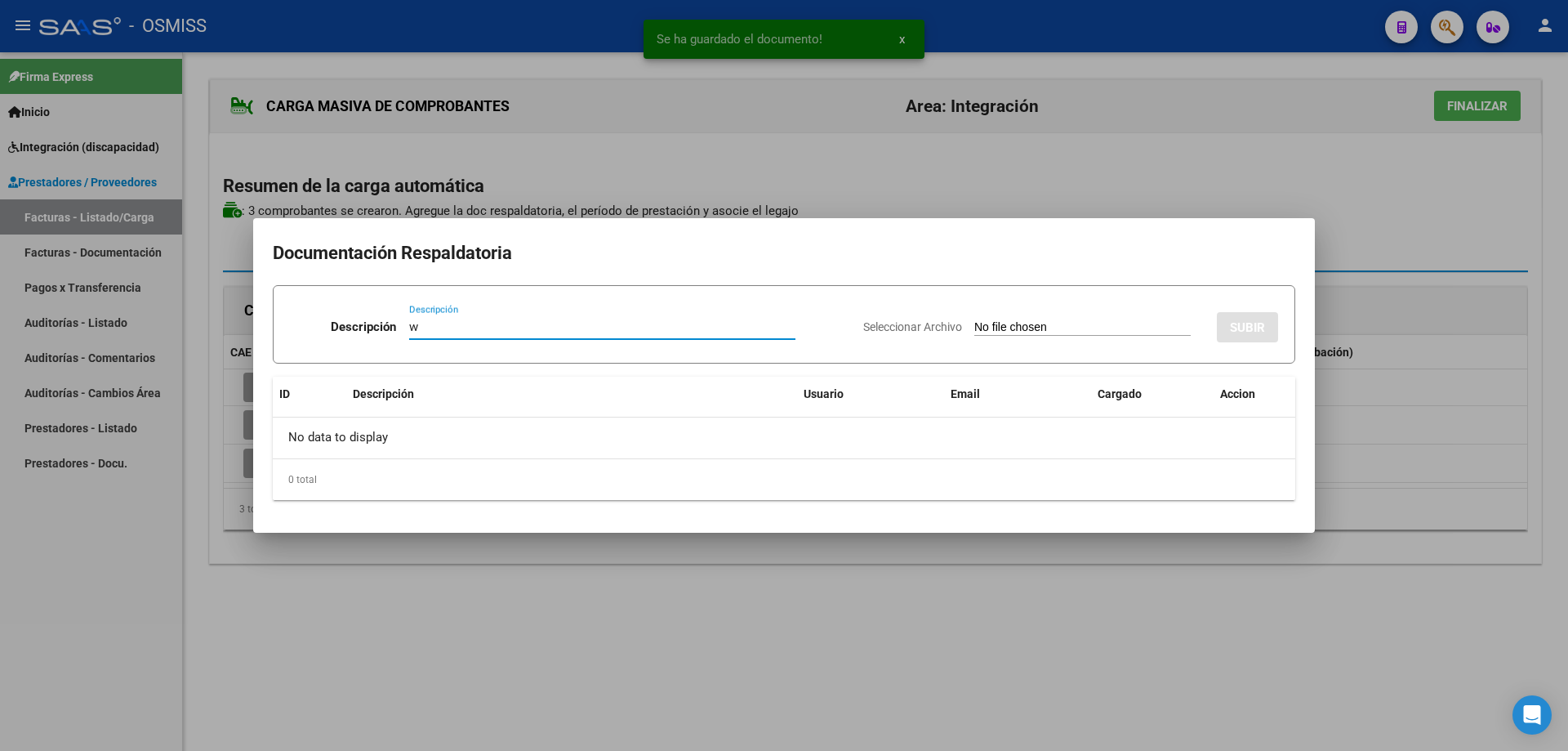
type input "w"
click at [975, 327] on input "Seleccionar Archivo" at bounding box center [1083, 328] width 217 height 16
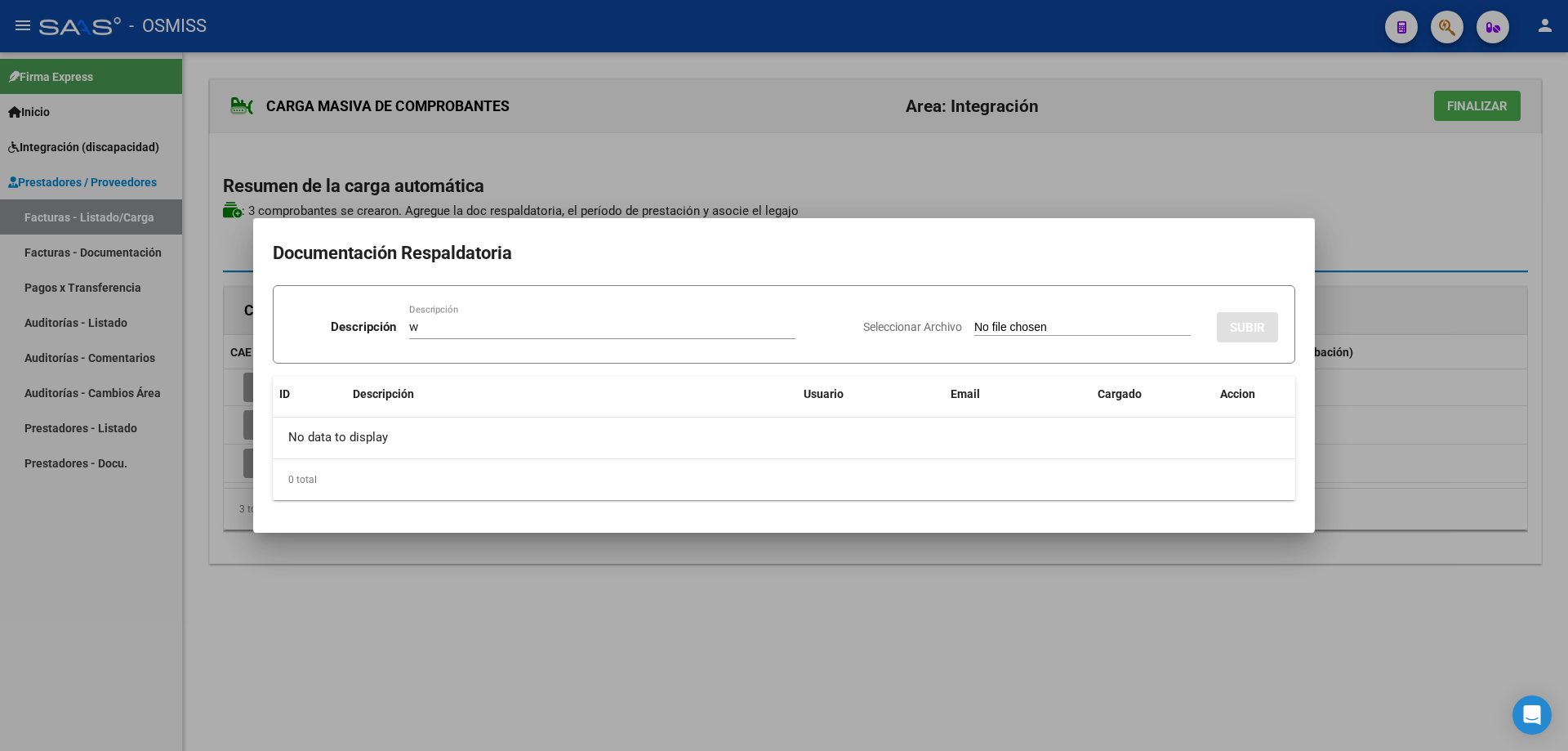
type input "C:\fakepath\Doc [PERSON_NAME] Fono septiembre.pdf"
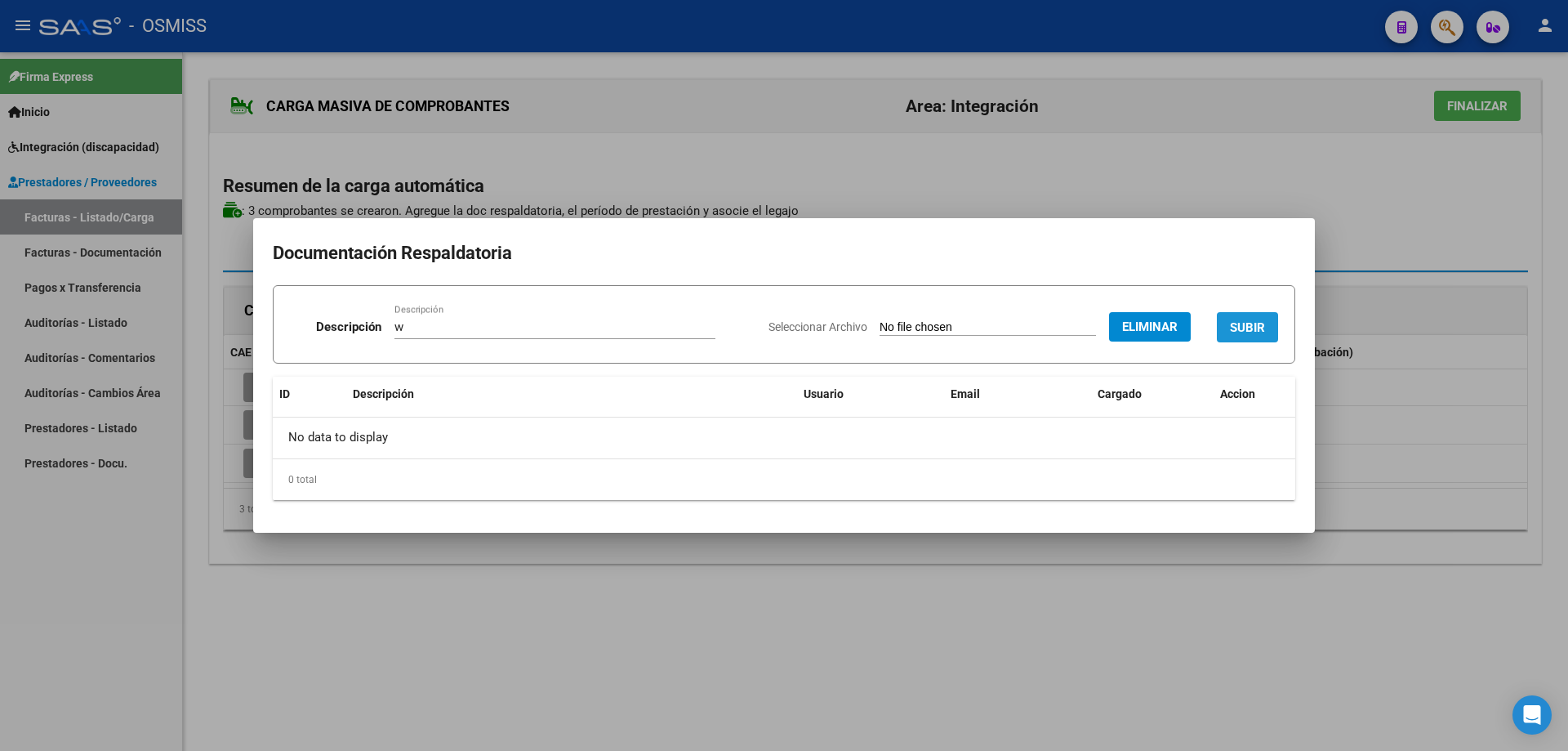
click at [1240, 337] on button "SUBIR" at bounding box center [1248, 327] width 61 height 30
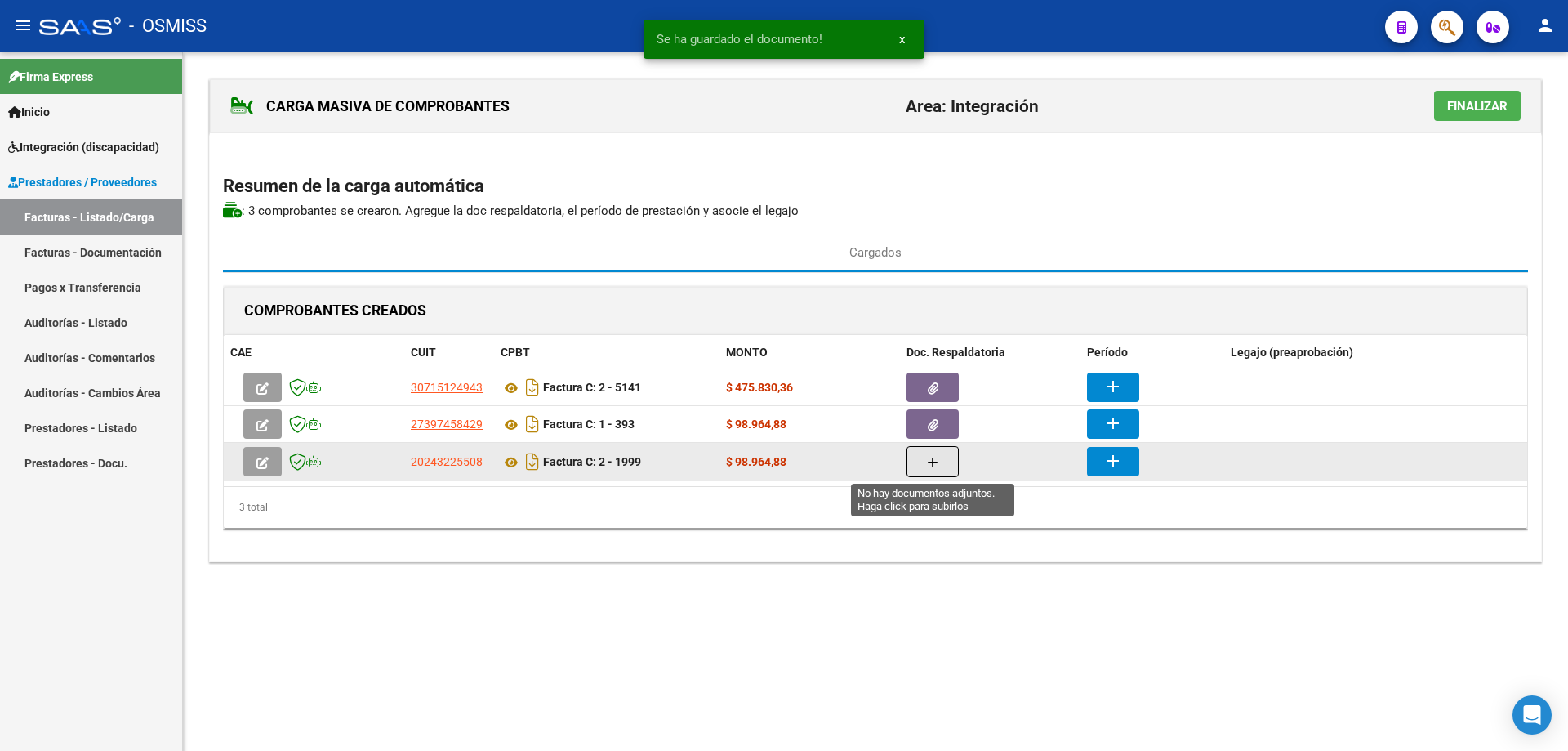
click at [936, 457] on icon "button" at bounding box center [933, 463] width 12 height 13
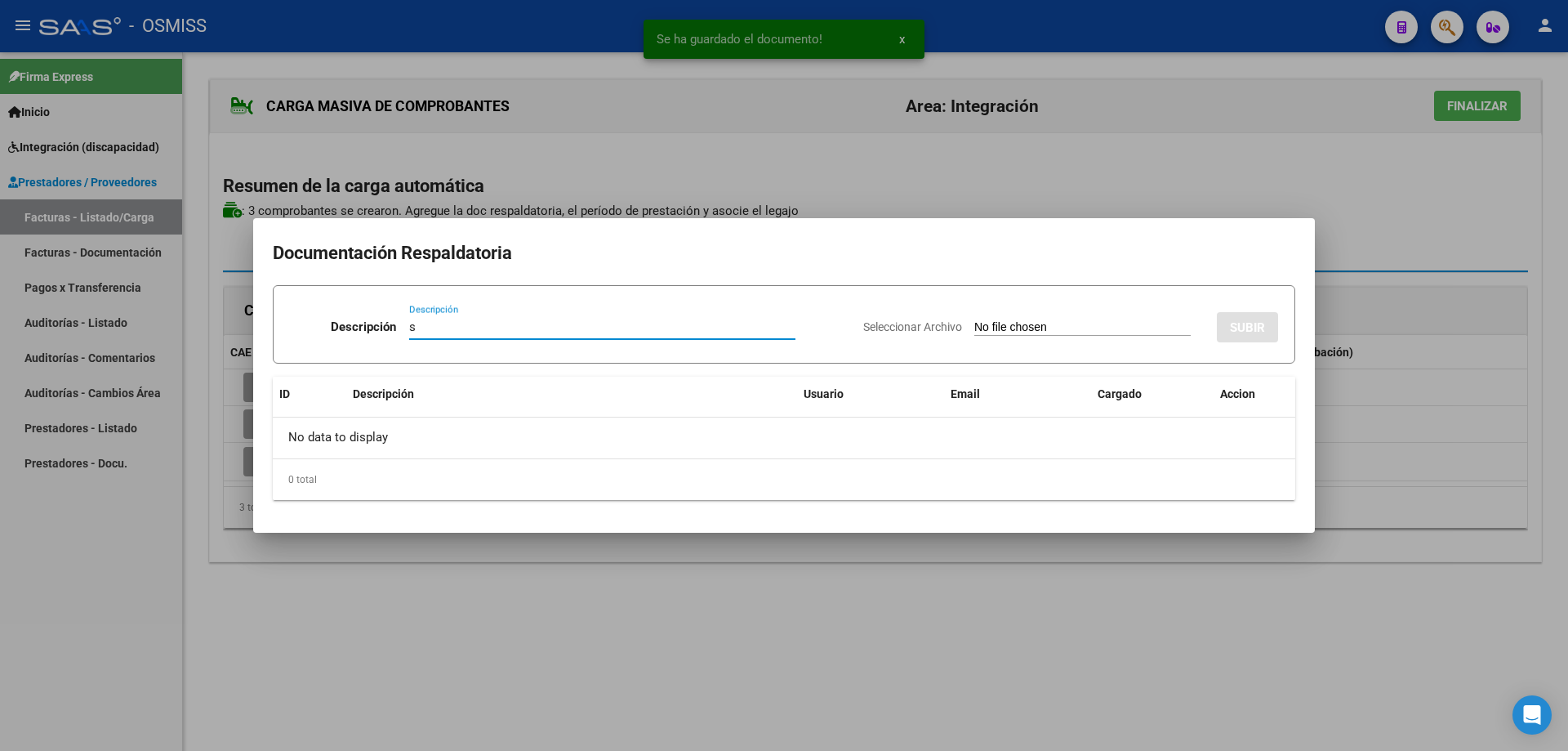
type input "s"
click at [975, 327] on input "Seleccionar Archivo" at bounding box center [1083, 328] width 217 height 16
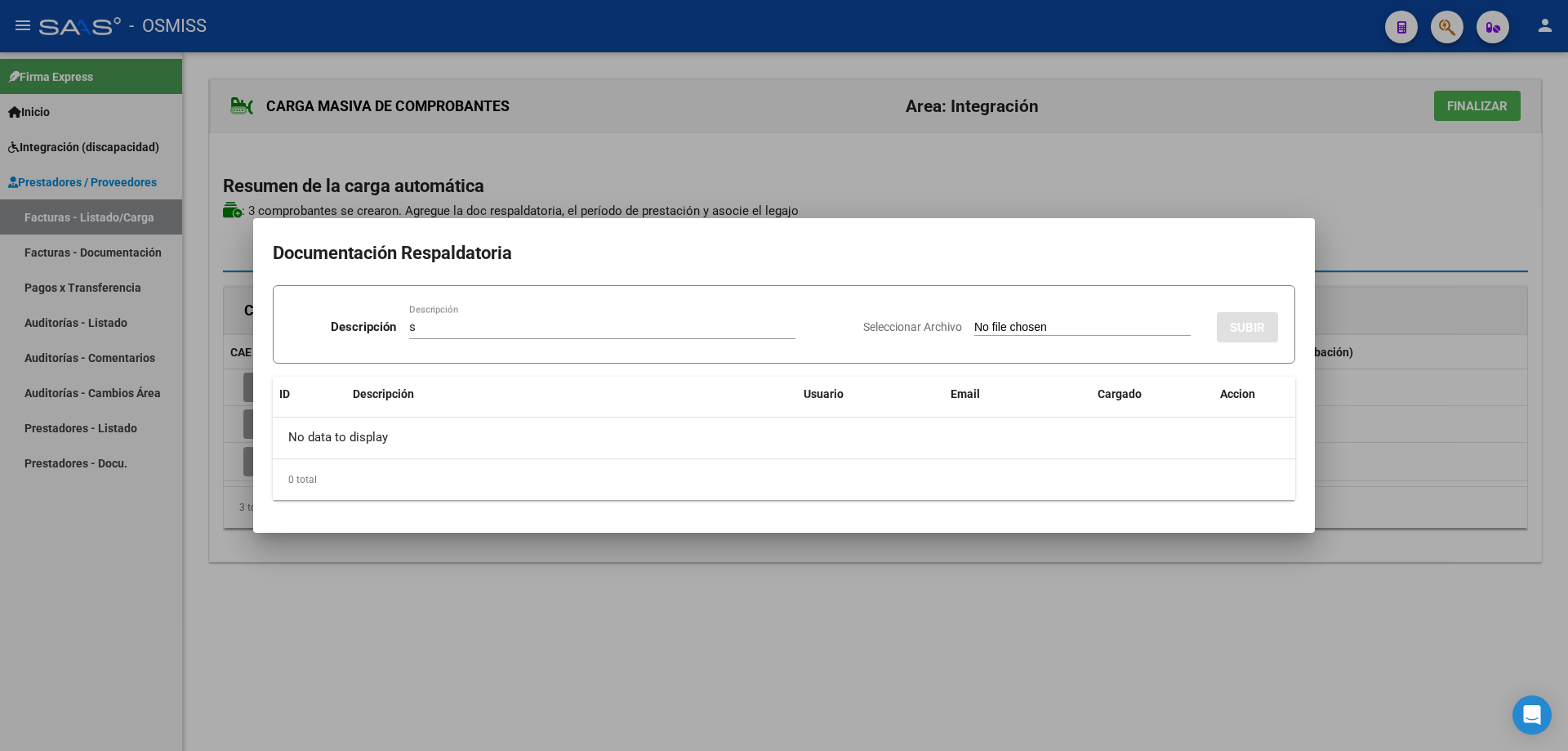
type input "C:\fakepath\Asistencia Septiembre [PERSON_NAME].pdf"
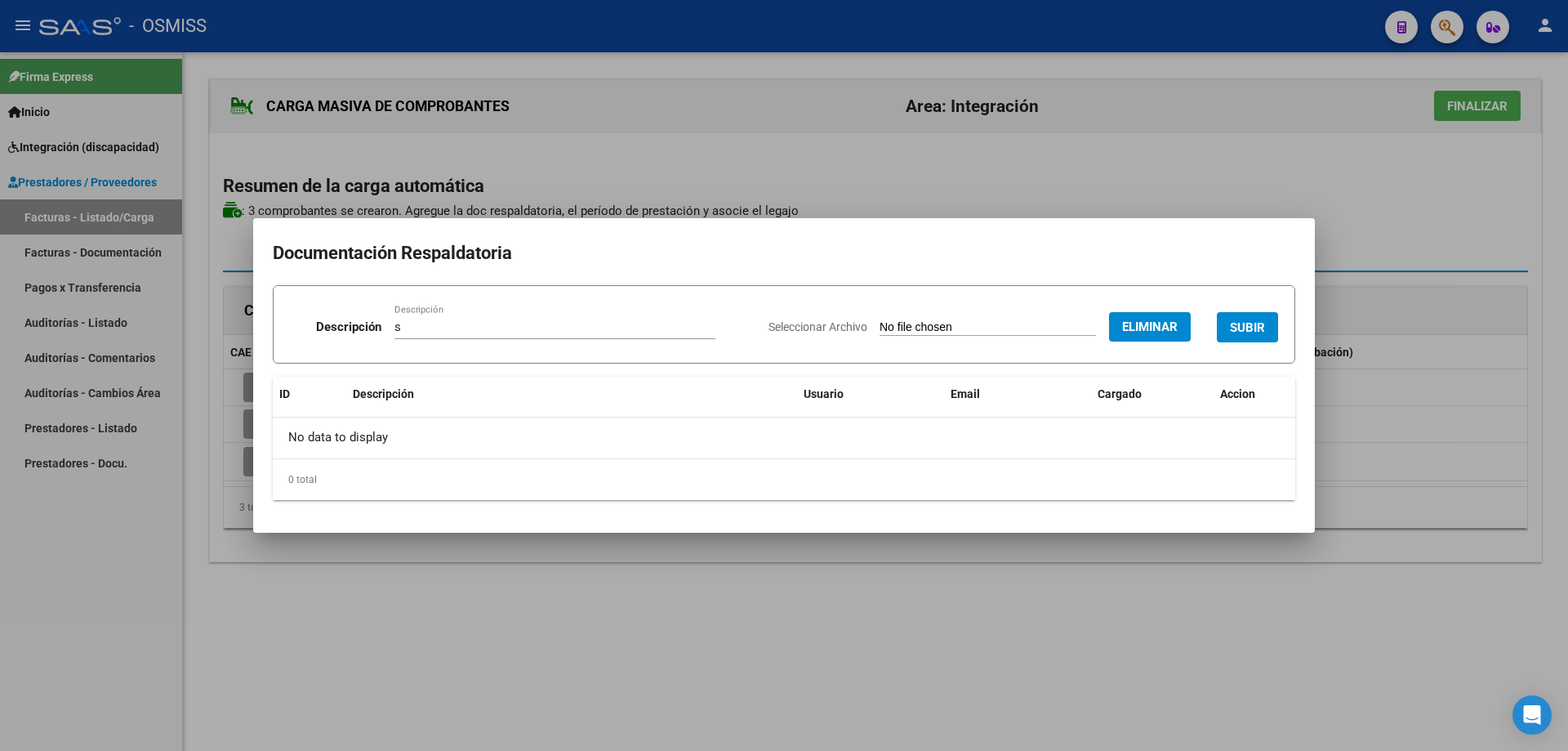
click at [1242, 316] on button "SUBIR" at bounding box center [1248, 327] width 61 height 30
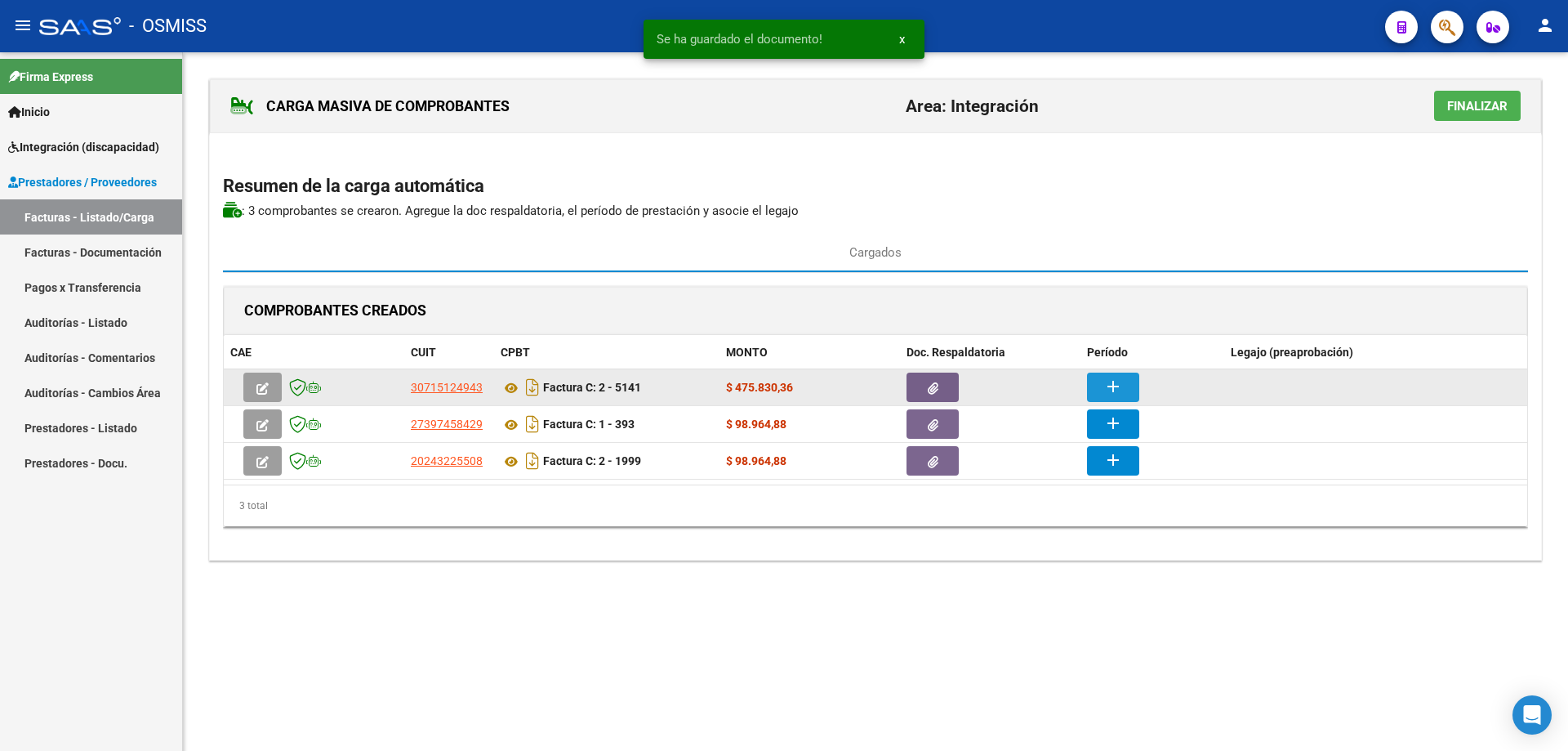
click at [1120, 384] on mat-icon "add" at bounding box center [1113, 386] width 19 height 19
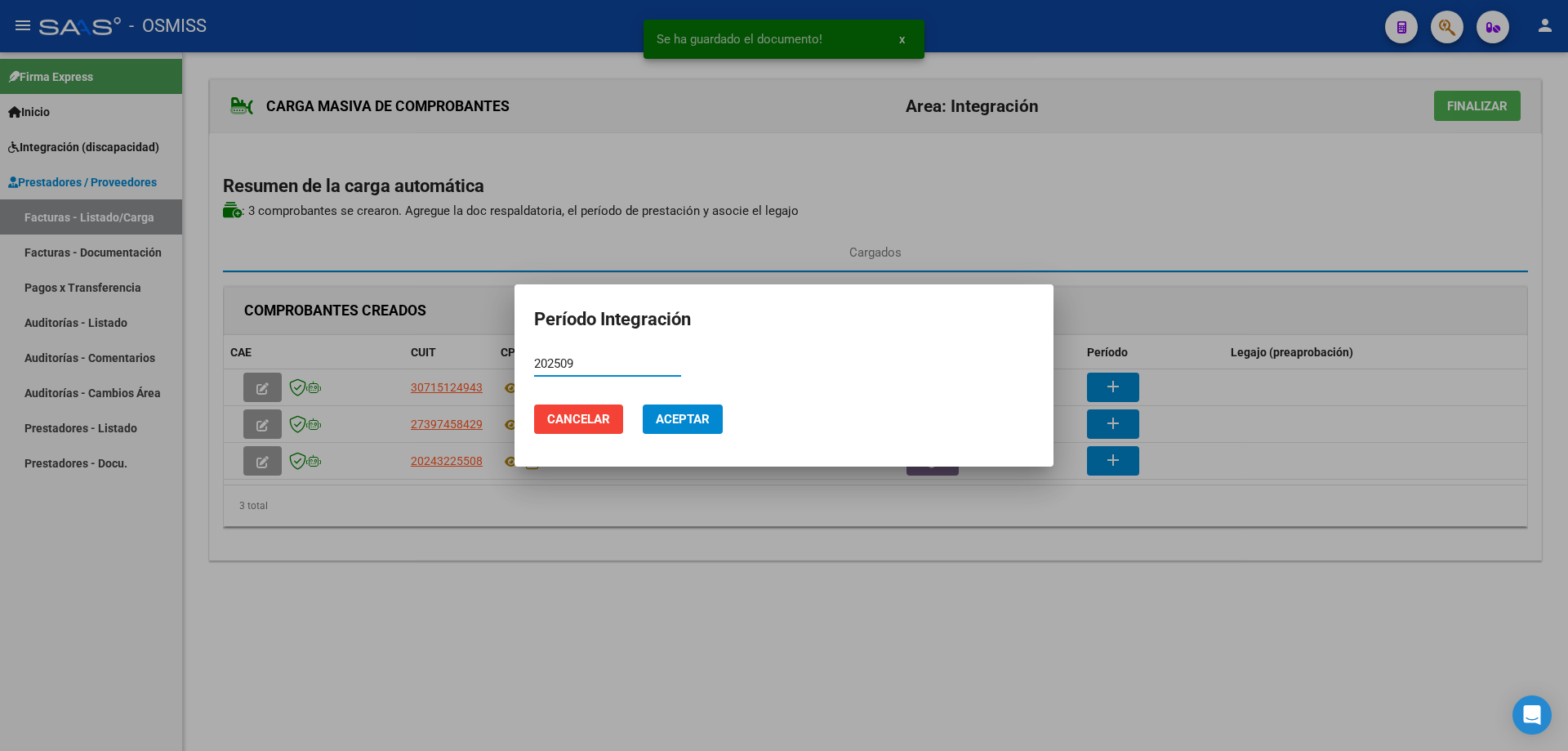
type input "202509"
click at [675, 426] on span "Aceptar" at bounding box center [683, 419] width 54 height 15
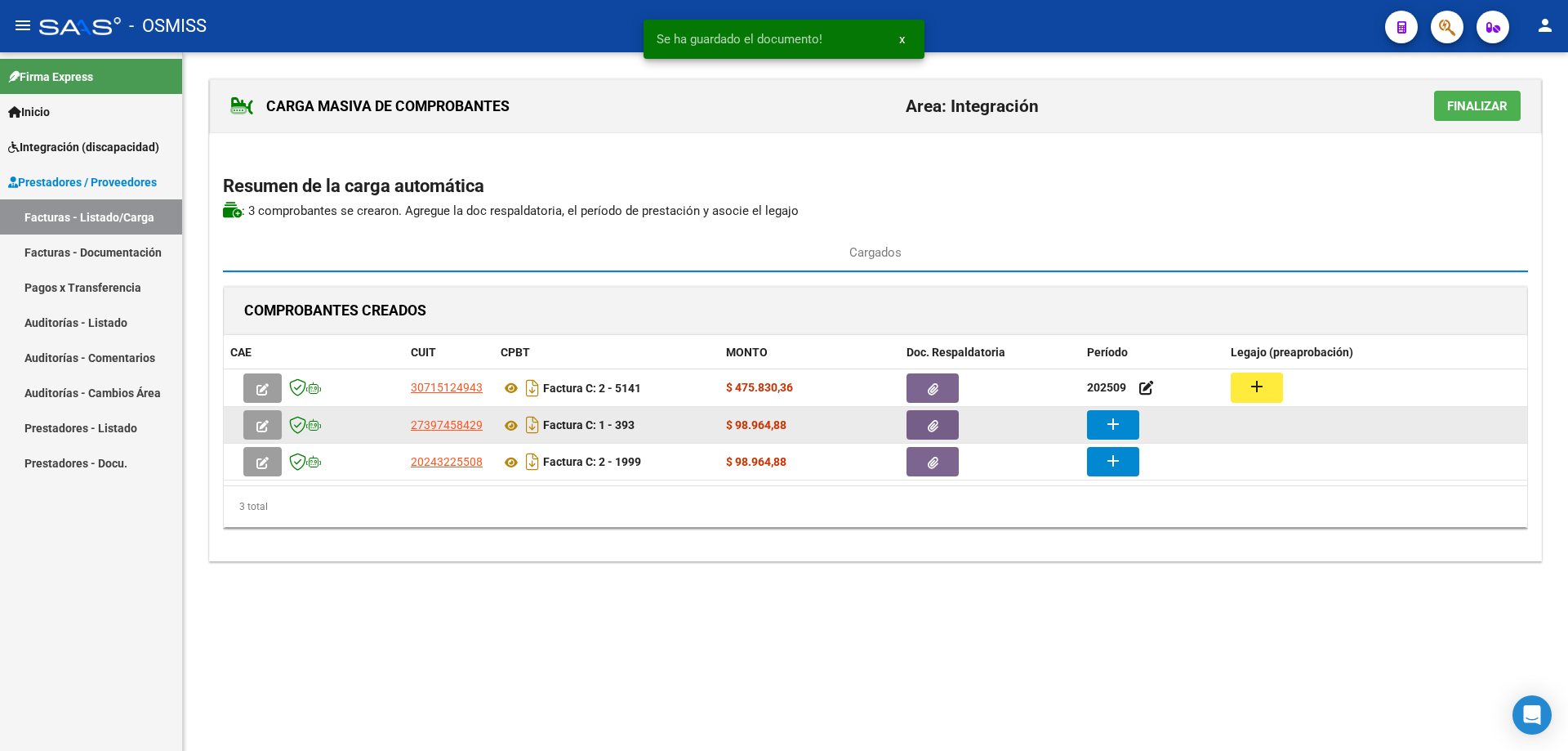
click at [1126, 427] on button "add" at bounding box center [1113, 424] width 52 height 29
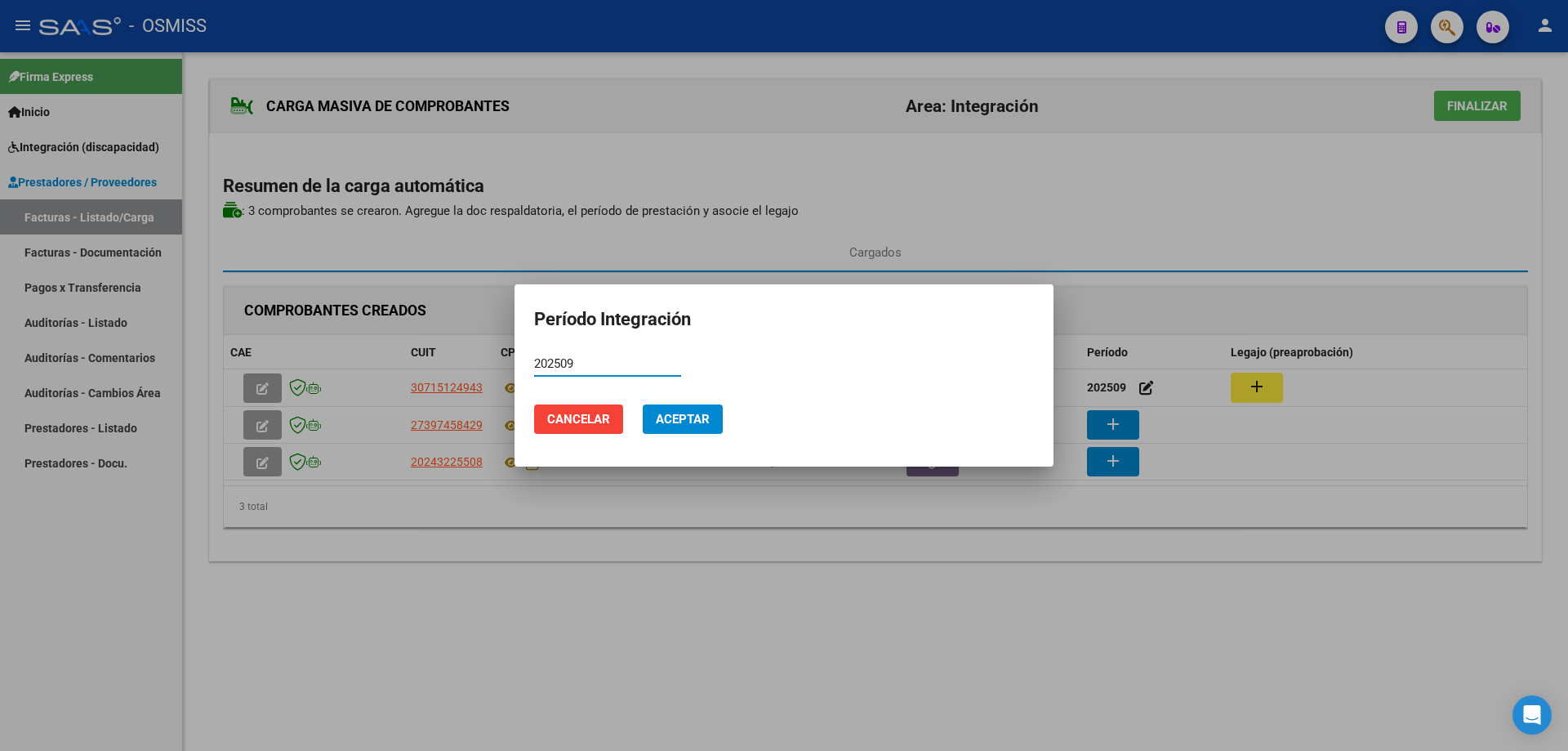
type input "202509"
click at [691, 415] on span "Aceptar" at bounding box center [683, 419] width 54 height 15
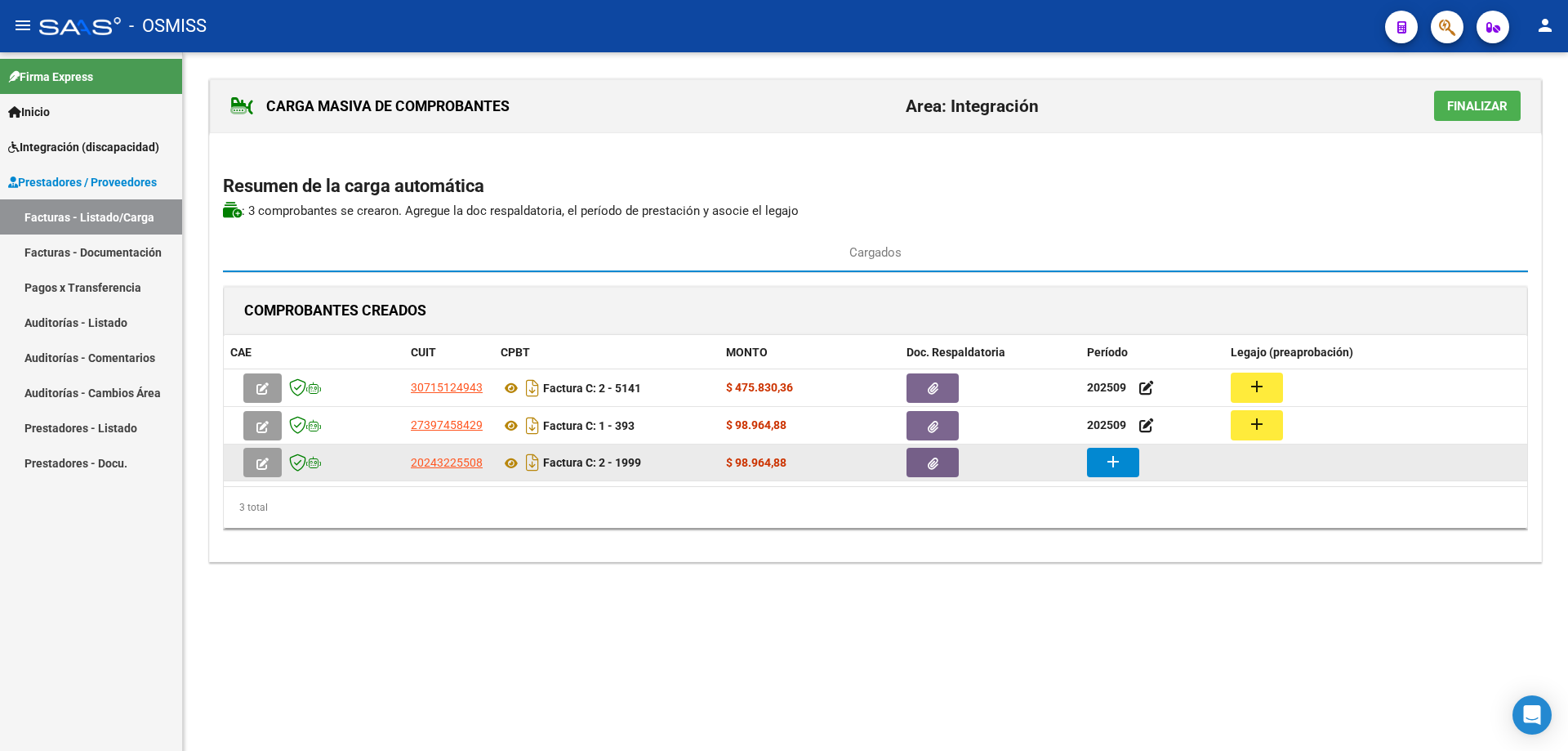
click at [1117, 466] on mat-icon "add" at bounding box center [1113, 461] width 19 height 19
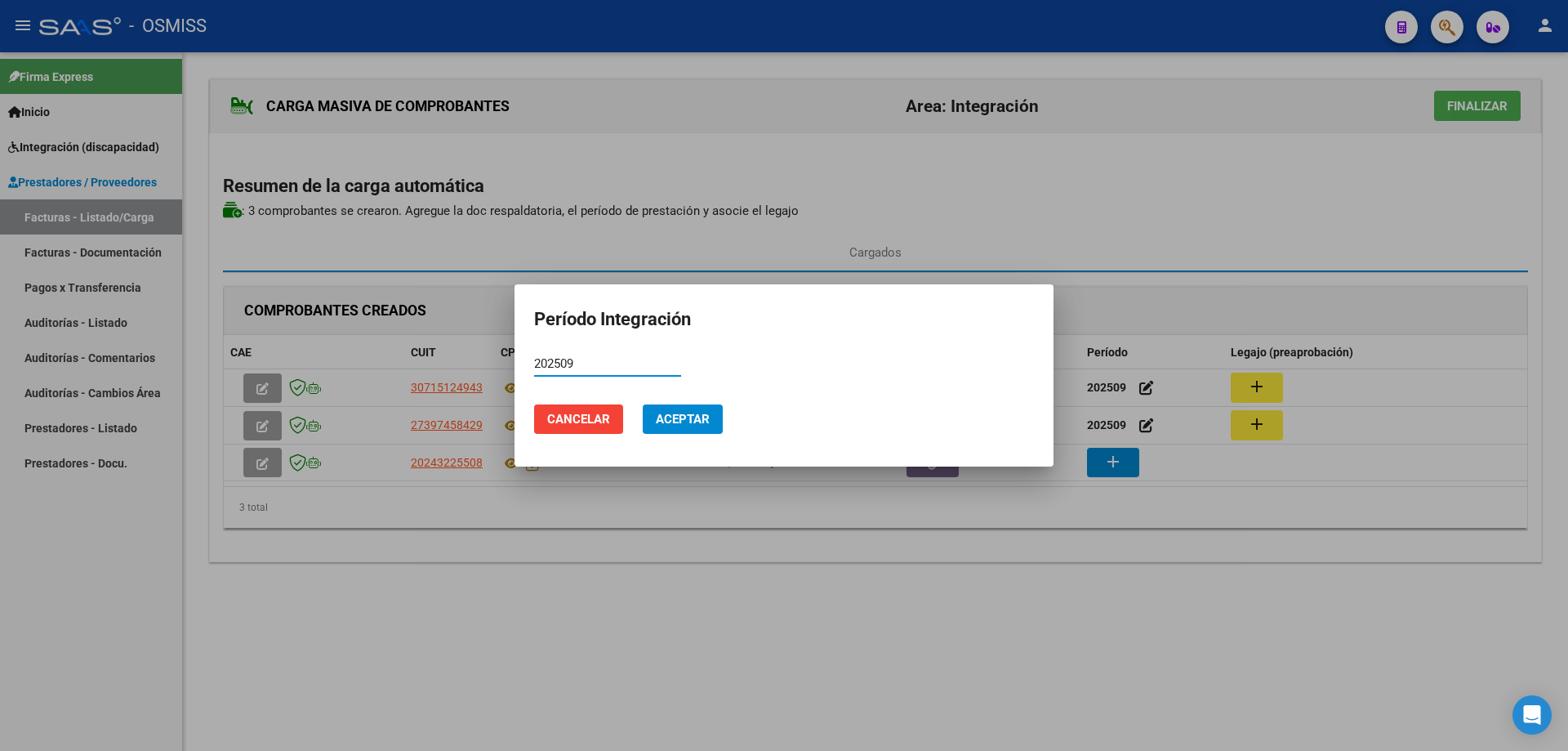
type input "202509"
click at [700, 422] on span "Aceptar" at bounding box center [683, 419] width 54 height 15
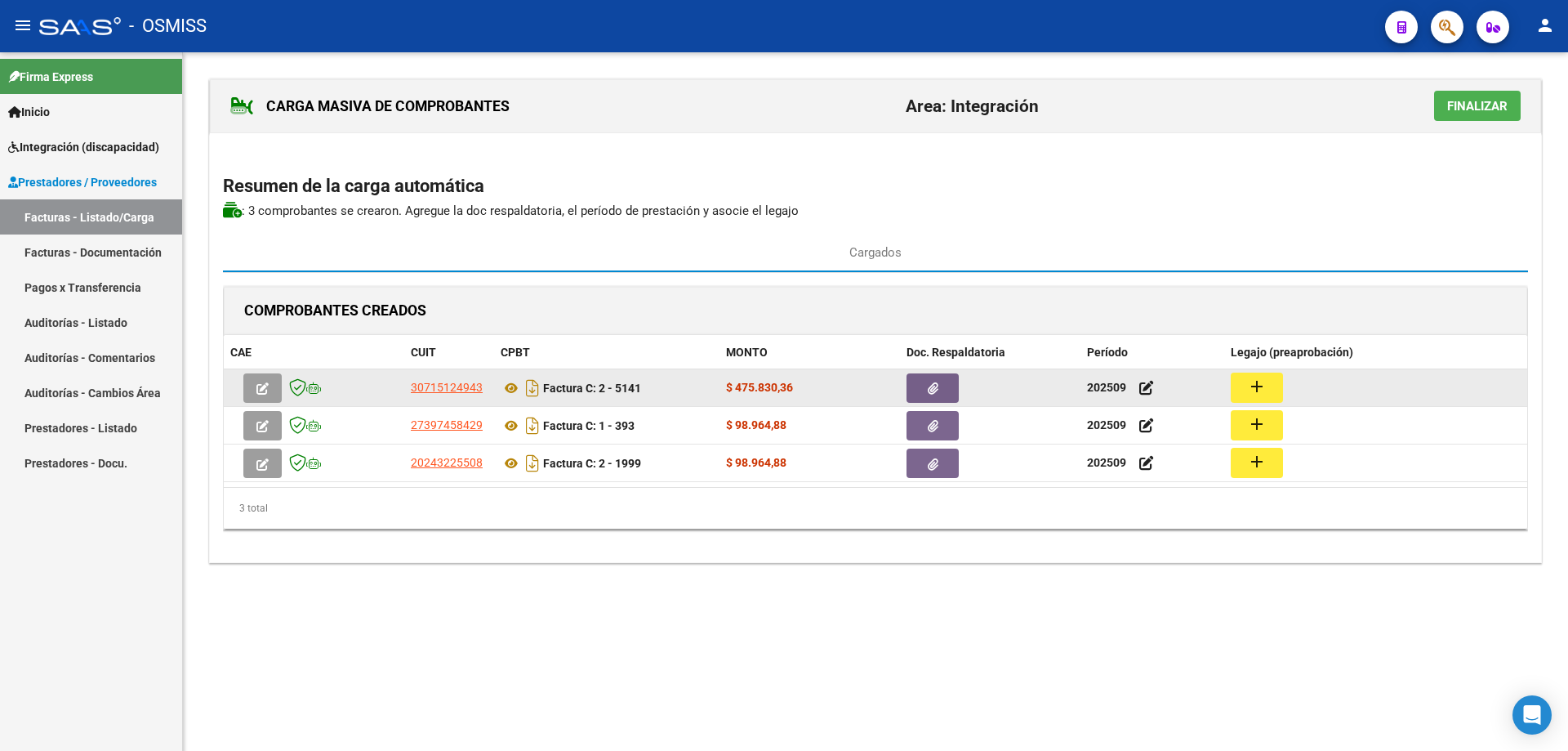
click at [1264, 384] on mat-icon "add" at bounding box center [1257, 386] width 19 height 19
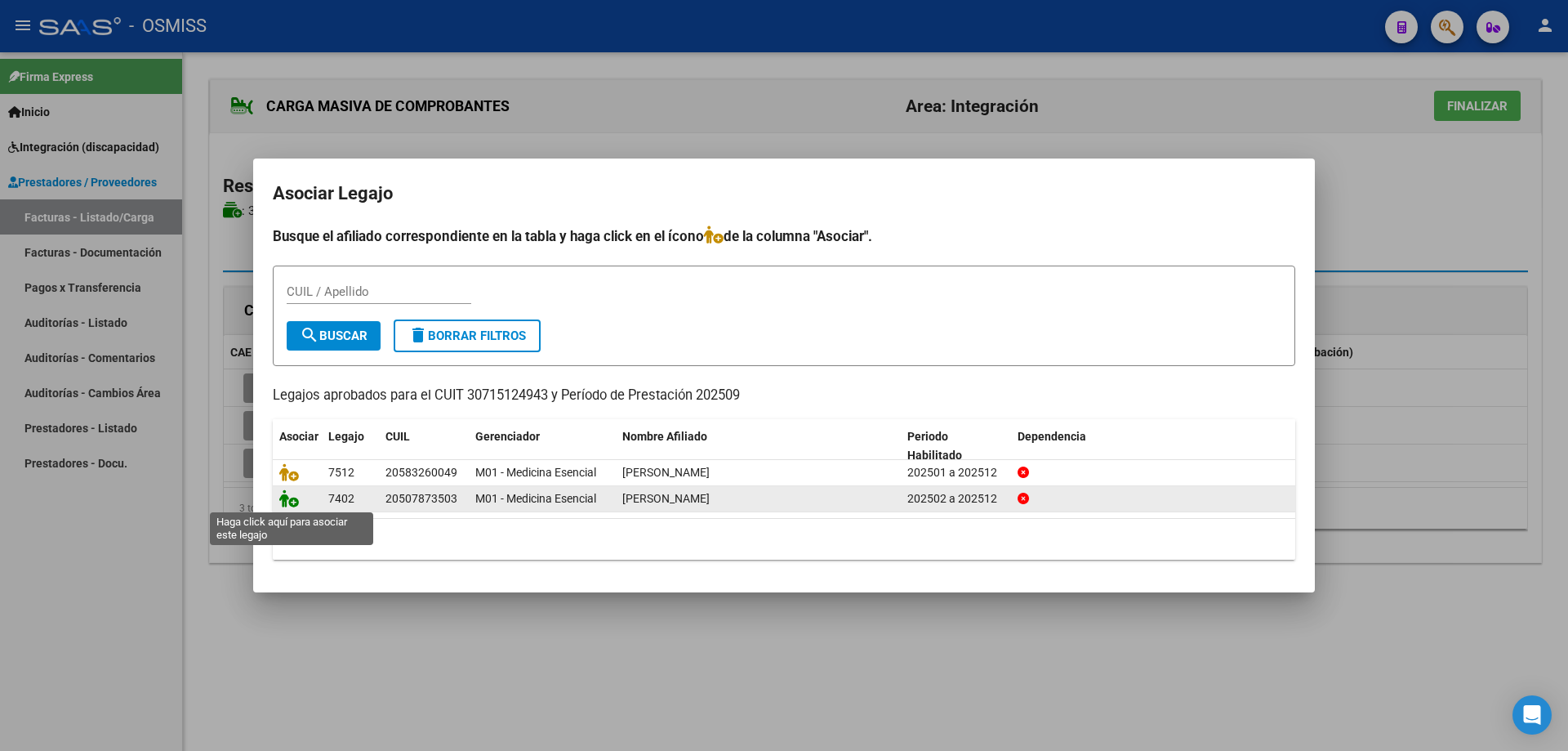
click at [293, 502] on icon at bounding box center [289, 498] width 19 height 18
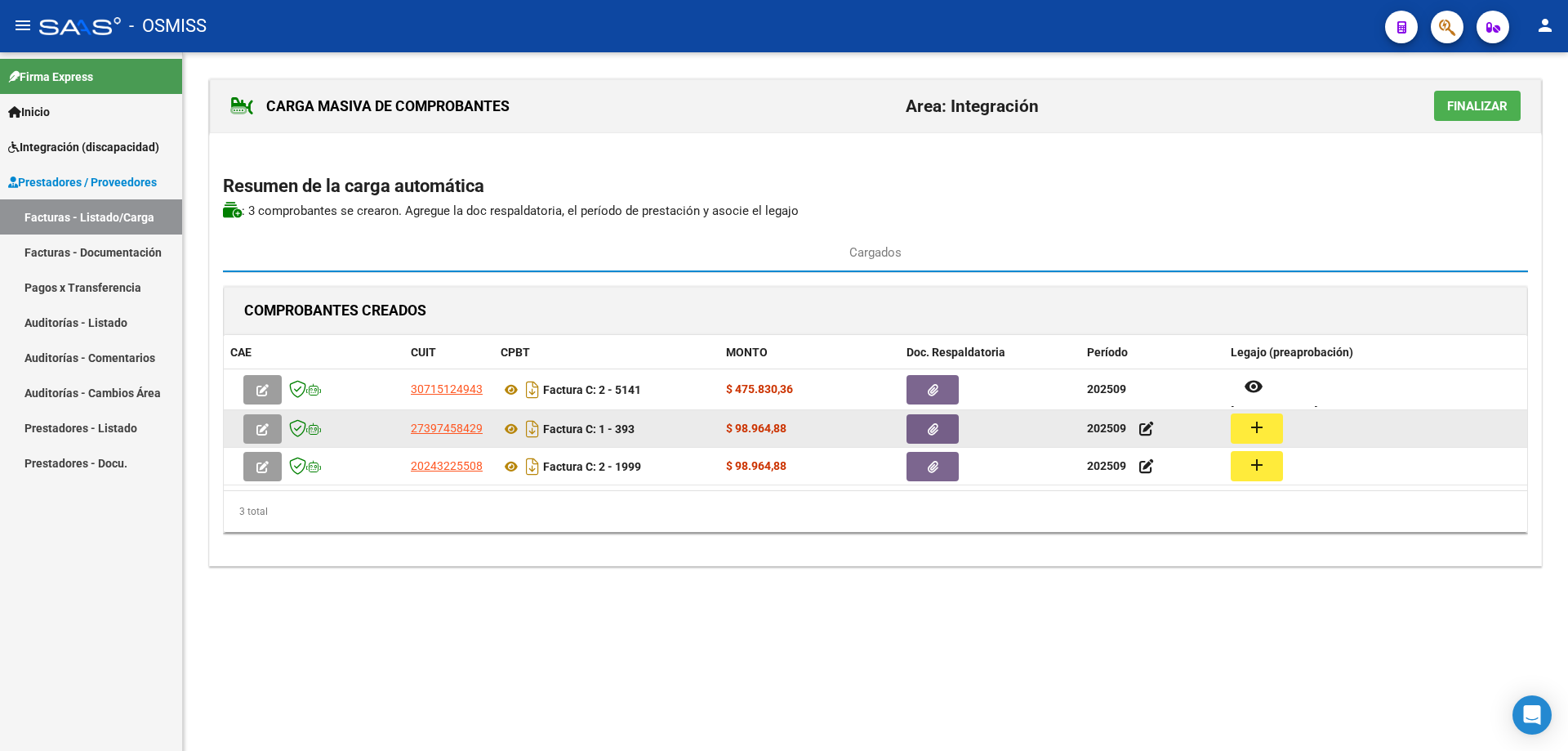
click at [1254, 426] on mat-icon "add" at bounding box center [1257, 427] width 19 height 19
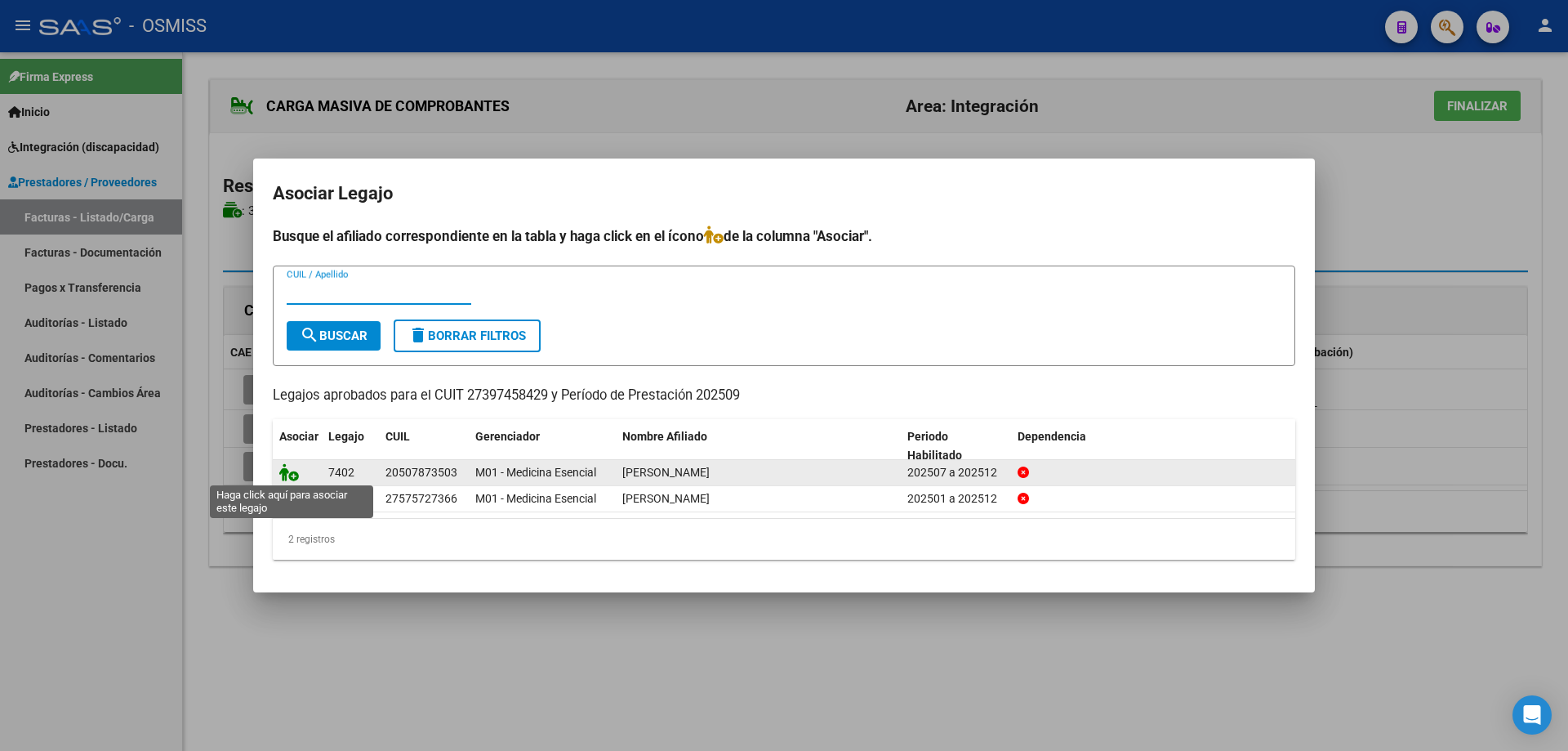
click at [282, 471] on icon at bounding box center [289, 472] width 19 height 18
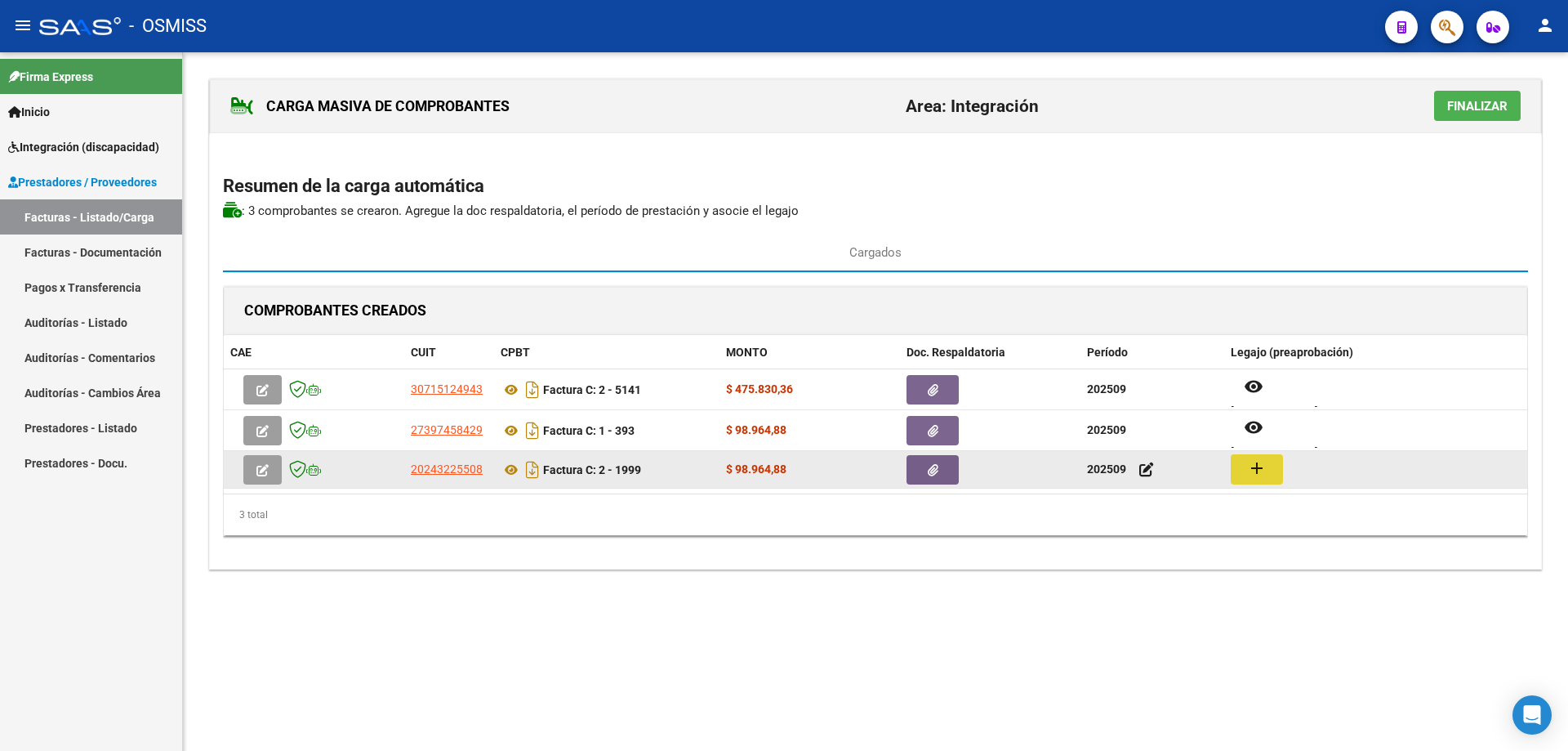
click at [1247, 466] on button "add" at bounding box center [1257, 470] width 52 height 30
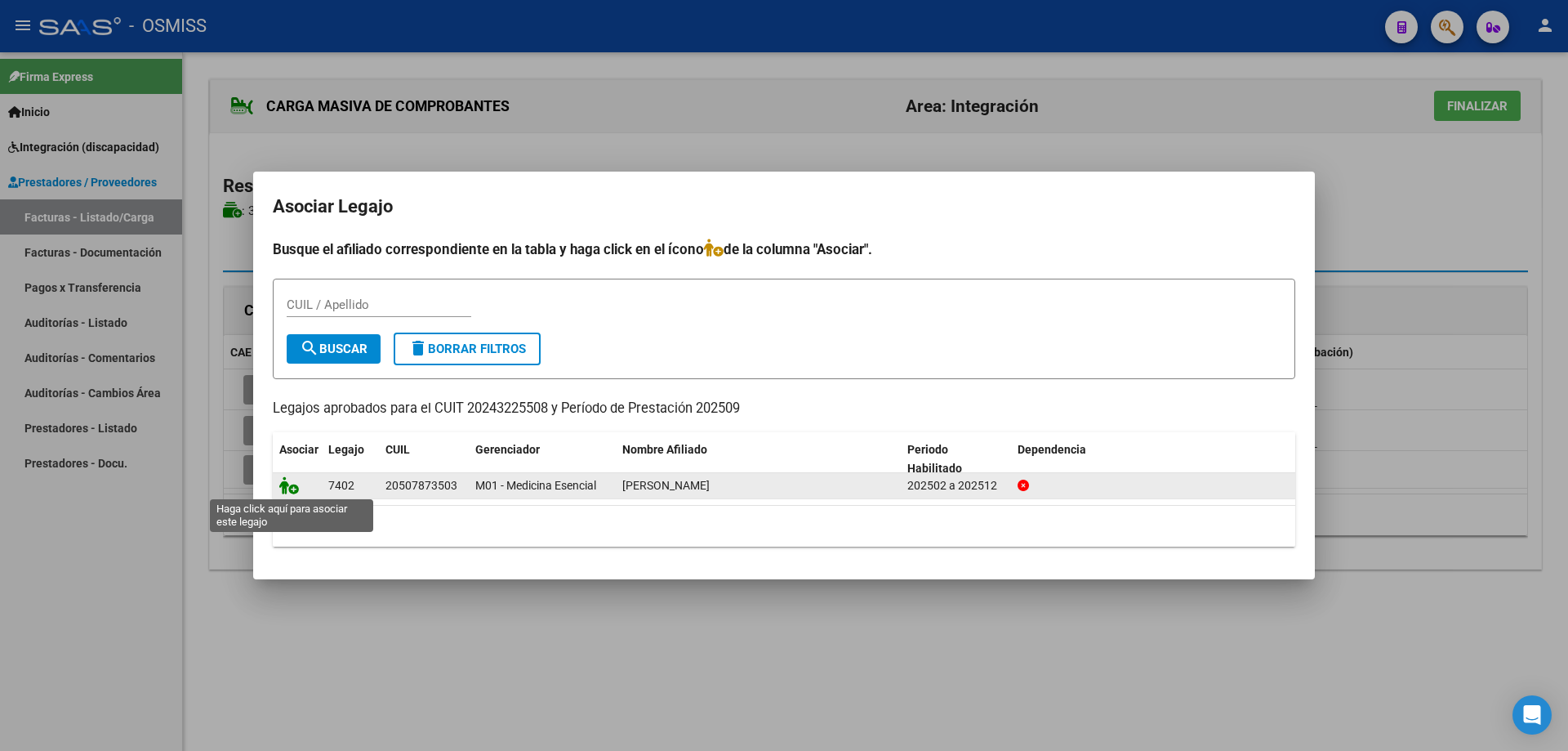
click at [289, 487] on icon at bounding box center [289, 485] width 19 height 18
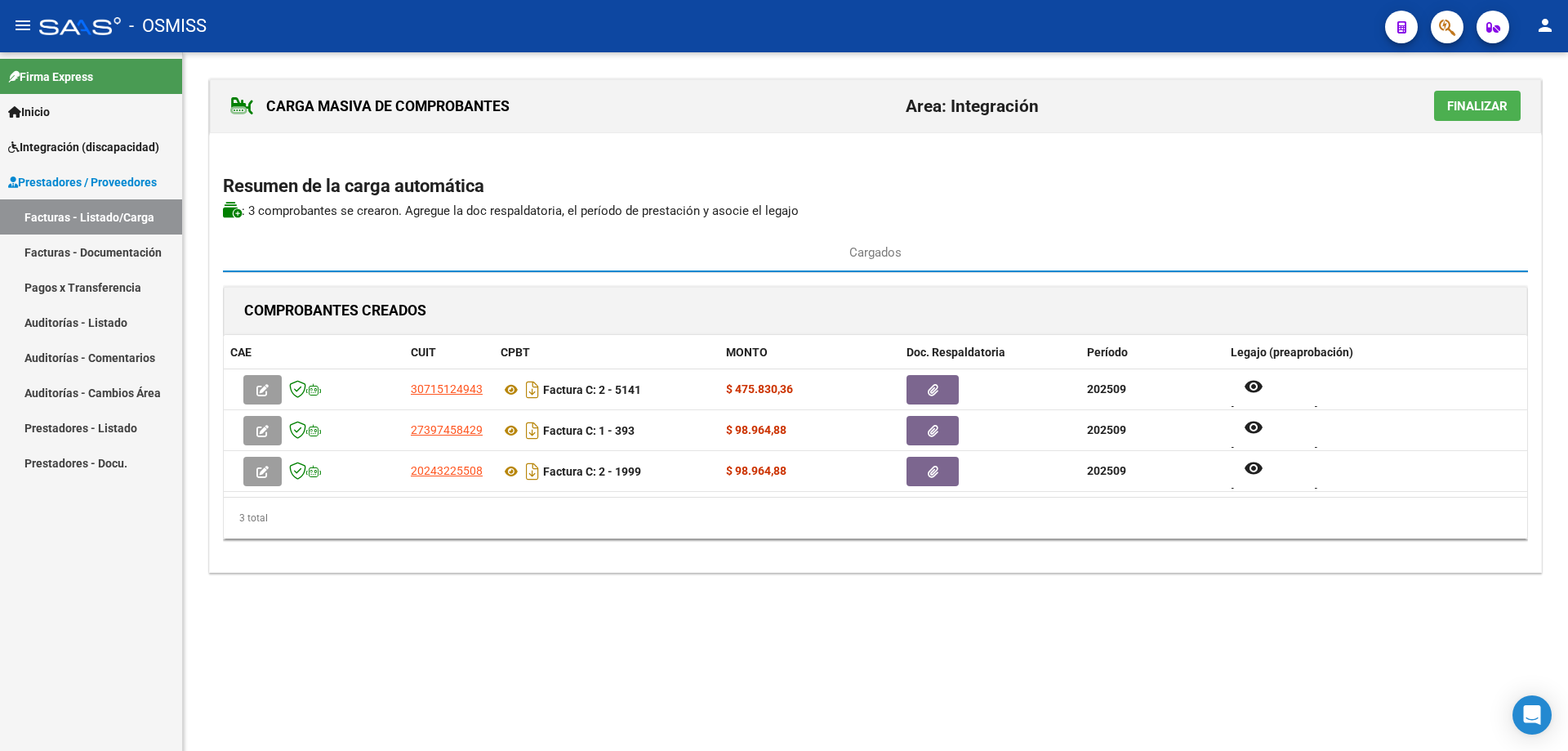
click at [1458, 111] on span "Finalizar" at bounding box center [1478, 106] width 60 height 15
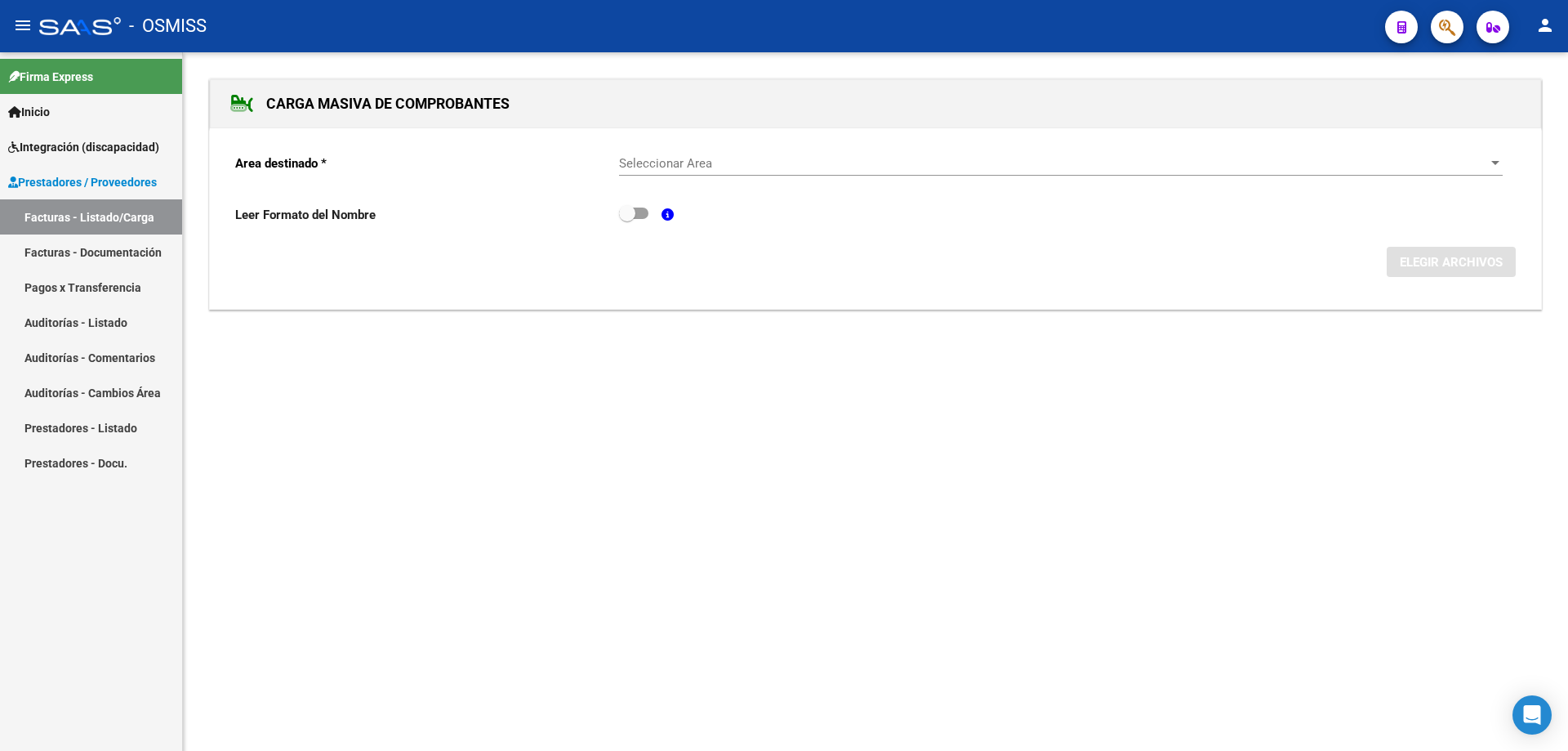
click at [842, 162] on span "Seleccionar Area" at bounding box center [1053, 163] width 869 height 15
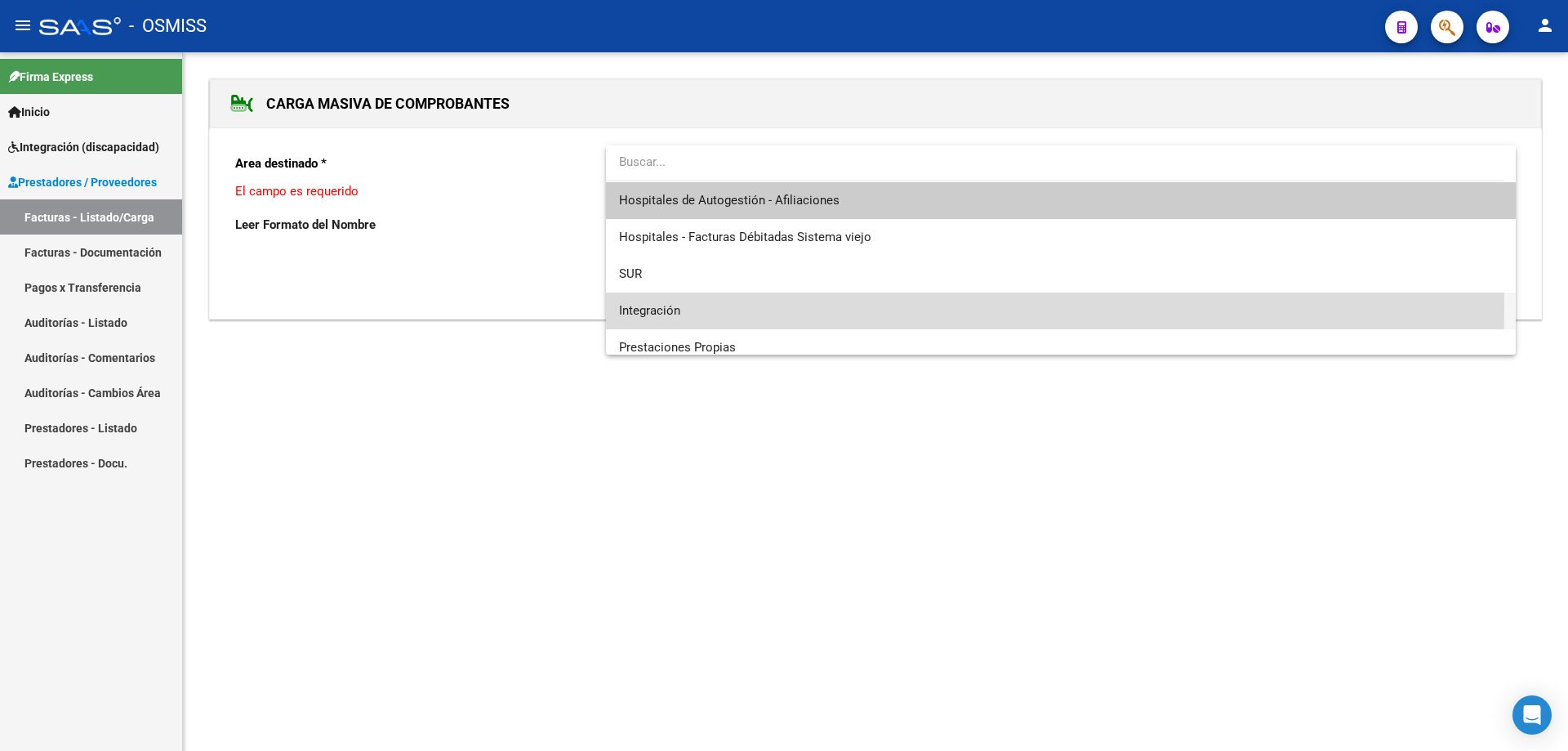
click at [753, 306] on span "Integración" at bounding box center [1061, 311] width 884 height 37
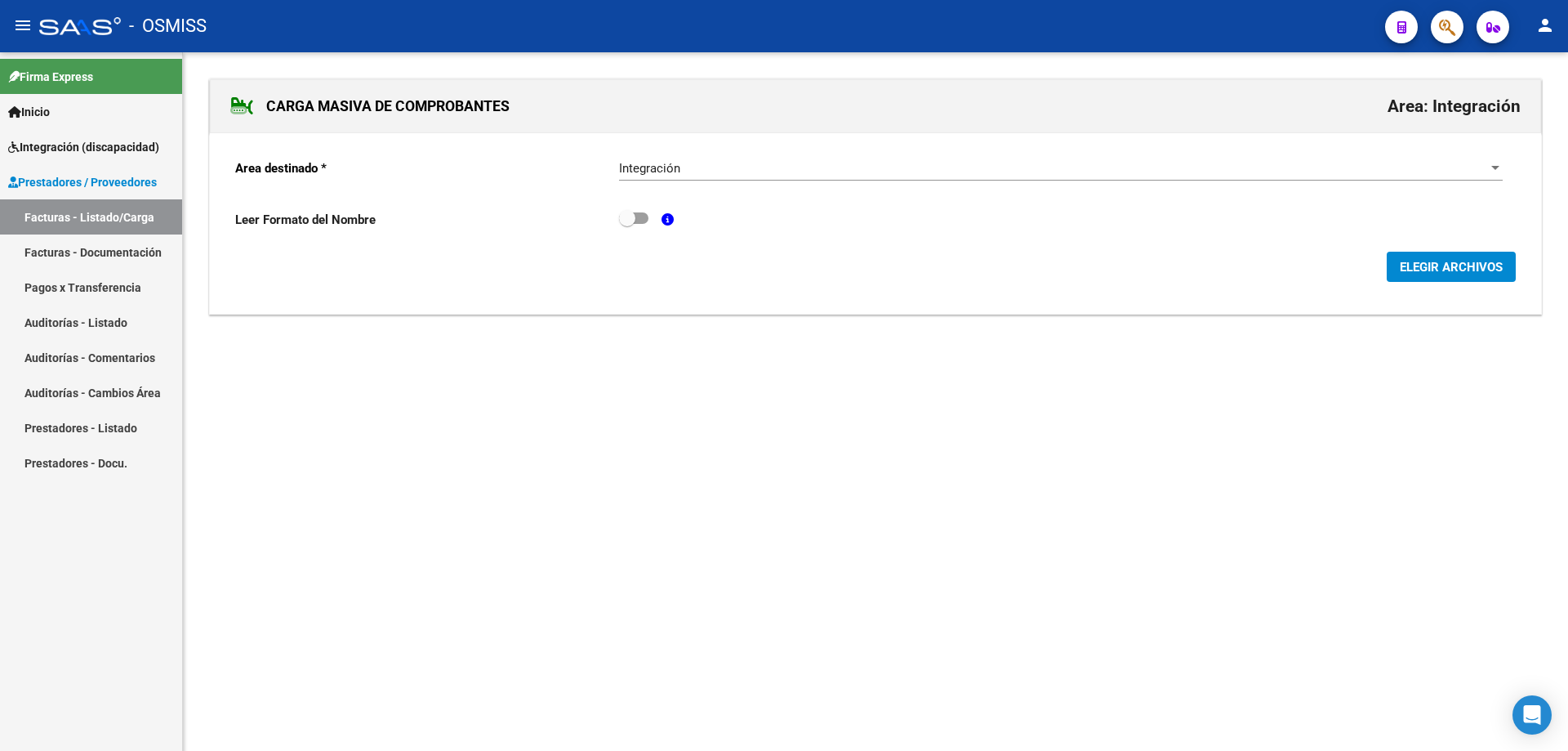
click at [1411, 263] on span "ELEGIR ARCHIVOS" at bounding box center [1451, 267] width 103 height 15
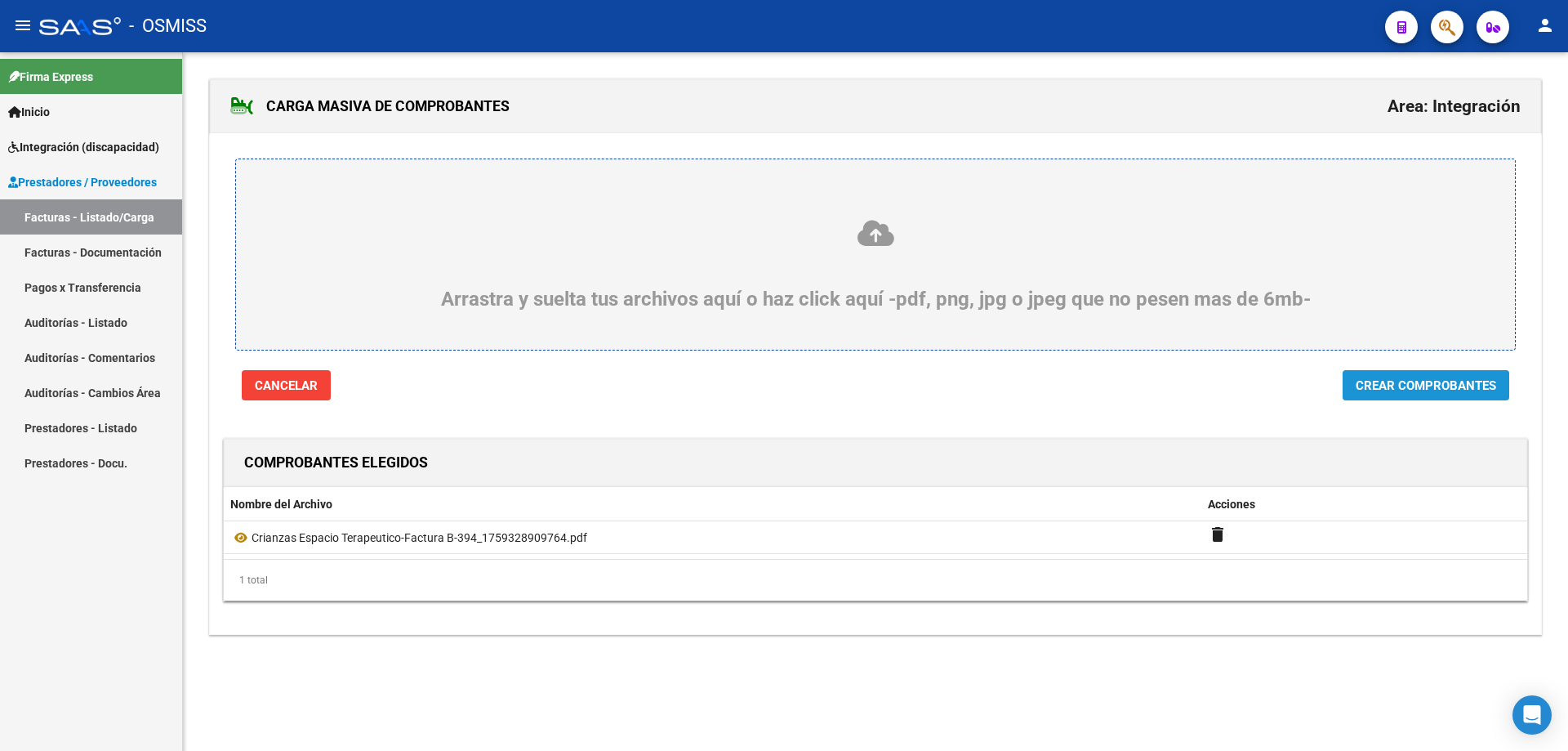
click at [1415, 390] on span "Crear Comprobantes" at bounding box center [1427, 386] width 141 height 15
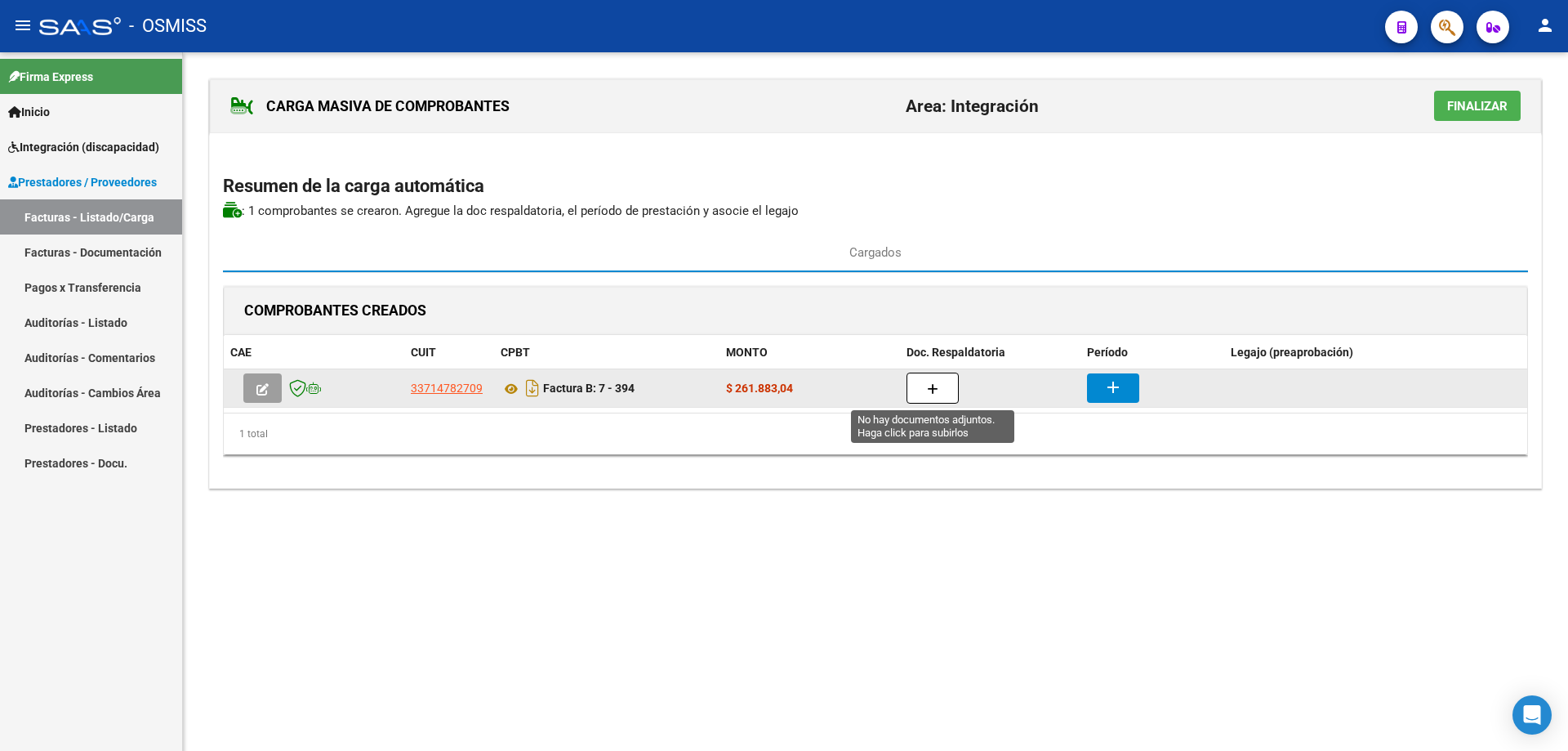
click at [934, 389] on icon "button" at bounding box center [933, 389] width 12 height 13
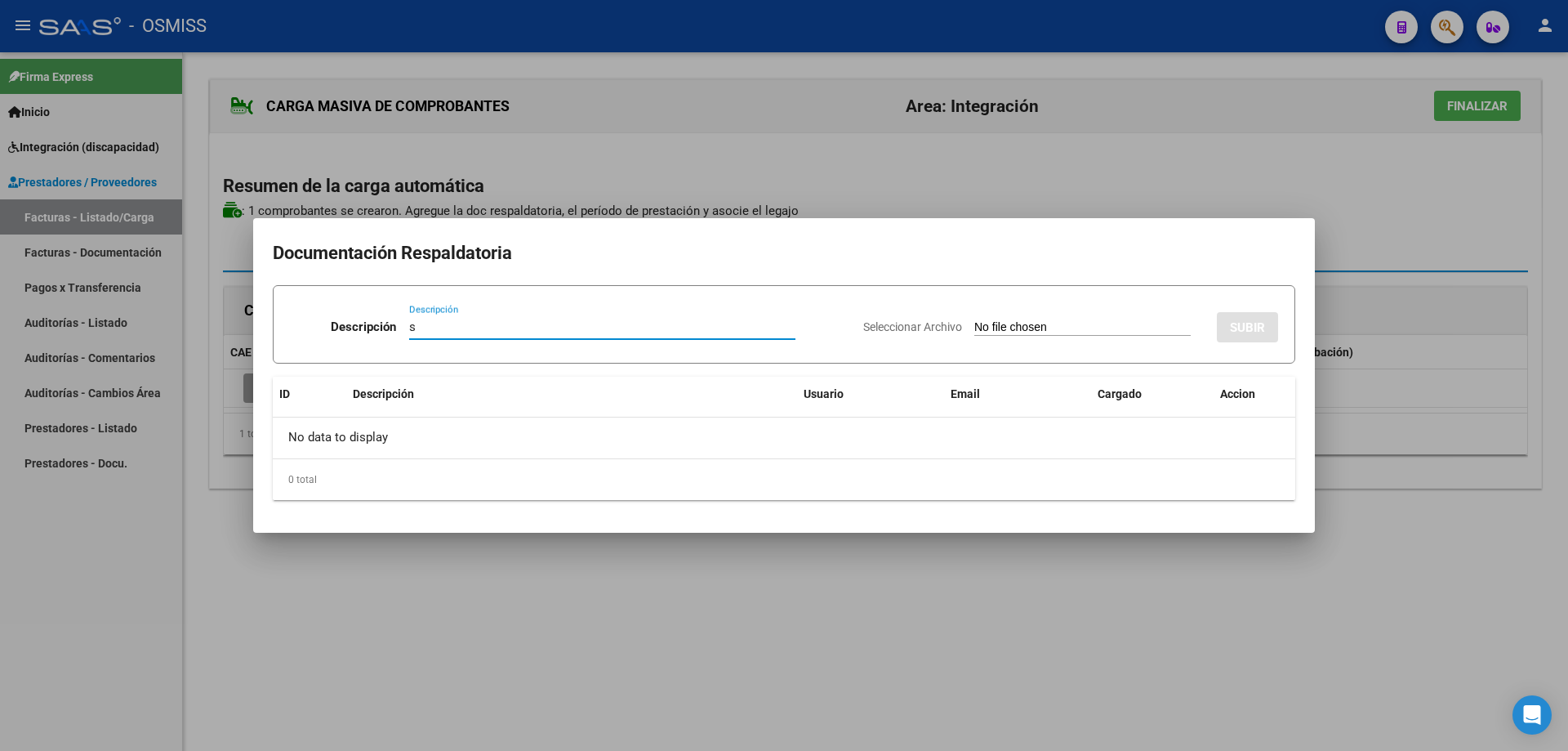
type input "s"
click at [981, 330] on input "Seleccionar Archivo" at bounding box center [1083, 328] width 217 height 16
type input "C:\fakepath\scanner_001081.pdf"
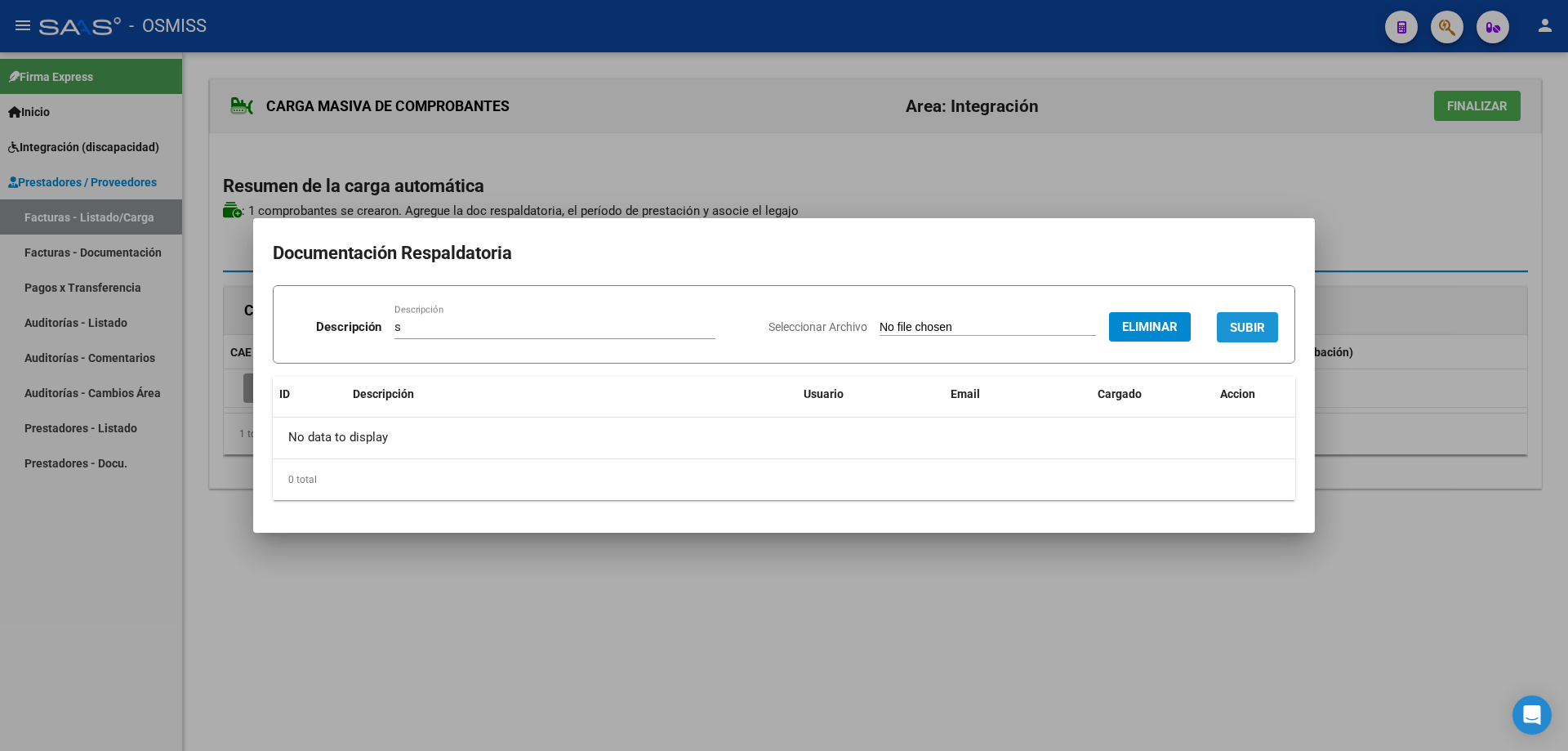
click at [1252, 317] on button "SUBIR" at bounding box center [1248, 327] width 61 height 30
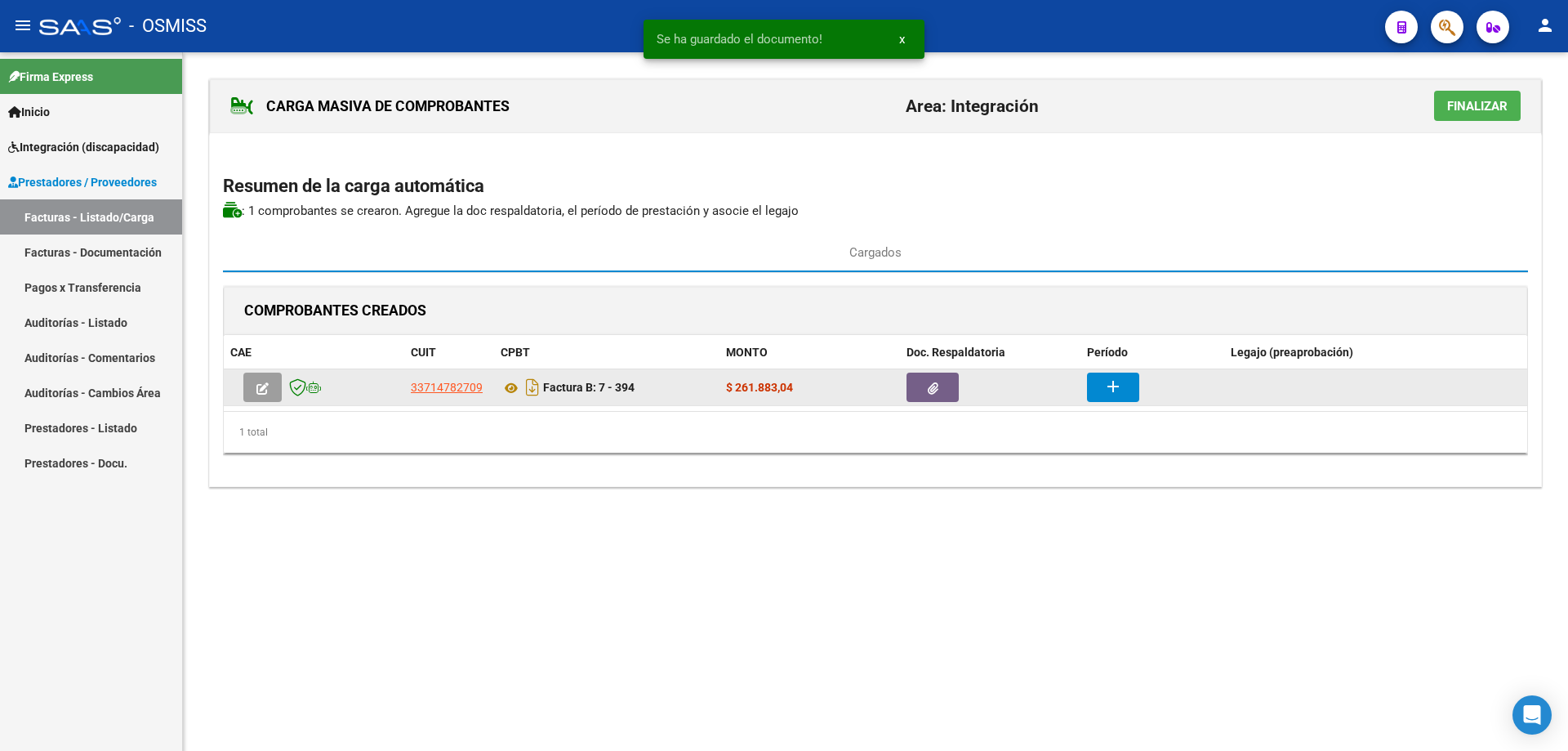
click at [1103, 383] on button "add" at bounding box center [1113, 387] width 52 height 29
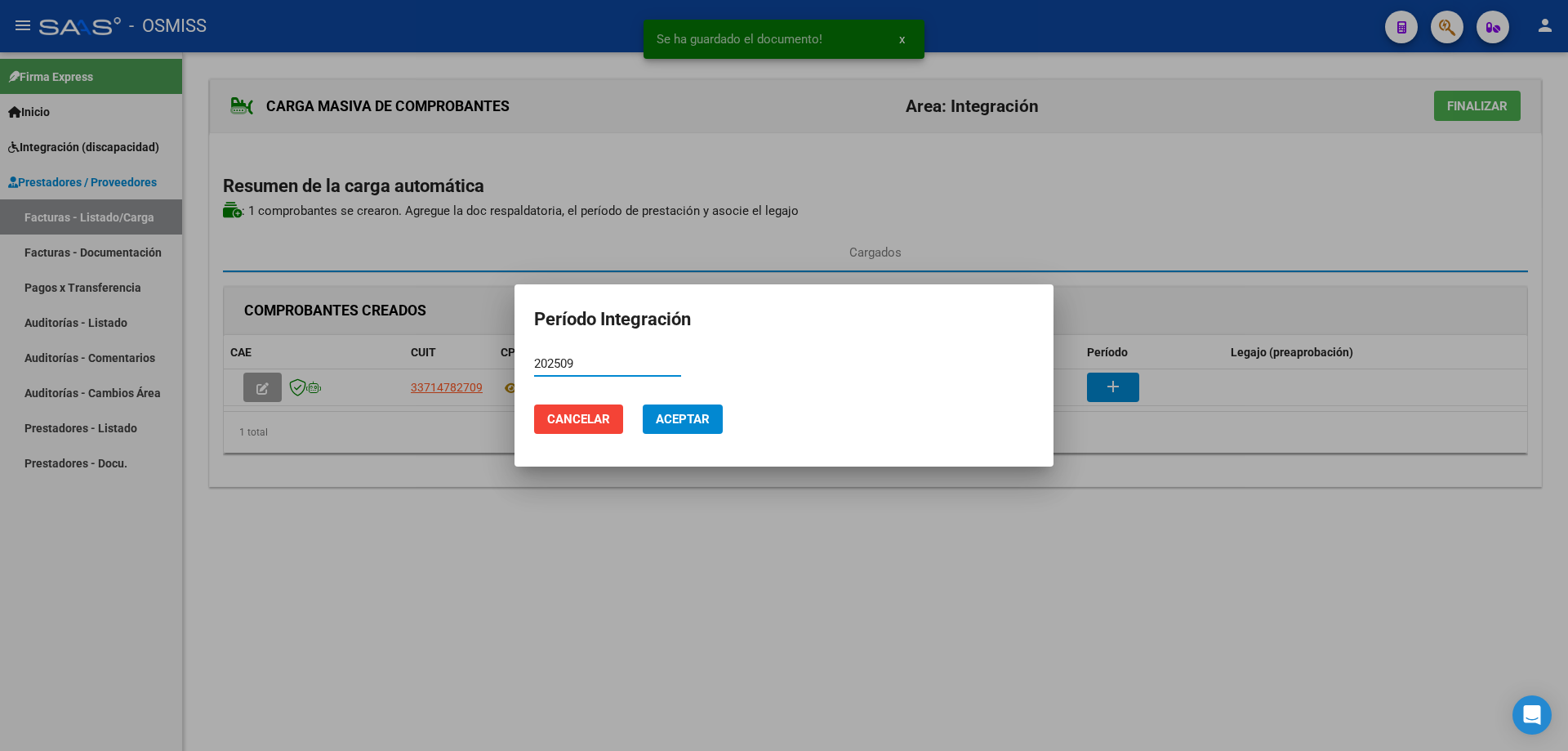
type input "202509"
click at [696, 430] on button "Aceptar" at bounding box center [683, 419] width 80 height 29
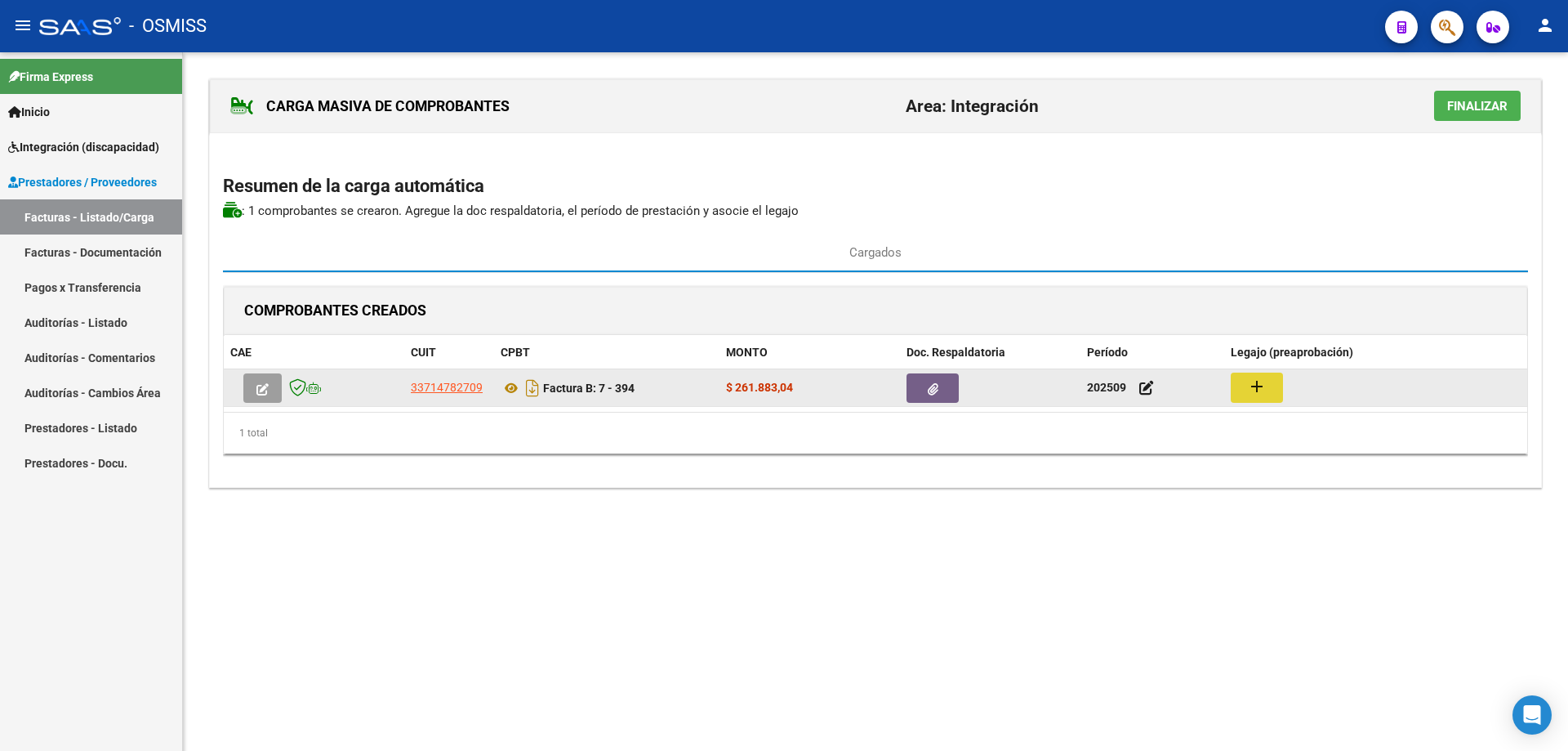
click at [1265, 387] on mat-icon "add" at bounding box center [1257, 386] width 19 height 19
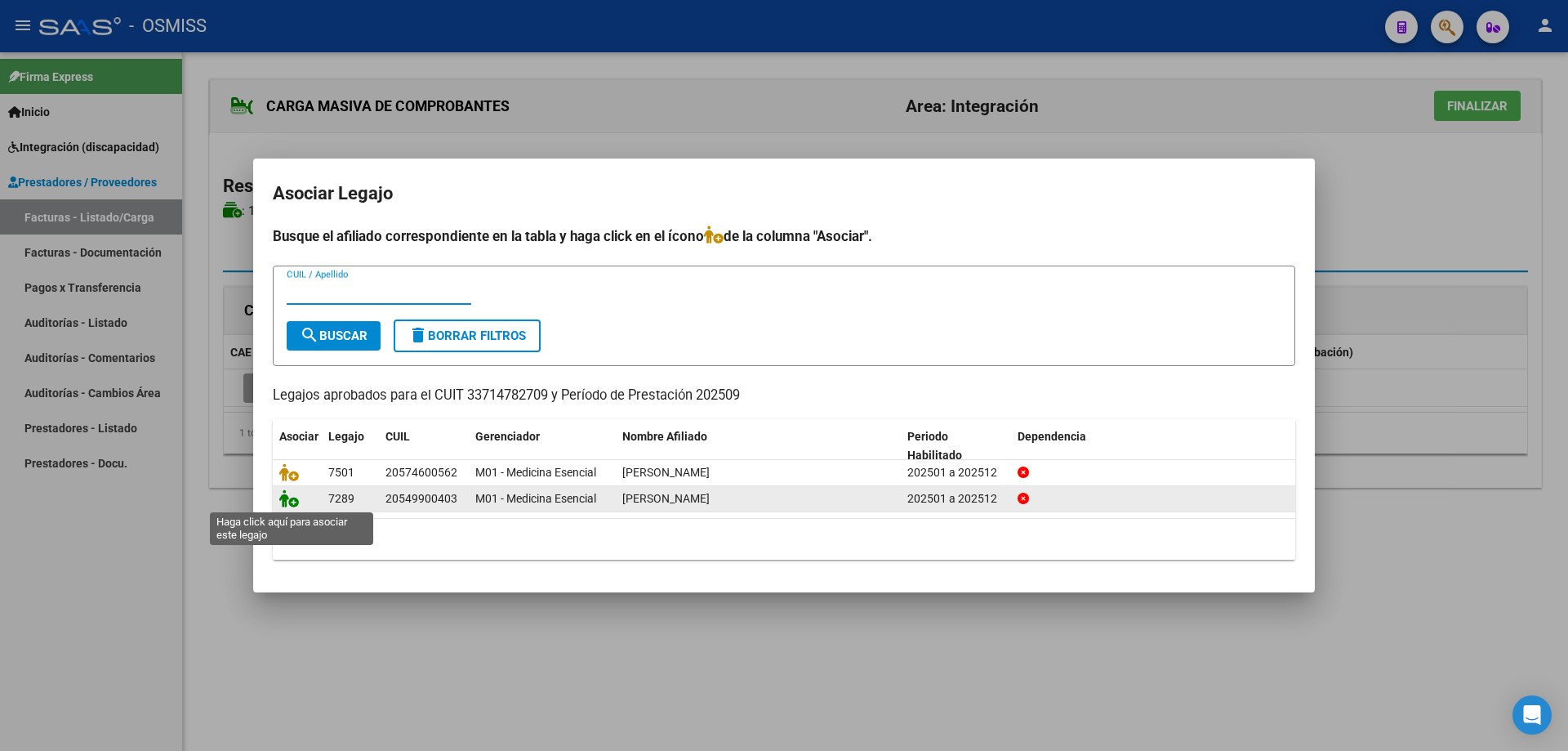
click at [281, 500] on icon at bounding box center [289, 498] width 19 height 18
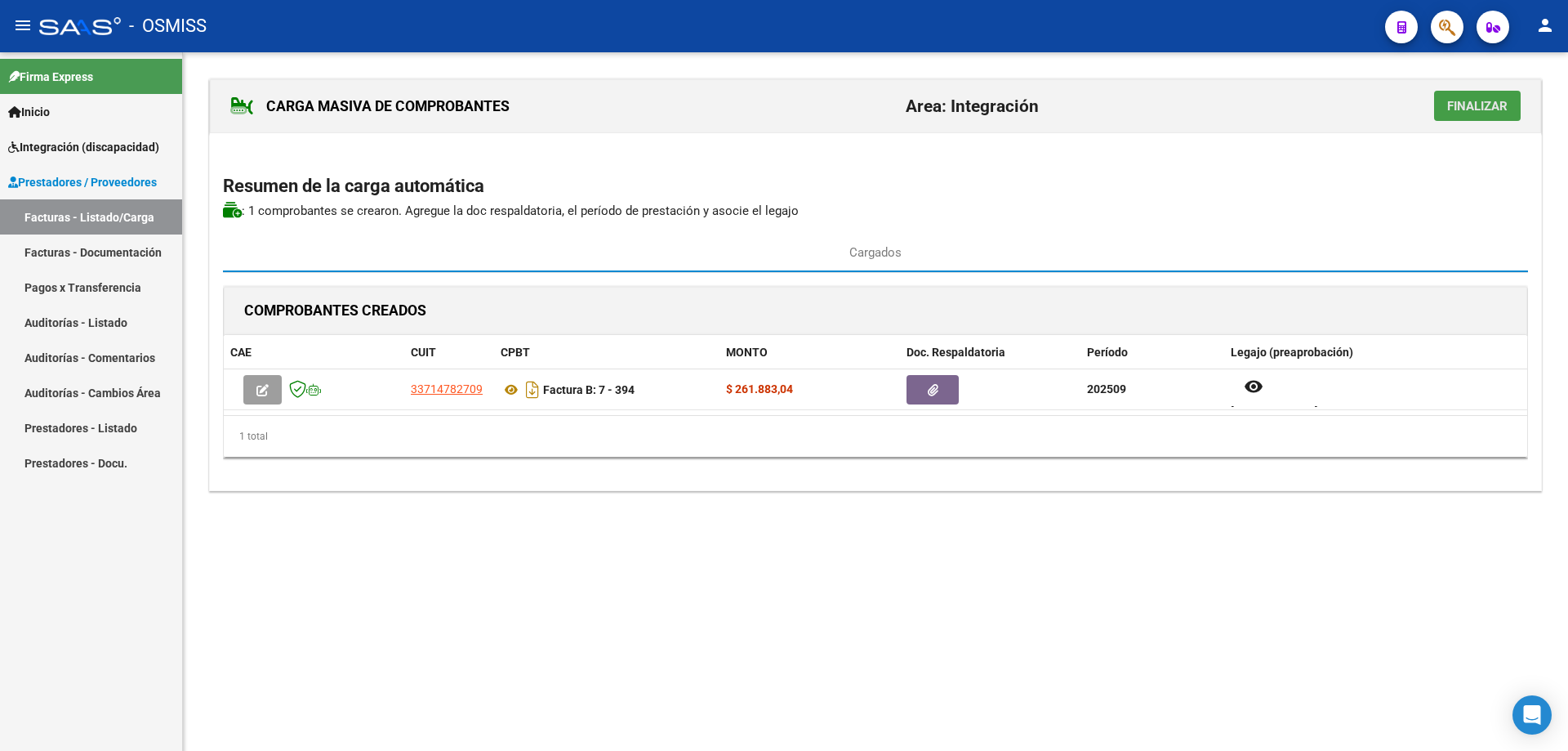
click at [1478, 112] on span "Finalizar" at bounding box center [1478, 106] width 60 height 15
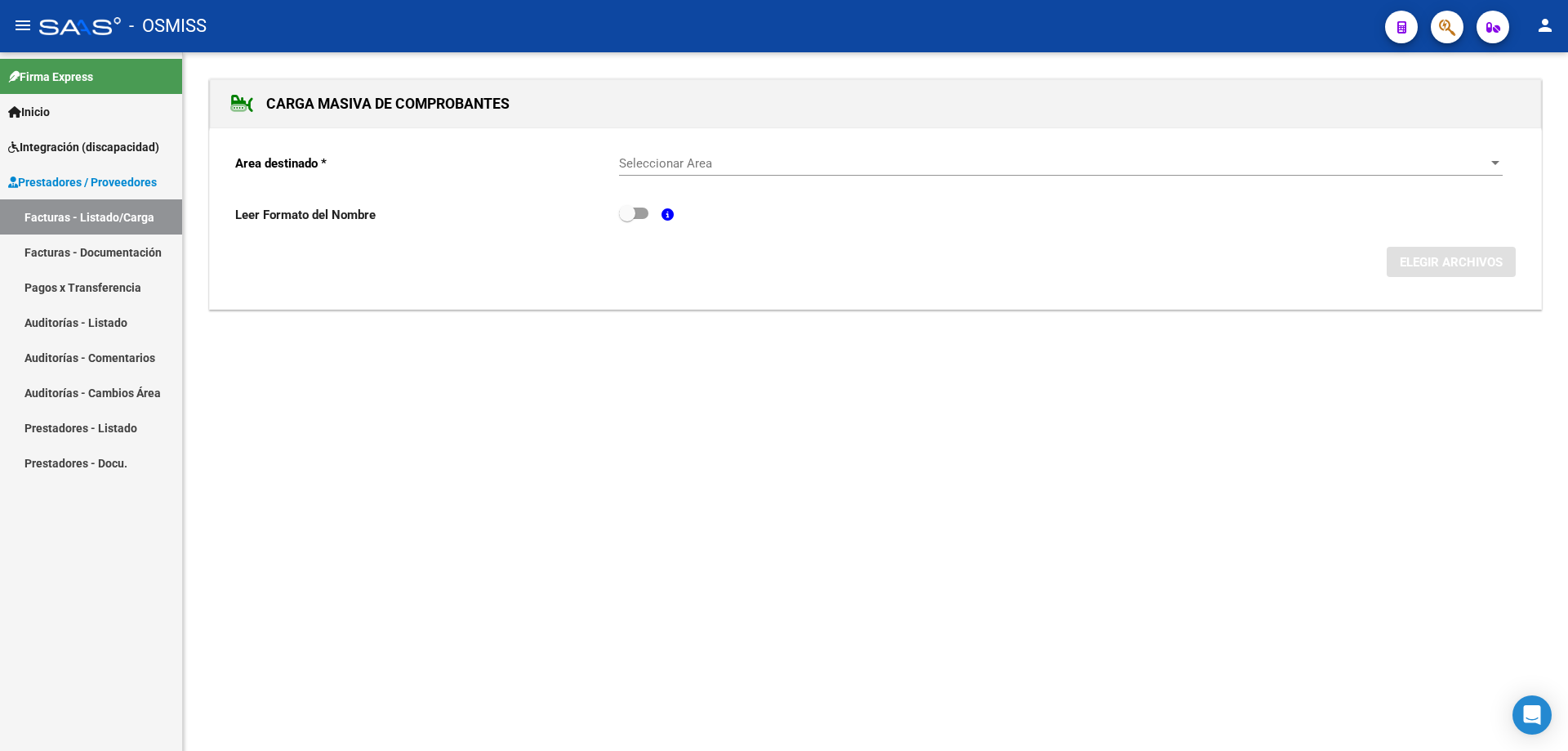
click at [787, 154] on div "Seleccionar Area Seleccionar Area" at bounding box center [1061, 158] width 884 height 35
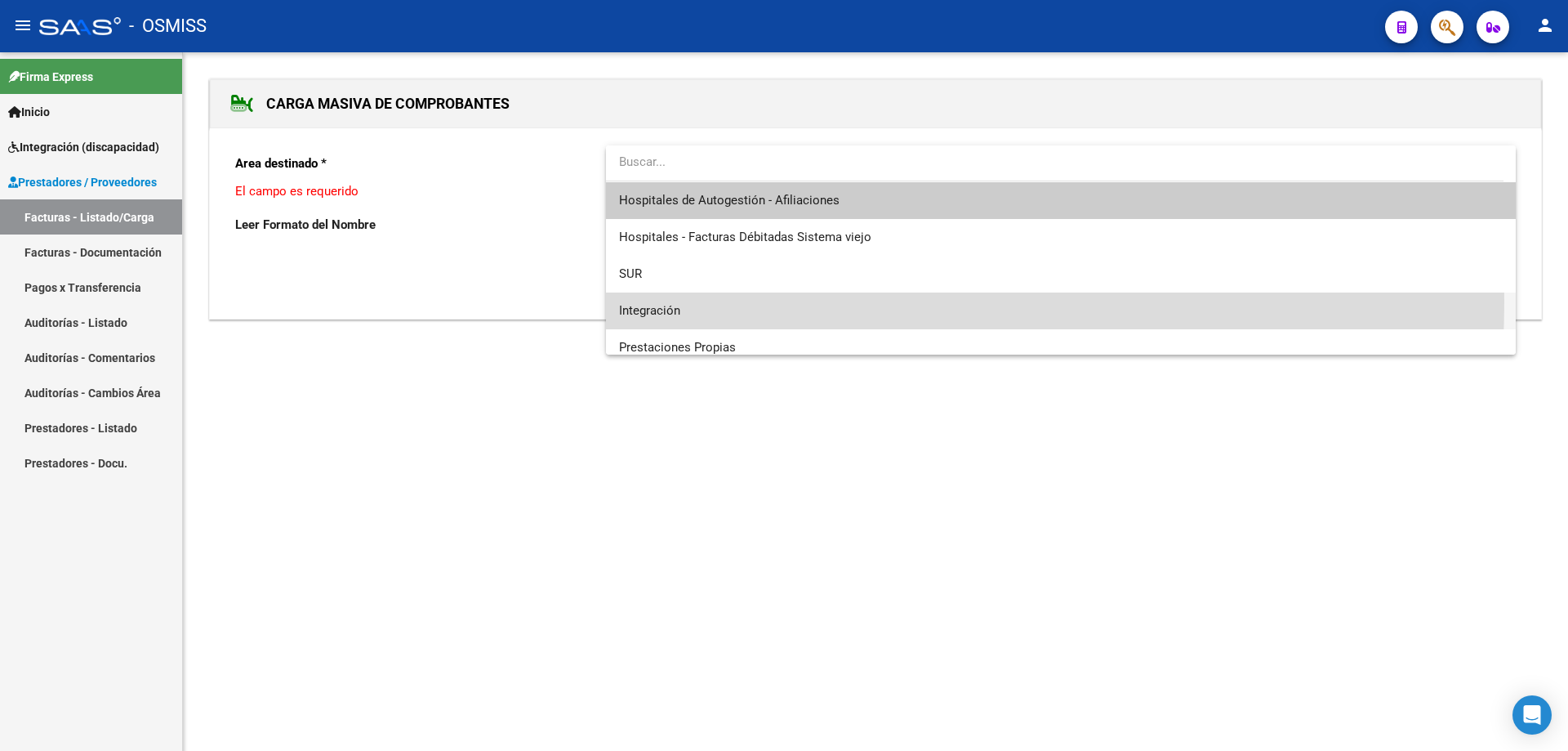
click at [720, 301] on span "Integración" at bounding box center [1061, 311] width 884 height 37
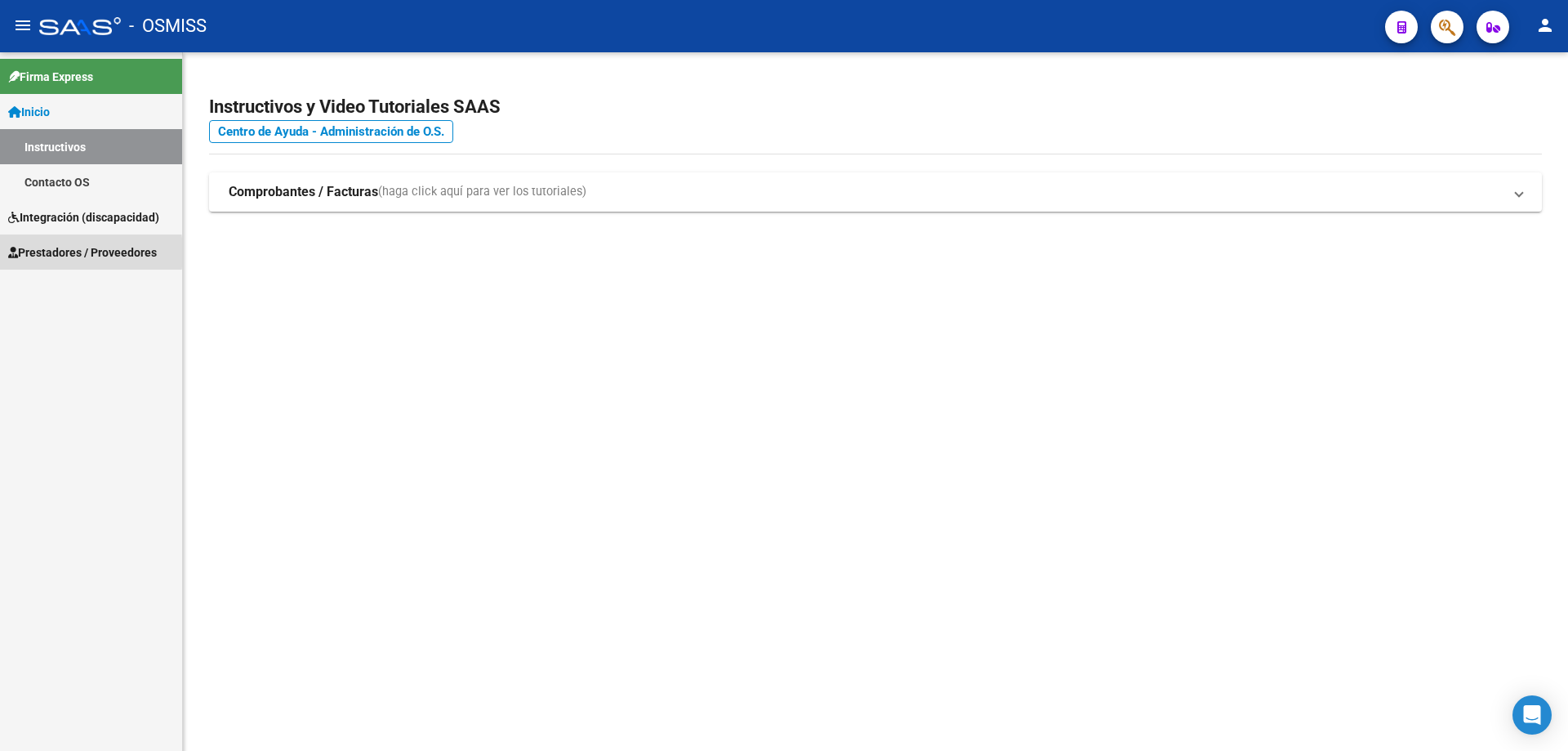
click at [43, 253] on span "Prestadores / Proveedores" at bounding box center [83, 252] width 149 height 18
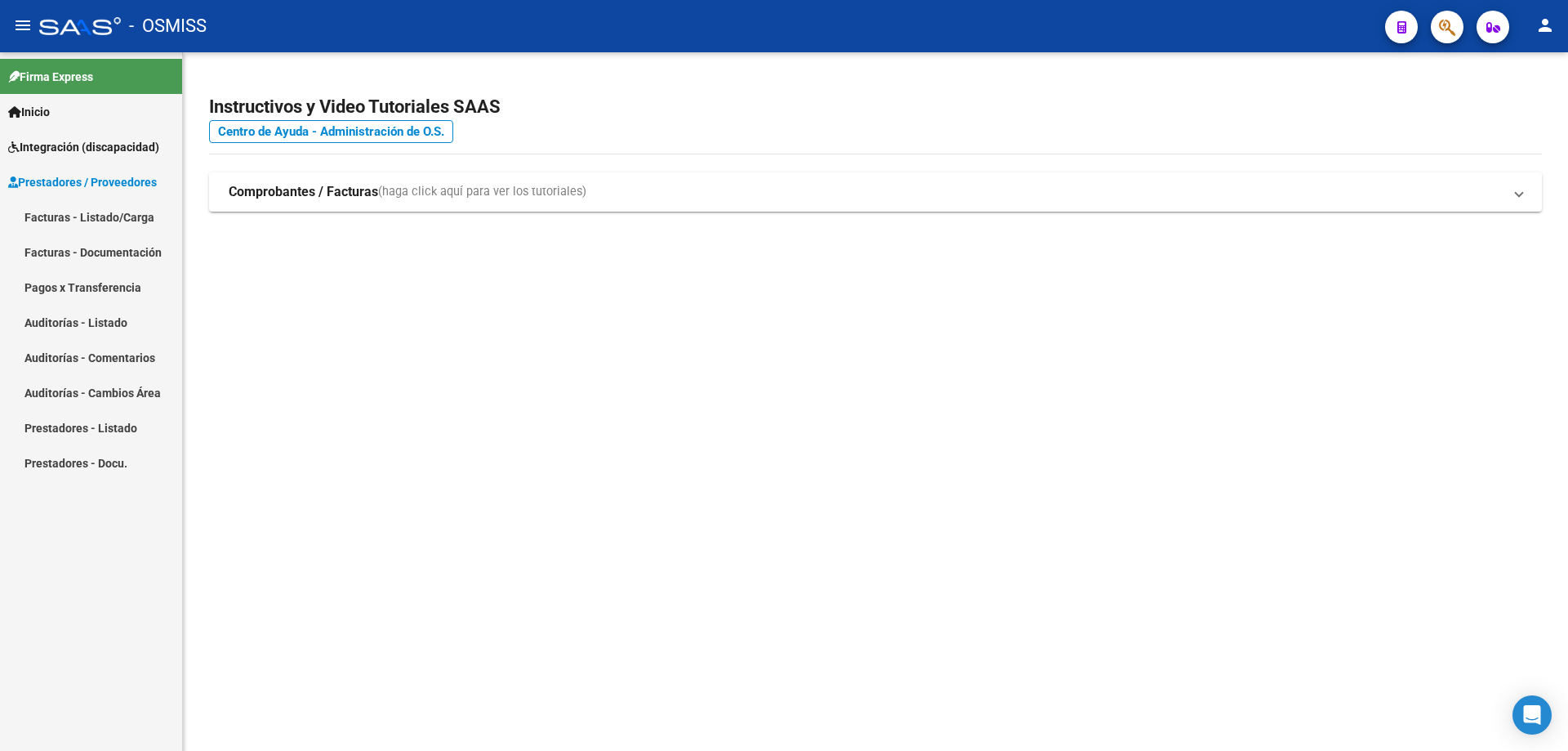
click at [57, 201] on link "Facturas - Listado/Carga" at bounding box center [91, 217] width 182 height 35
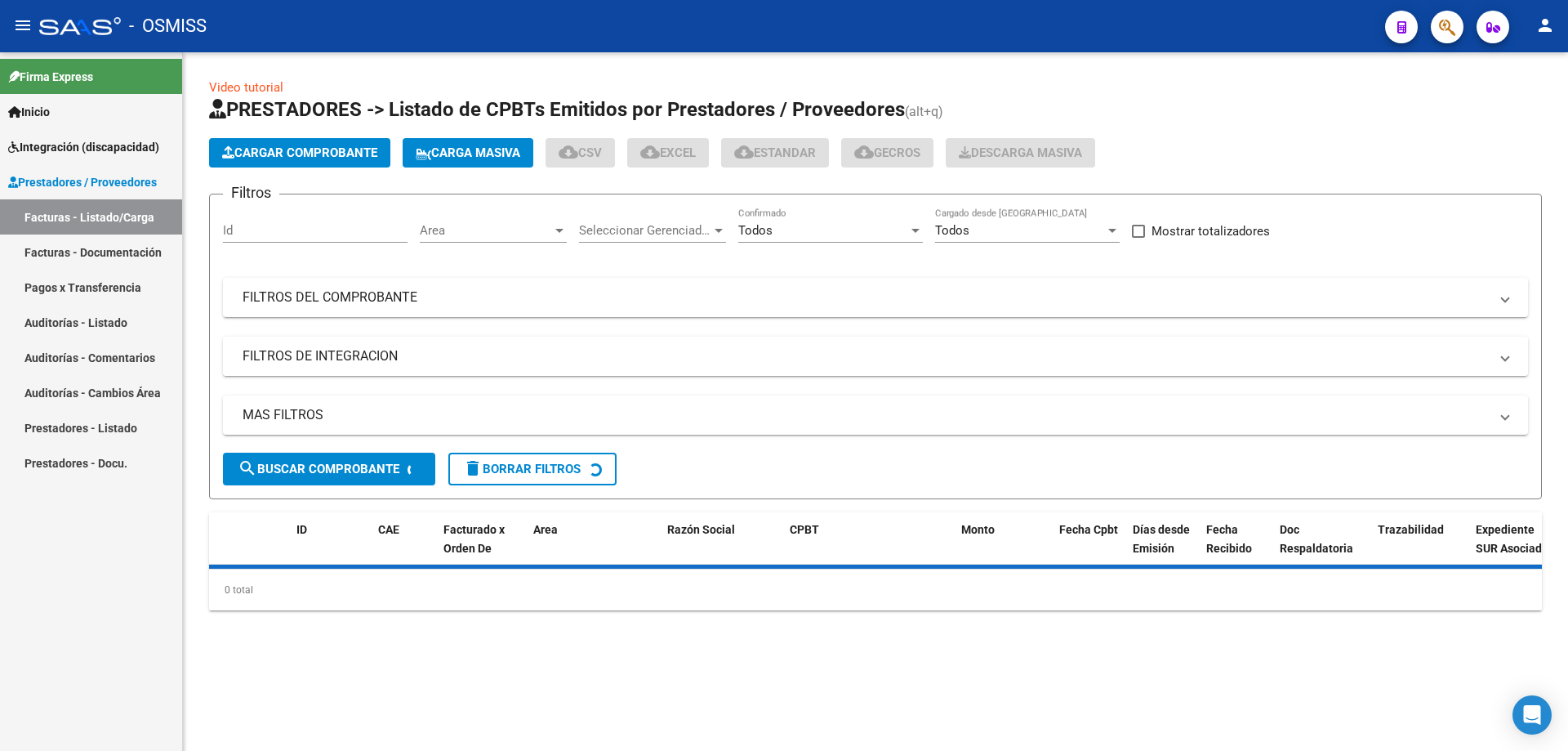
click at [386, 349] on mat-panel-title "FILTROS DE INTEGRACION" at bounding box center [866, 356] width 1247 height 18
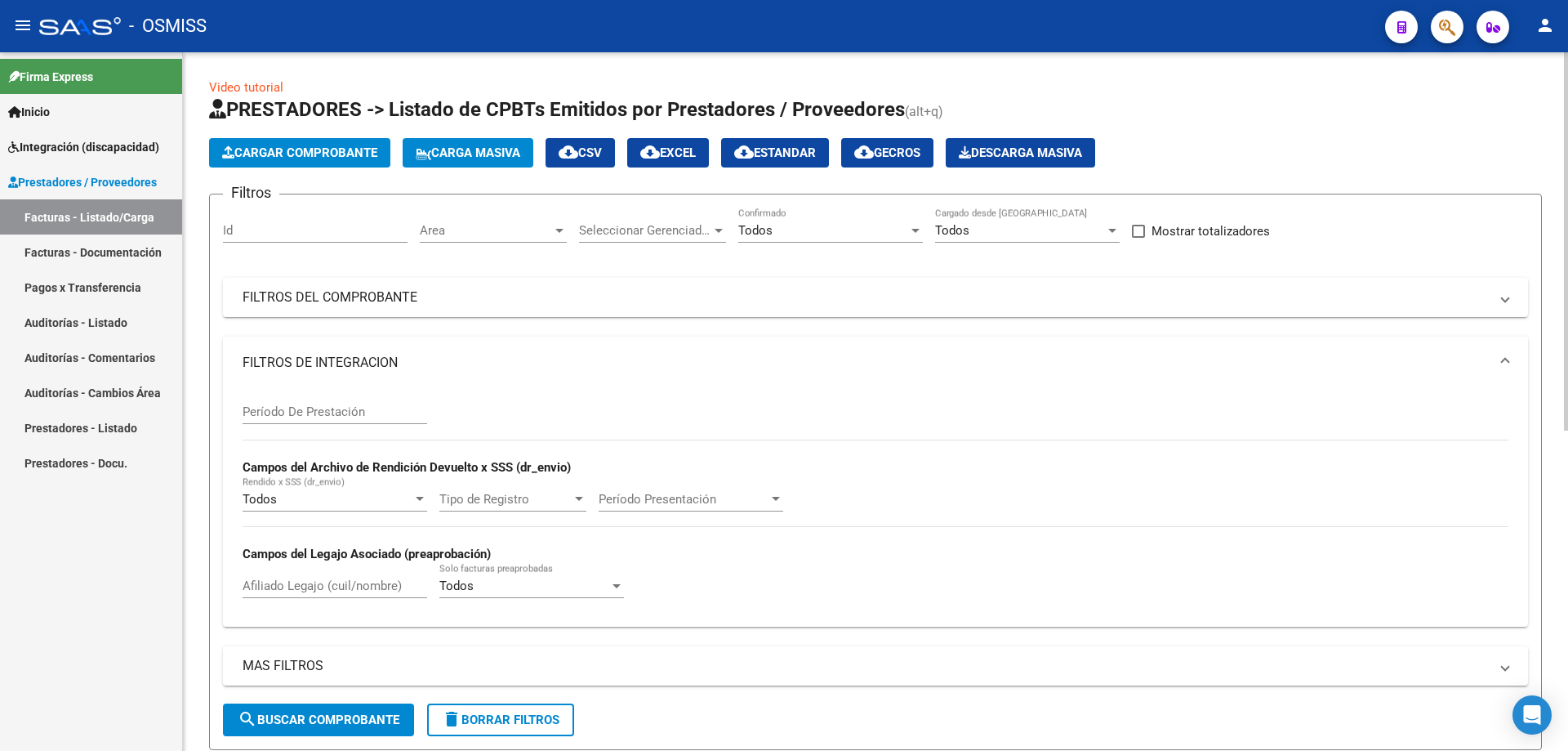
click at [389, 351] on mat-expansion-panel-header "FILTROS DE INTEGRACION" at bounding box center [876, 363] width 1305 height 52
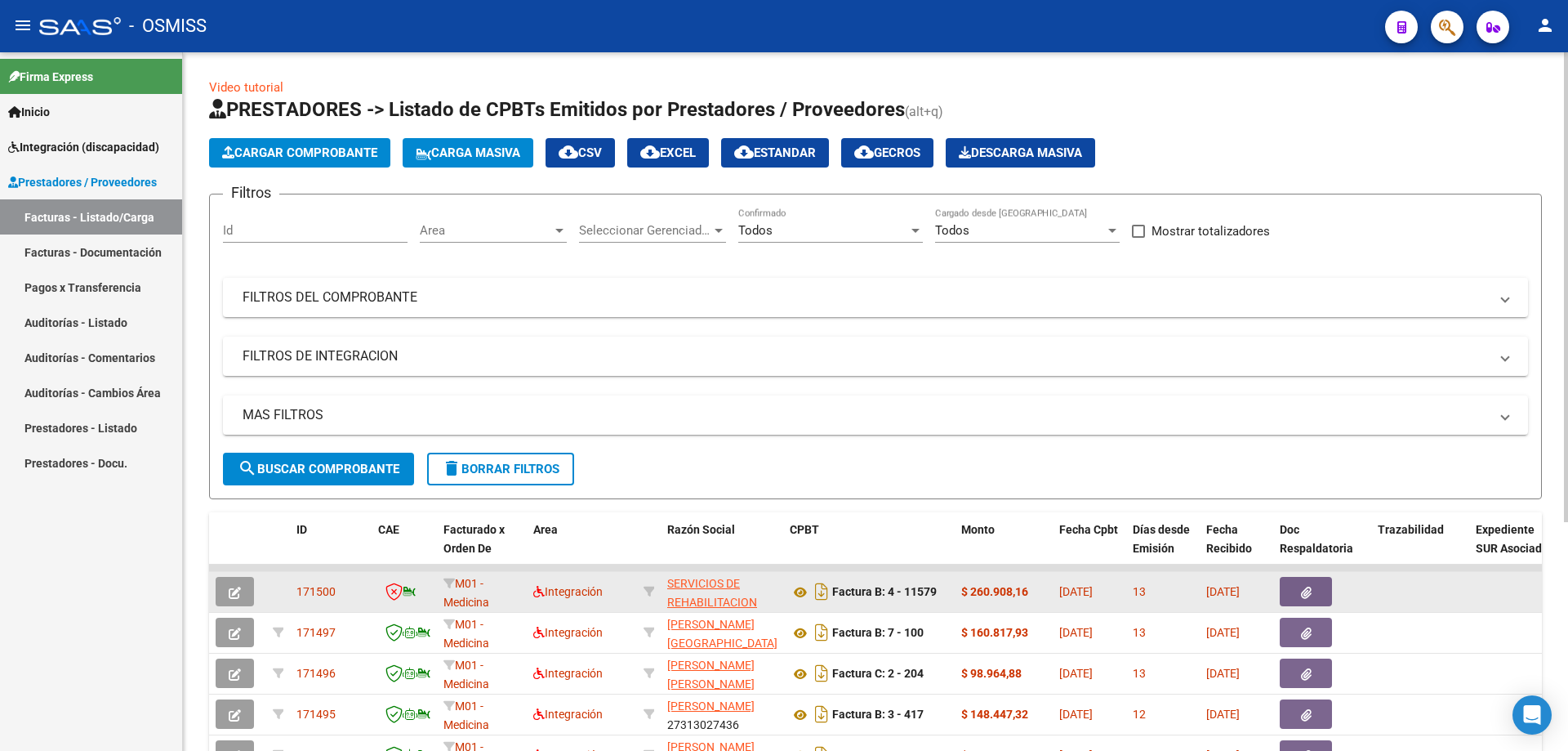
click at [233, 587] on icon "button" at bounding box center [234, 593] width 13 height 13
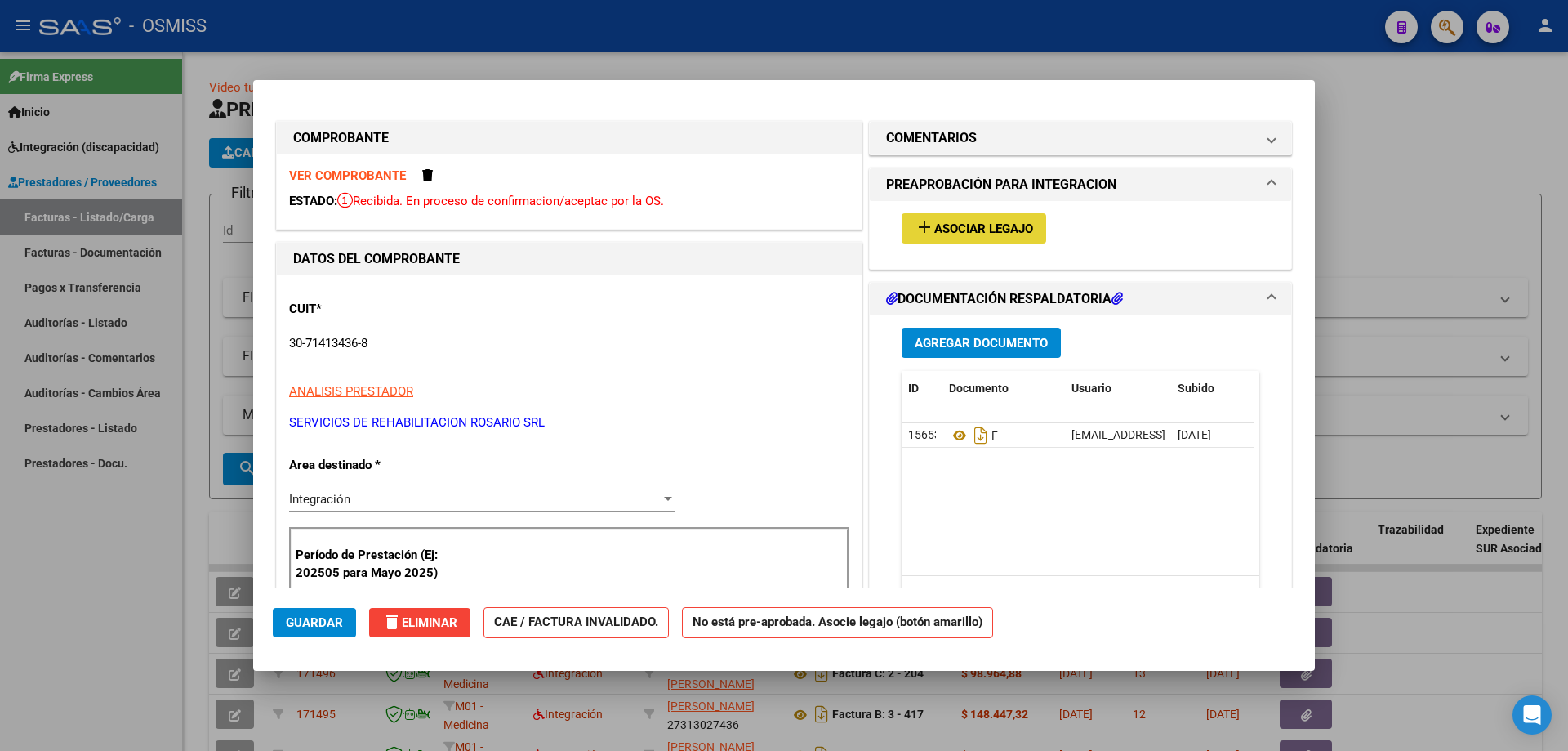
click at [981, 234] on span "Asociar Legajo" at bounding box center [984, 229] width 99 height 15
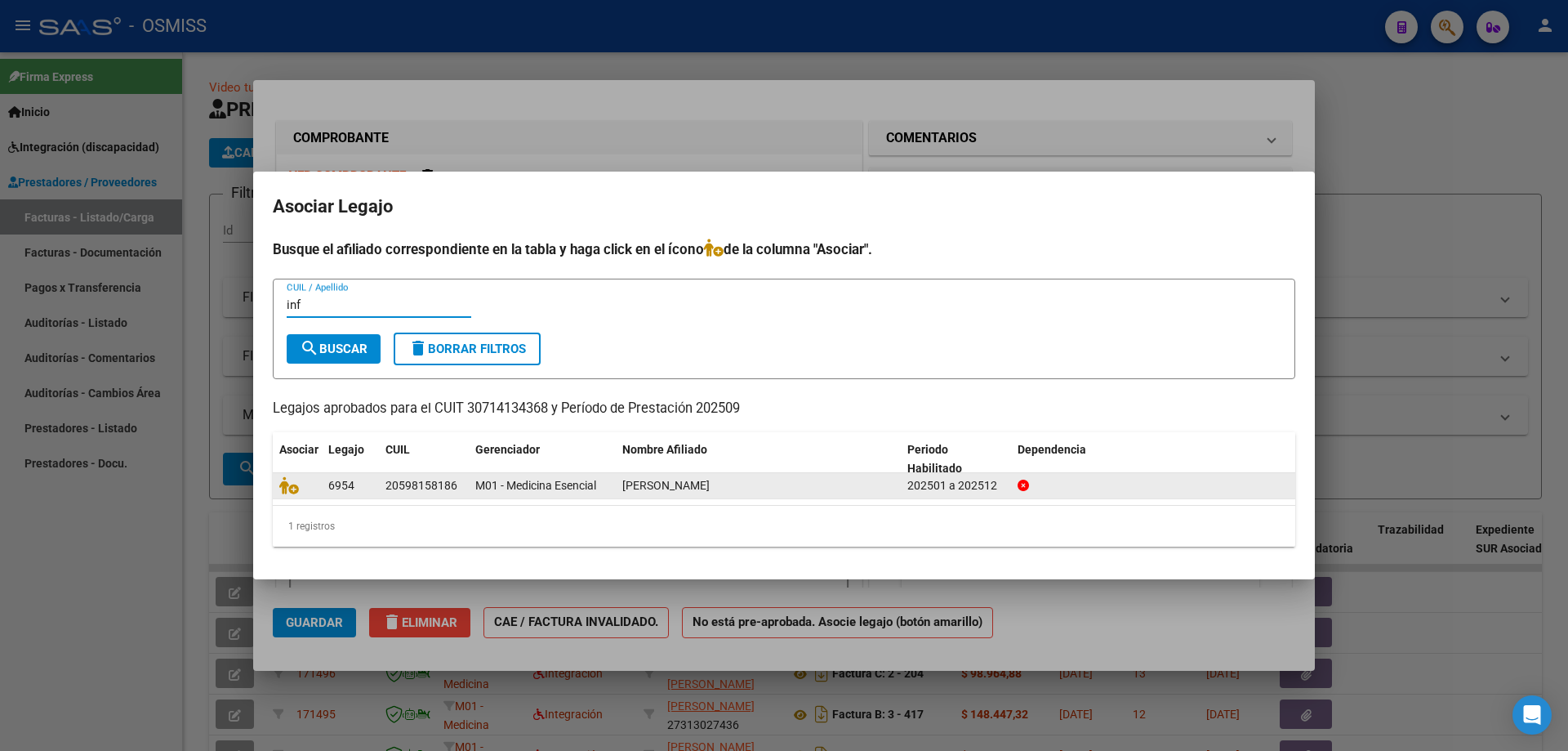
type input "inf"
click at [275, 483] on datatable-body-cell at bounding box center [297, 486] width 49 height 25
click at [287, 487] on icon at bounding box center [289, 485] width 19 height 18
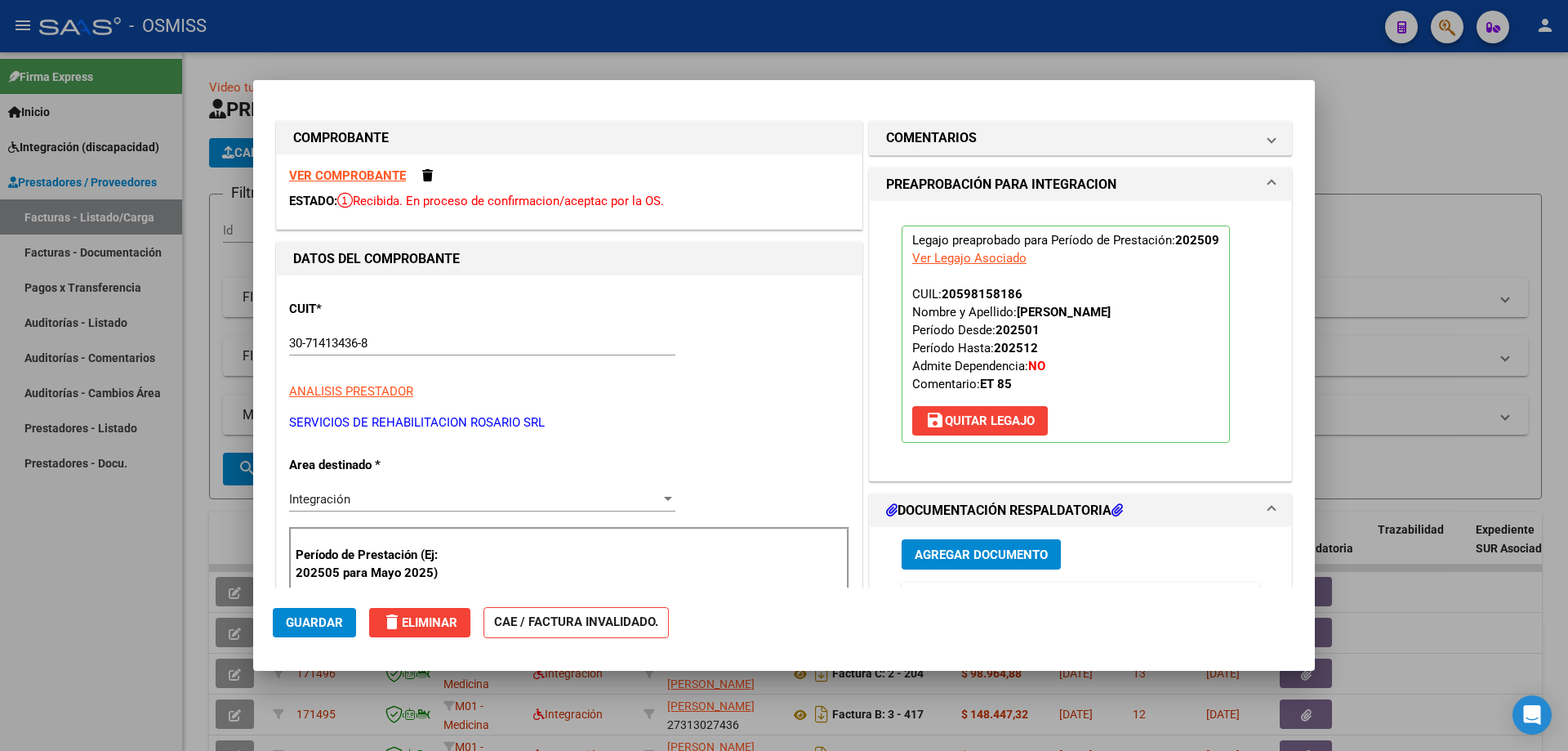
click at [318, 617] on span "Guardar" at bounding box center [315, 623] width 57 height 15
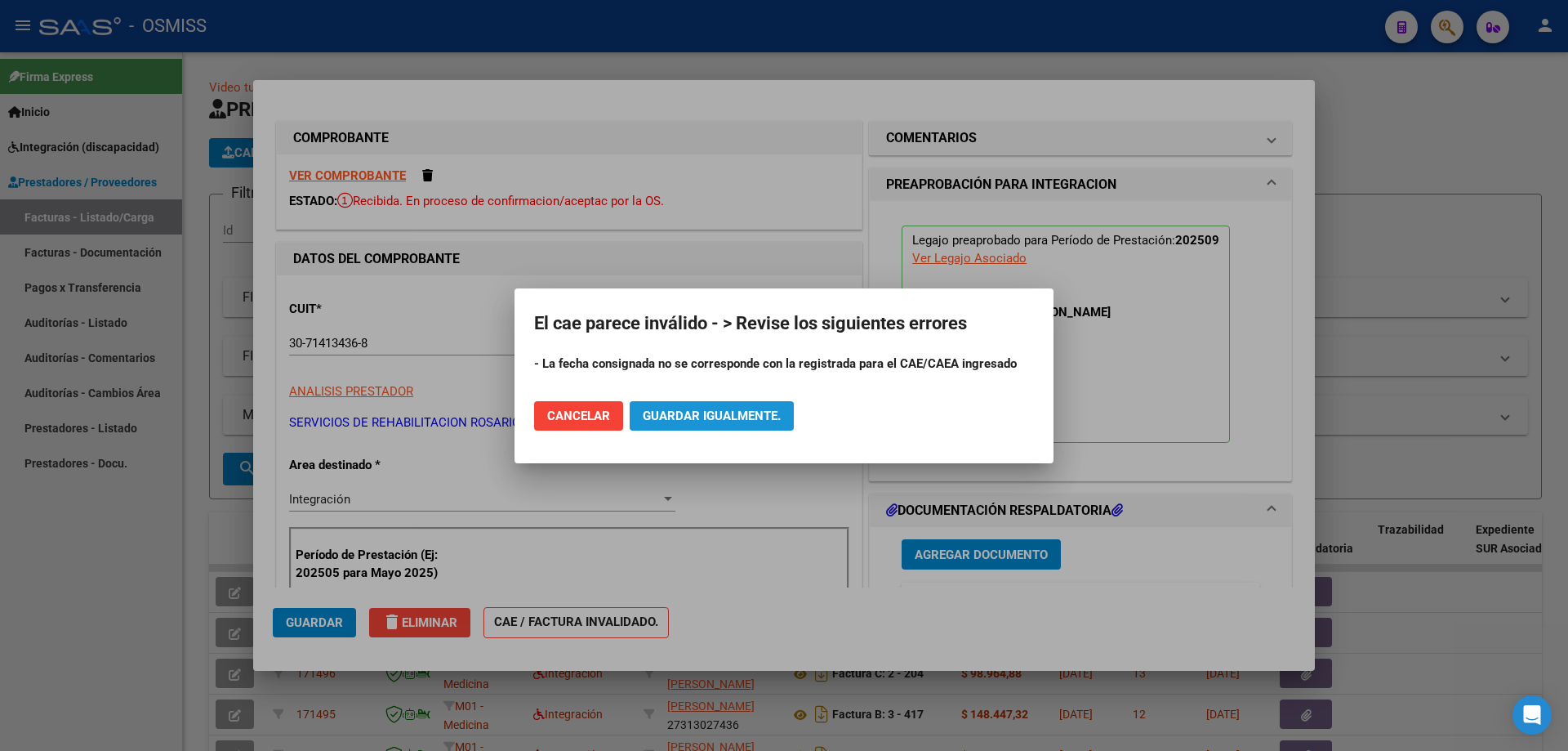
click at [671, 420] on span "Guardar igualmente." at bounding box center [711, 416] width 138 height 15
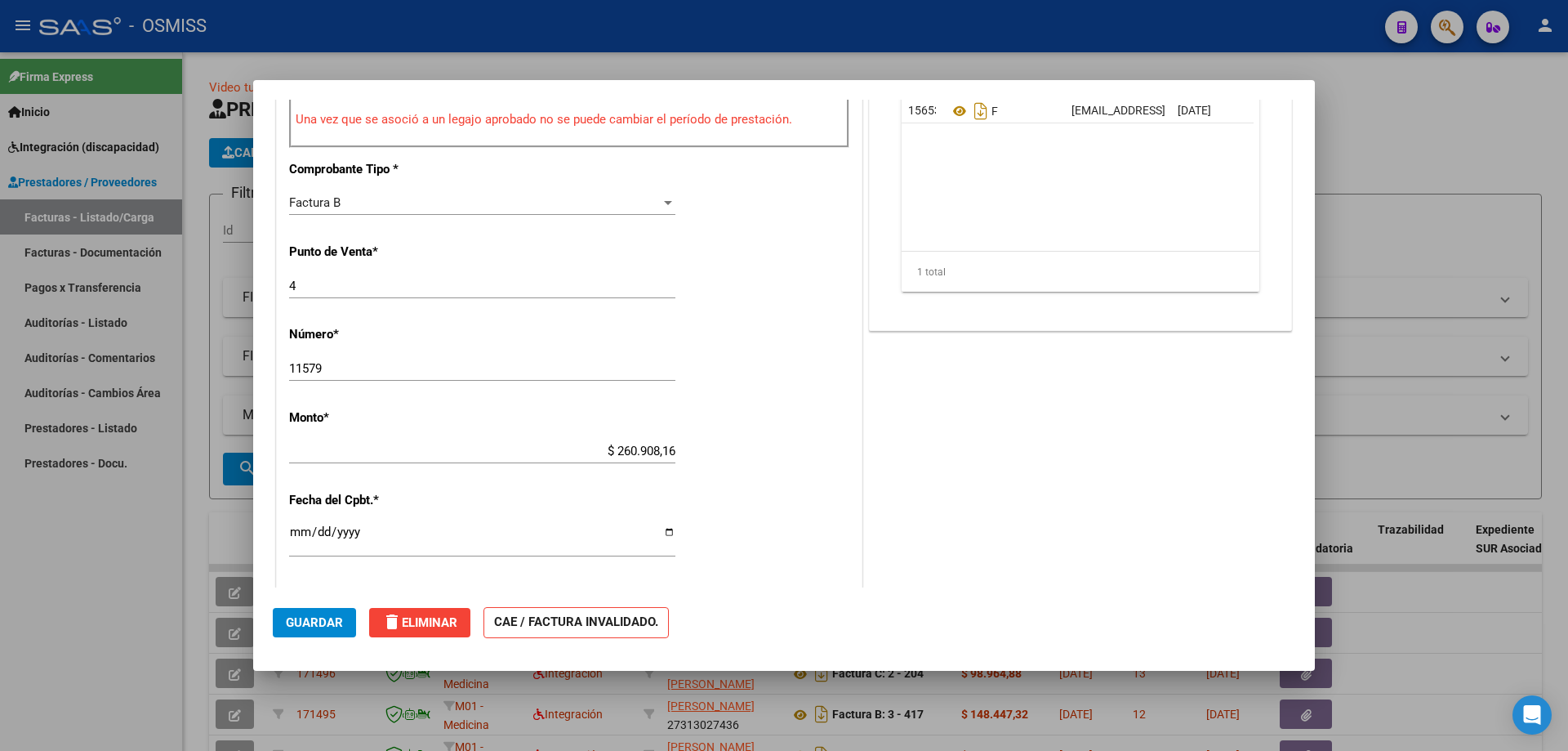
scroll to position [409, 0]
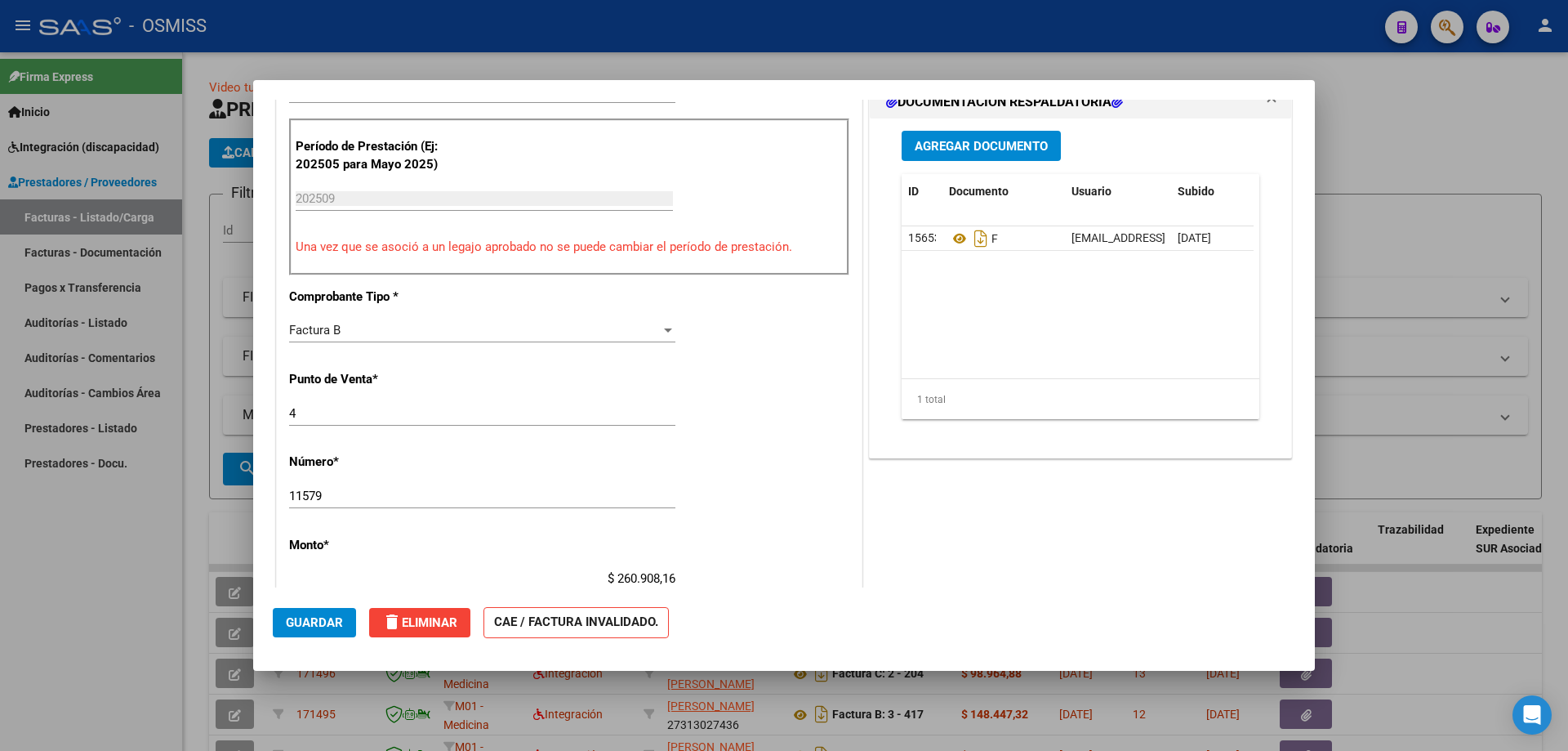
type input "$ 0,00"
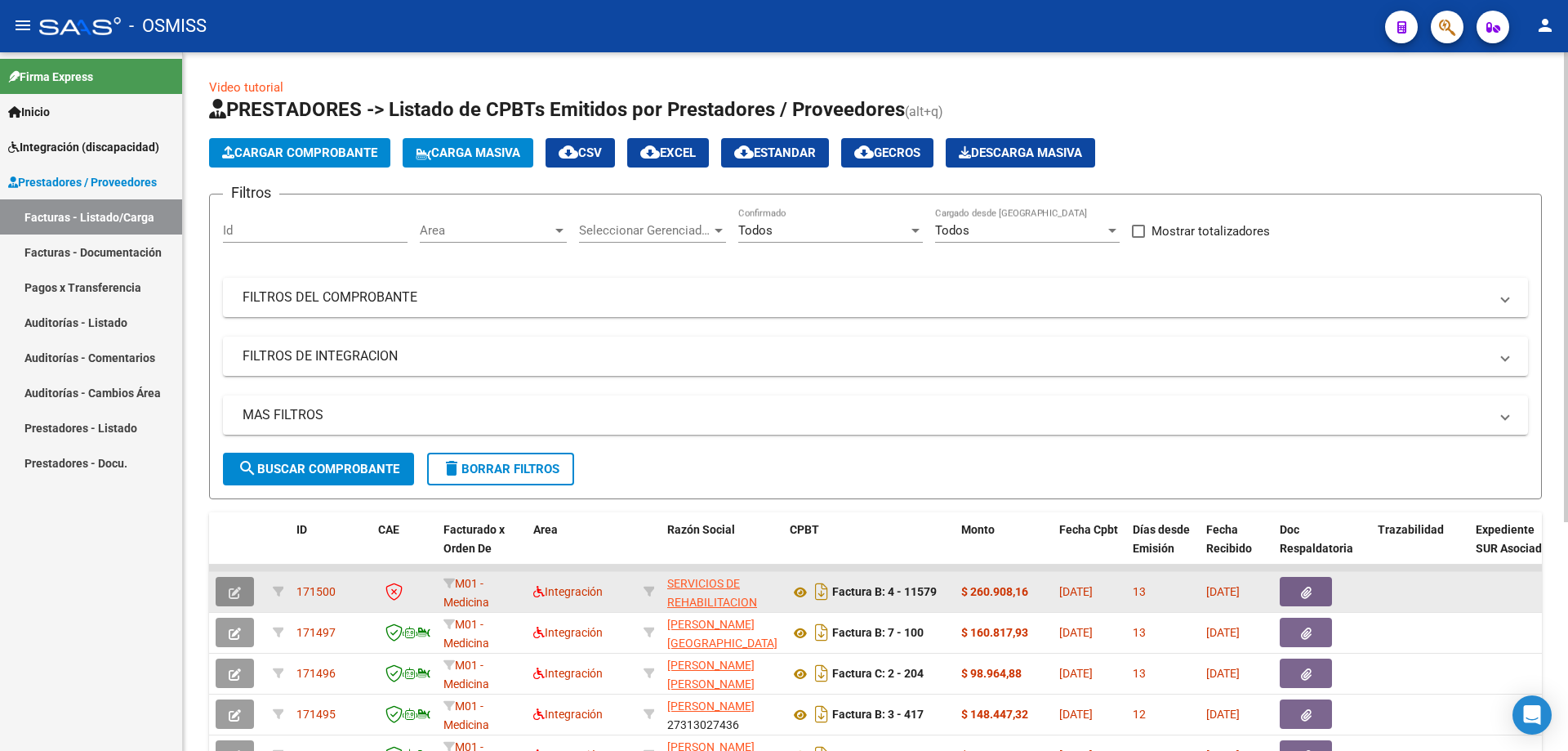
click at [235, 598] on icon "button" at bounding box center [234, 593] width 13 height 13
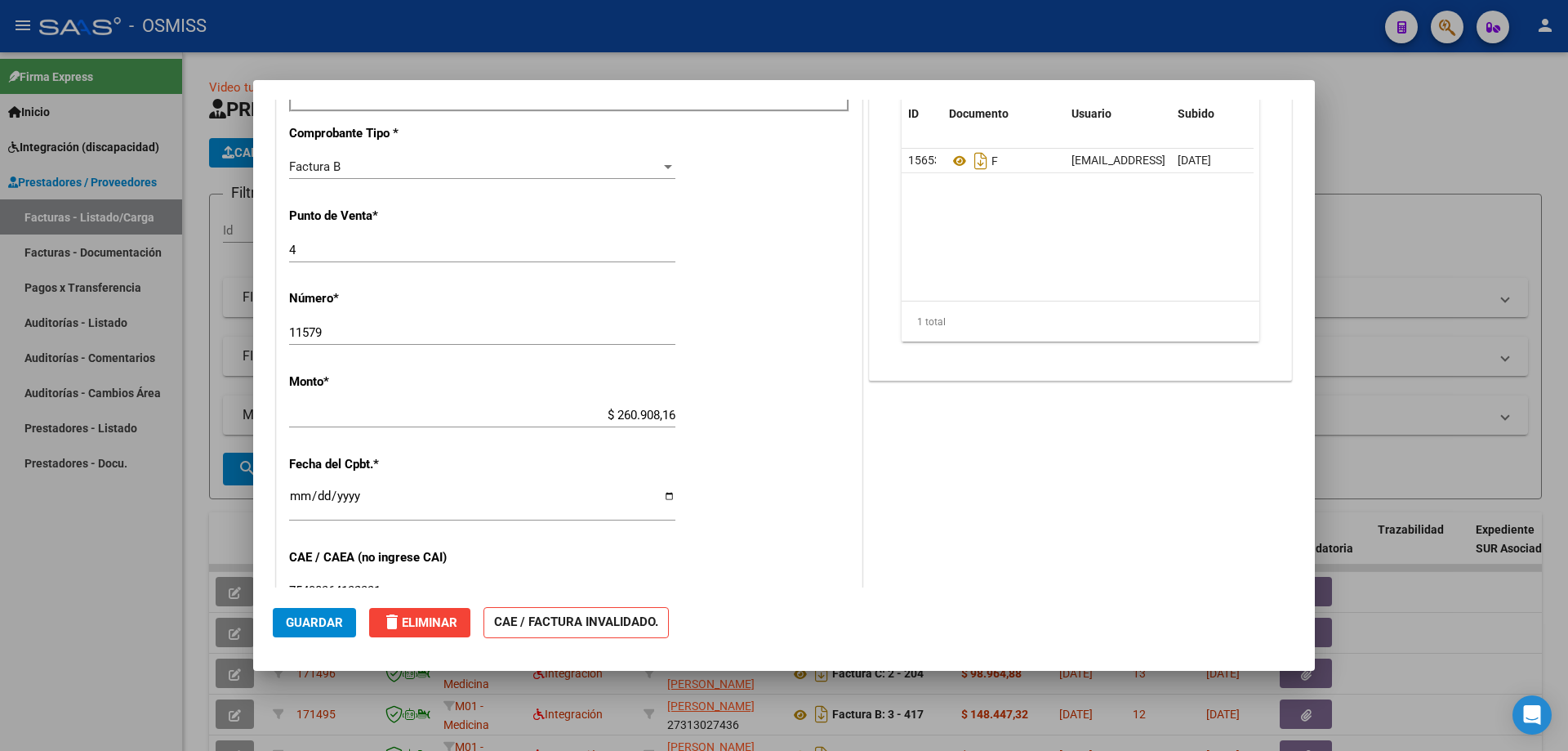
scroll to position [0, 0]
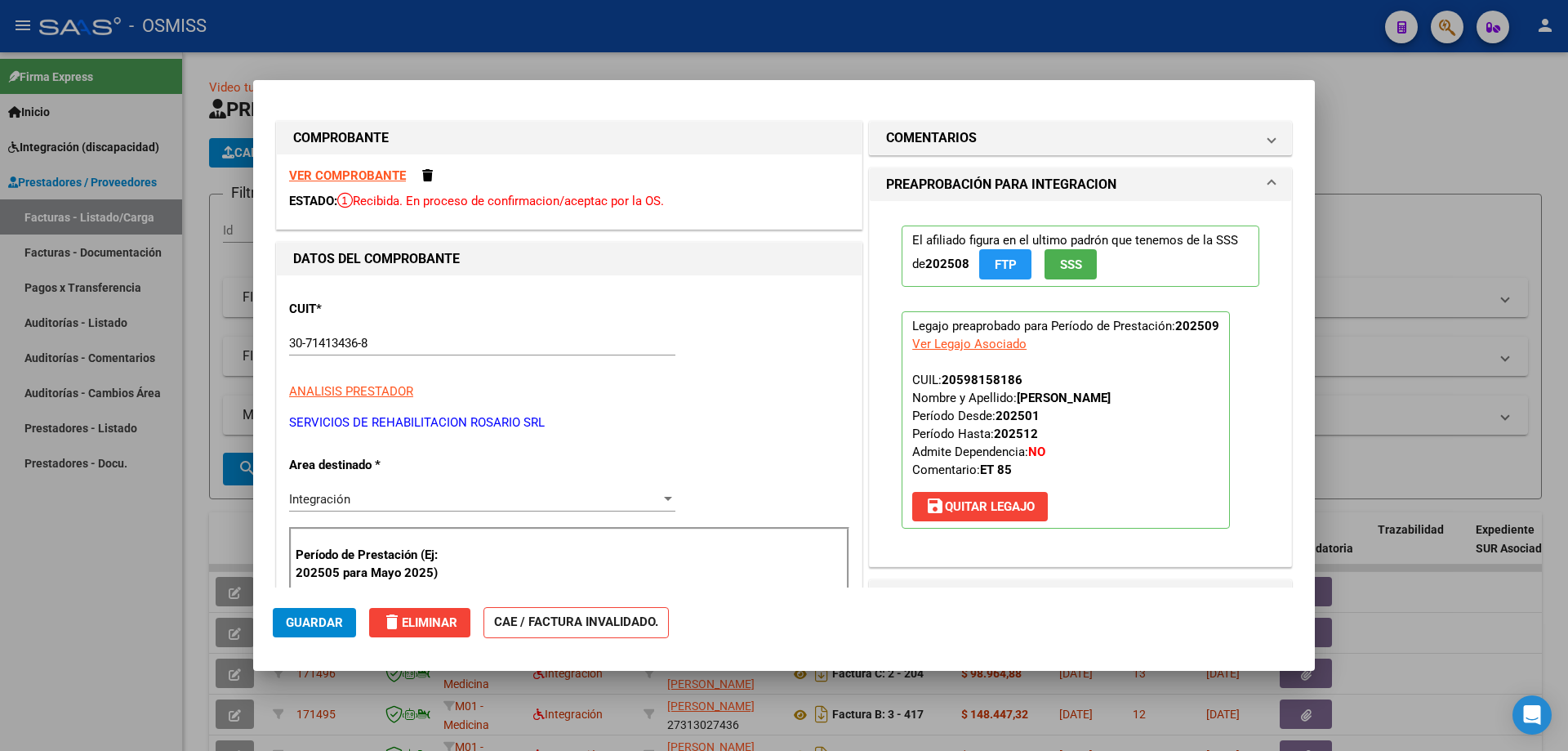
click at [320, 178] on strong "VER COMPROBANTE" at bounding box center [348, 176] width 117 height 15
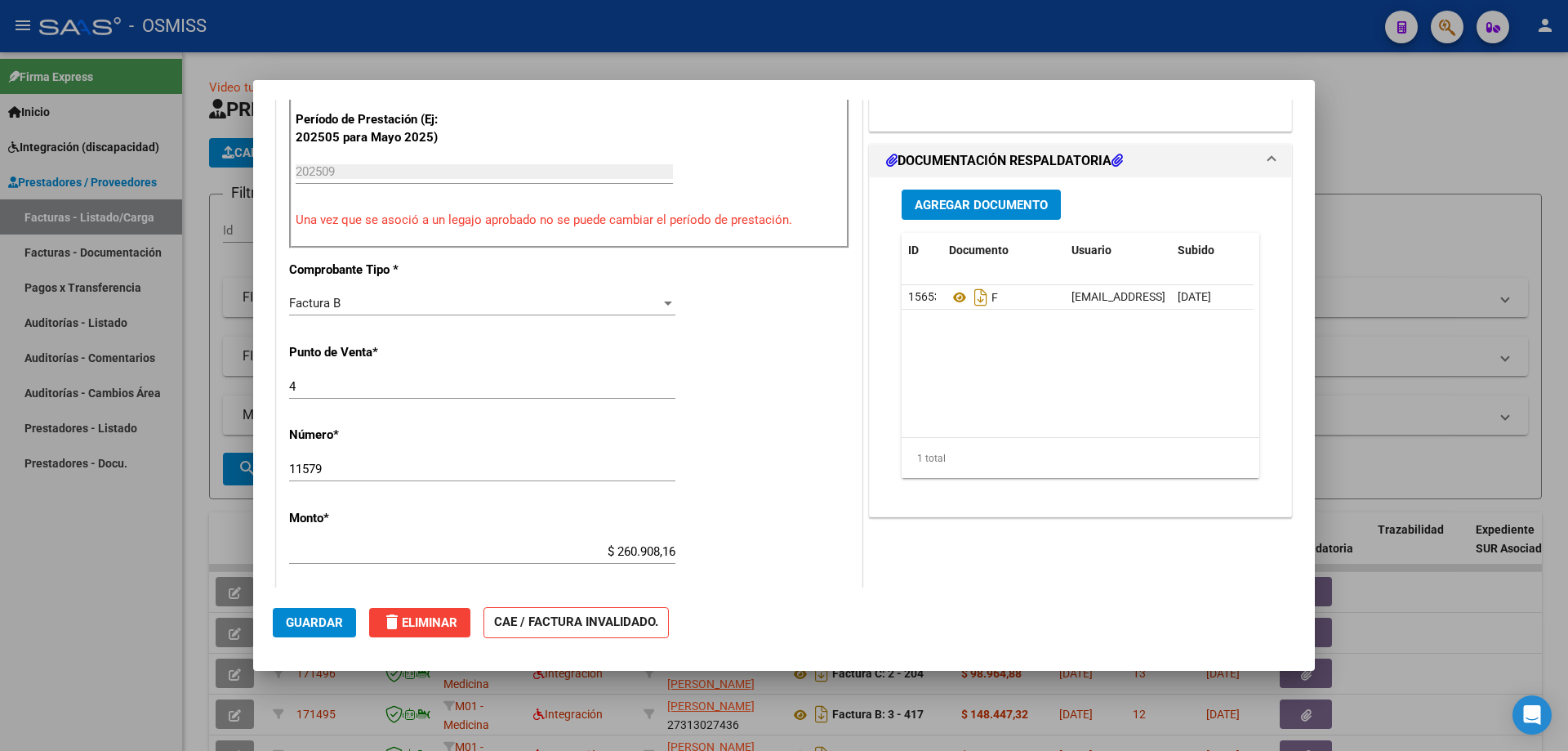
scroll to position [572, 0]
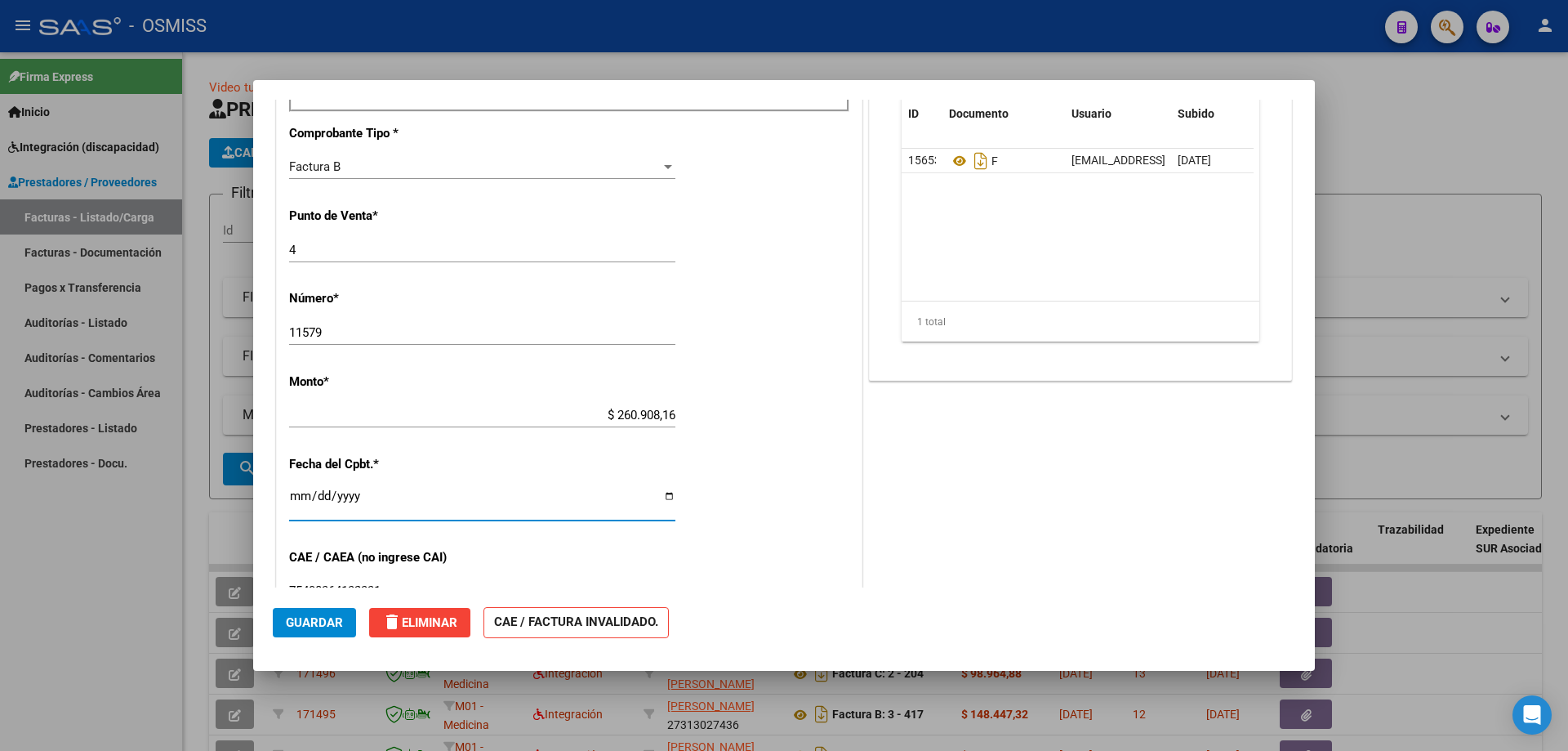
click at [295, 496] on input "[DATE]" at bounding box center [483, 502] width 387 height 26
type input "2025-10-02"
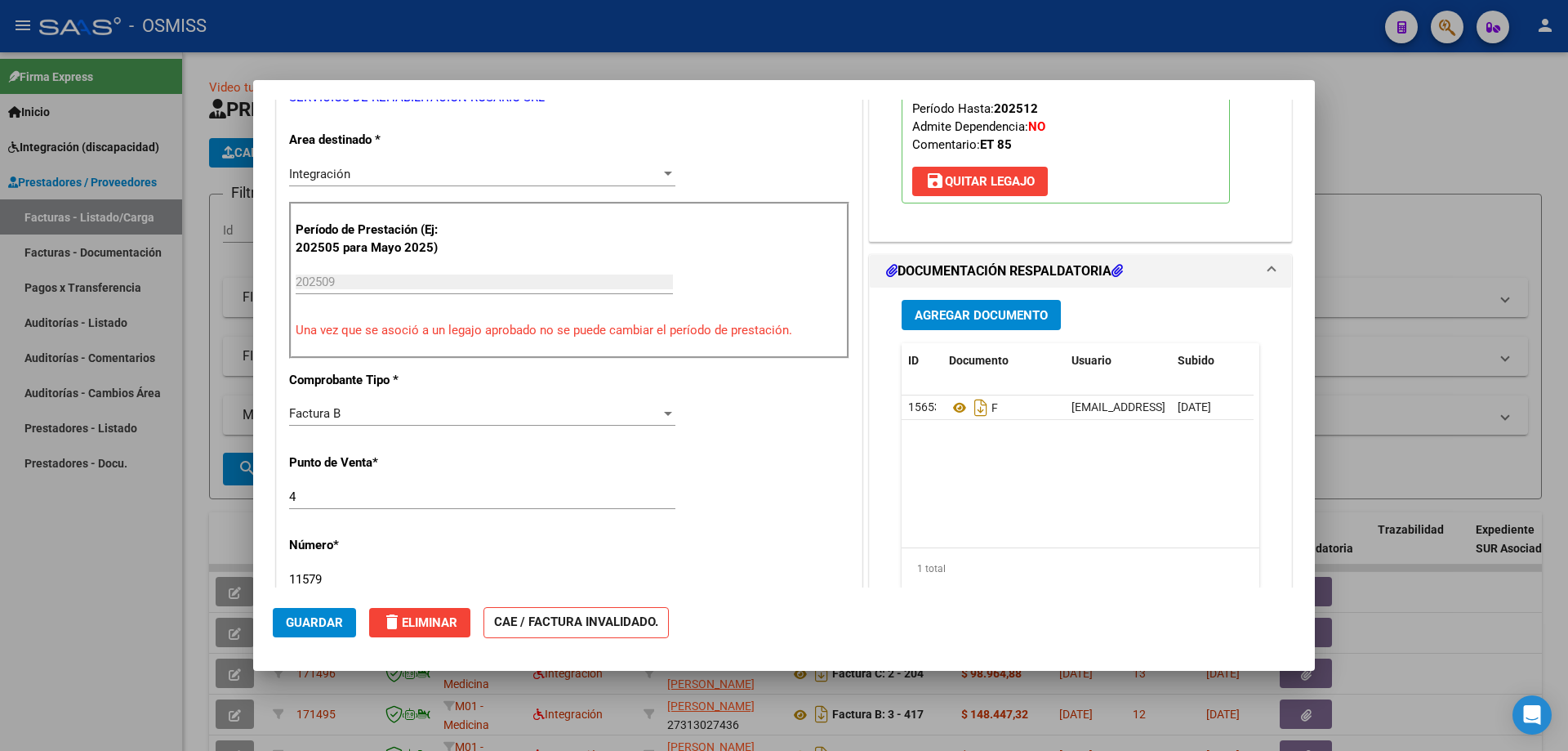
scroll to position [82, 0]
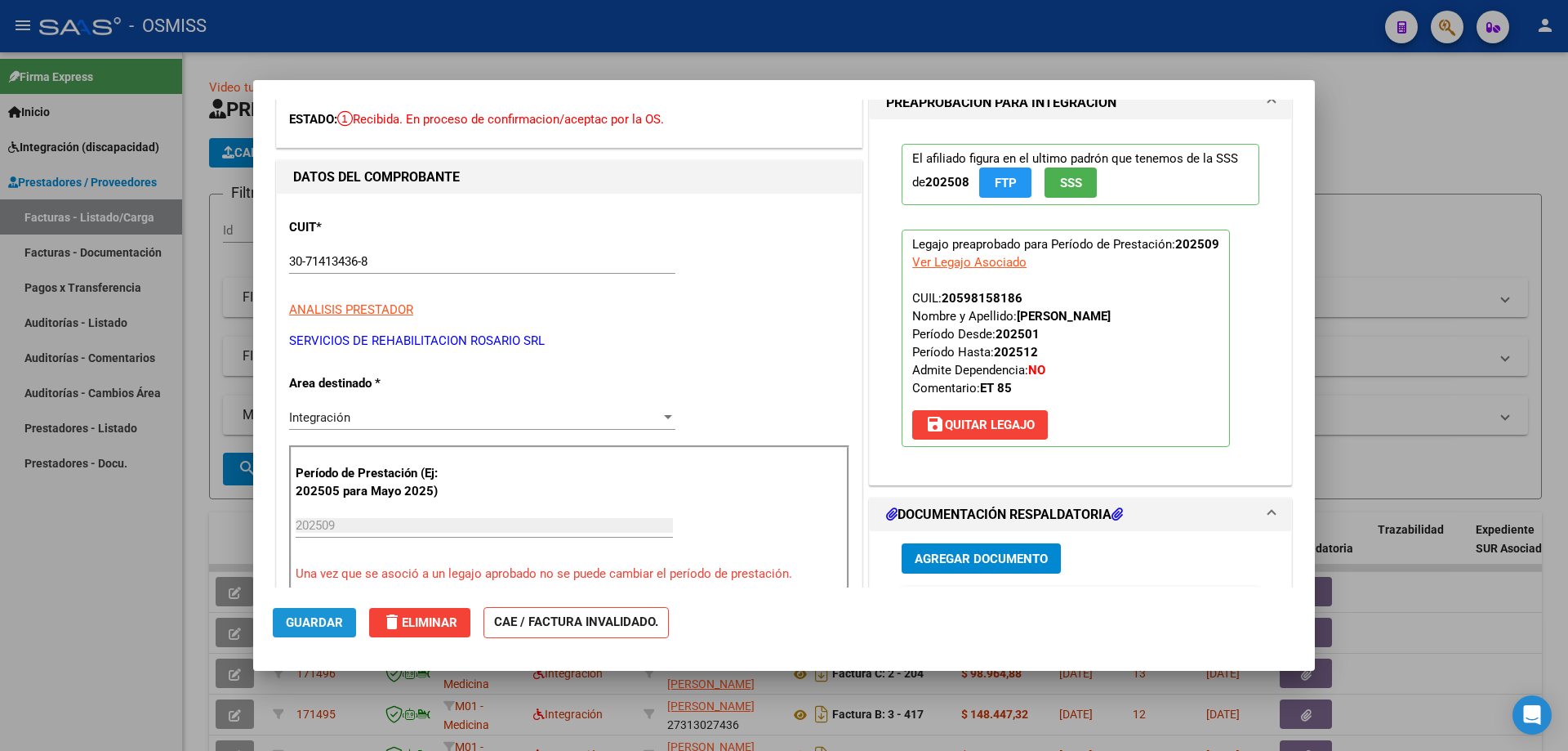
click at [319, 628] on span "Guardar" at bounding box center [315, 623] width 57 height 15
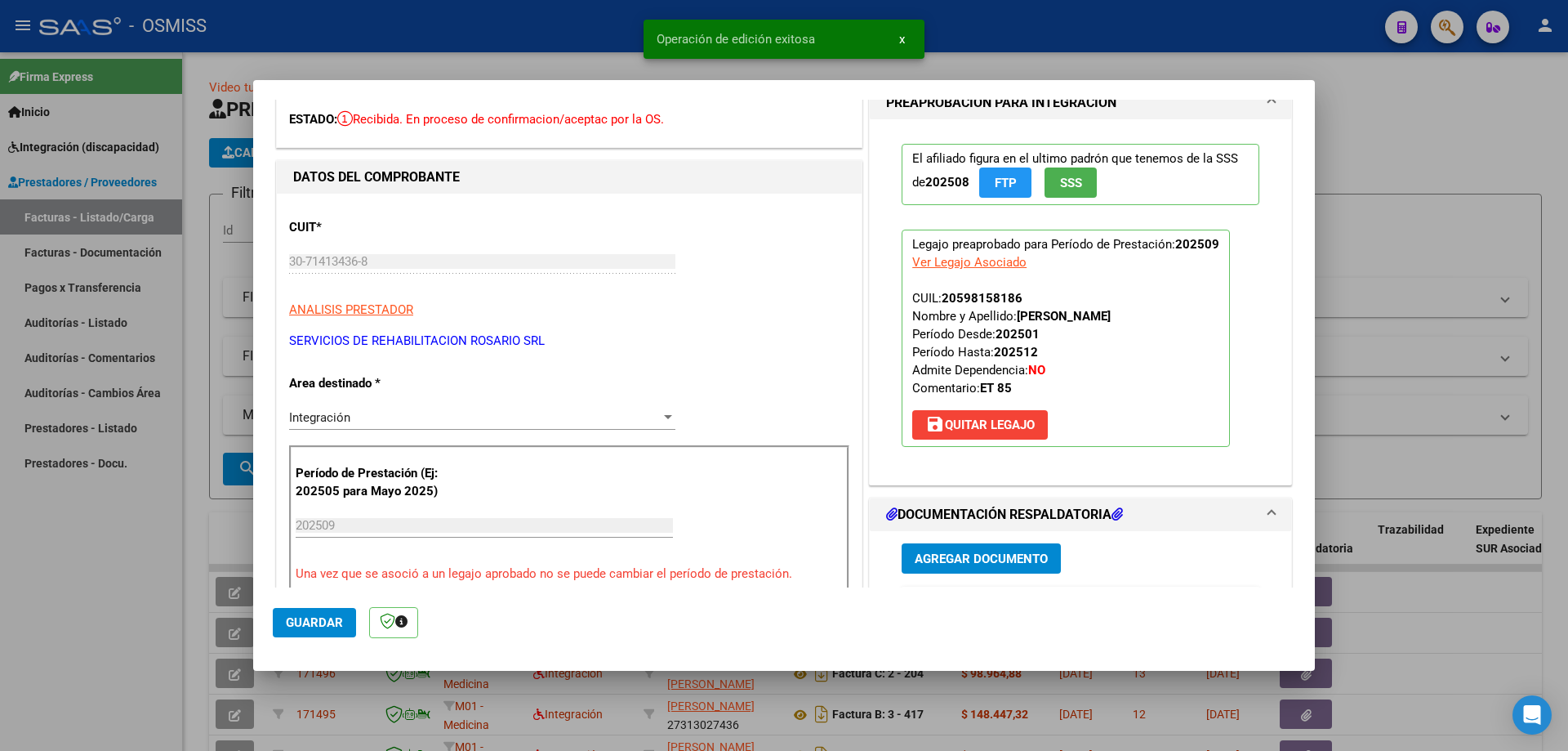
scroll to position [654, 0]
